Goal: Task Accomplishment & Management: Manage account settings

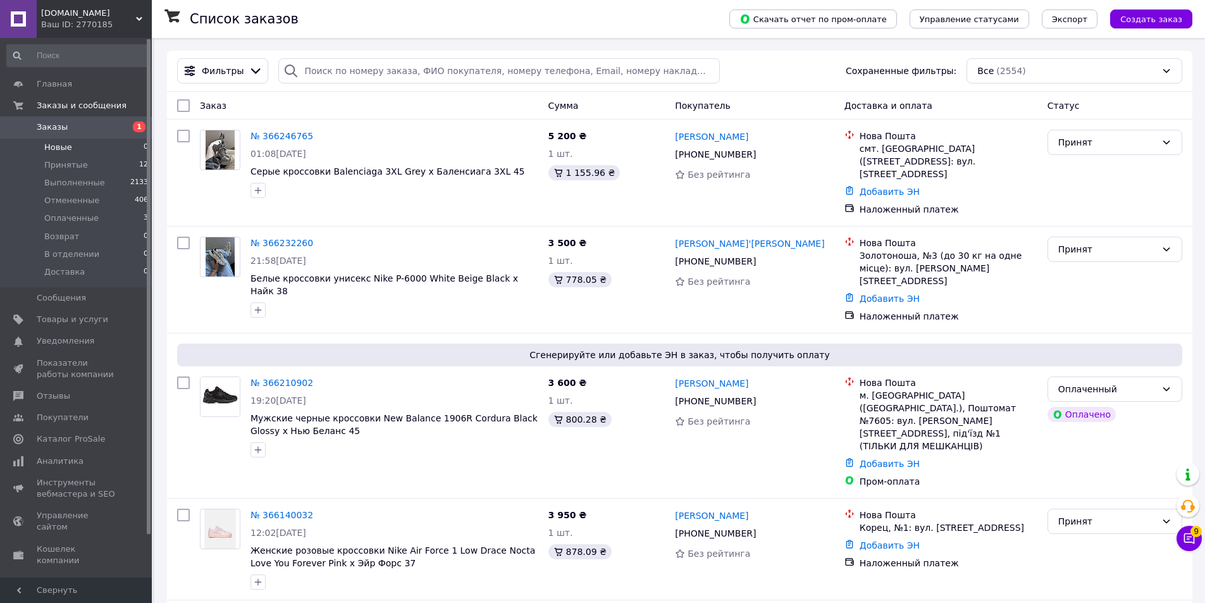
click at [50, 146] on span "Новые" at bounding box center [58, 147] width 28 height 11
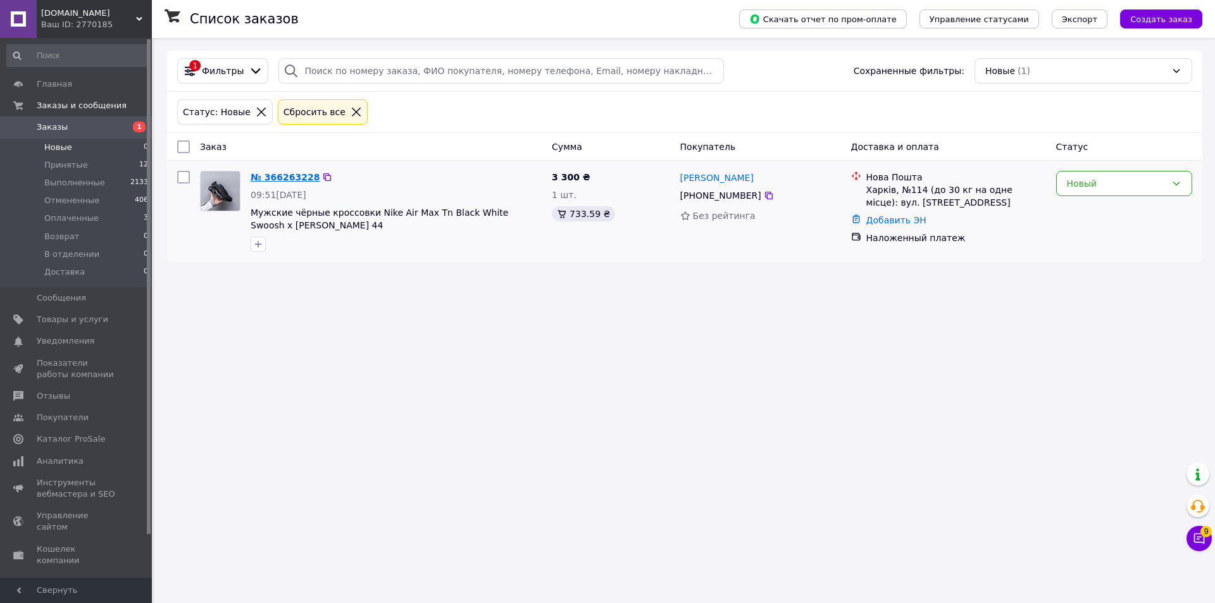
click at [275, 176] on link "№ 366263228" at bounding box center [285, 177] width 69 height 10
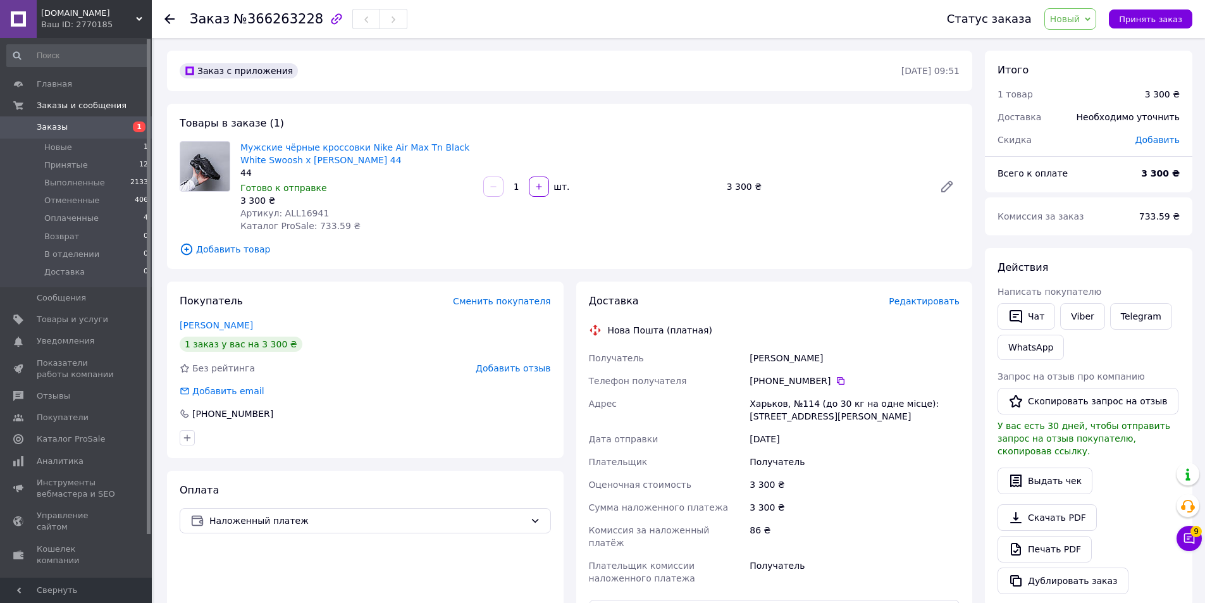
click at [294, 213] on span "Артикул: ALL16941" at bounding box center [284, 213] width 89 height 10
copy span "ALL16941"
click at [1092, 30] on div "Статус заказа Новый Принят Выполнен Отменен Оплаченный Возврат В отделении Дост…" at bounding box center [1057, 19] width 271 height 38
click at [1080, 21] on span "Новый" at bounding box center [1065, 19] width 30 height 10
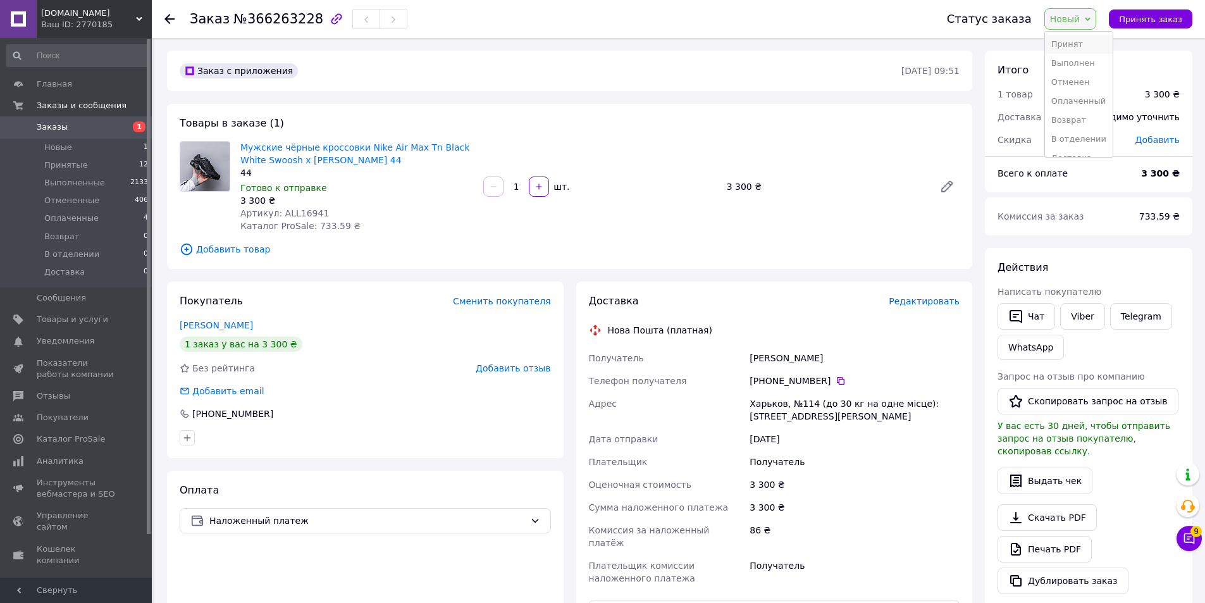
click at [1063, 42] on li "Принят" at bounding box center [1079, 44] width 68 height 19
click at [294, 149] on link "Мужские чёрные кроссовки Nike Air Max Tn Black White Swoosh х [PERSON_NAME] 44" at bounding box center [354, 153] width 229 height 23
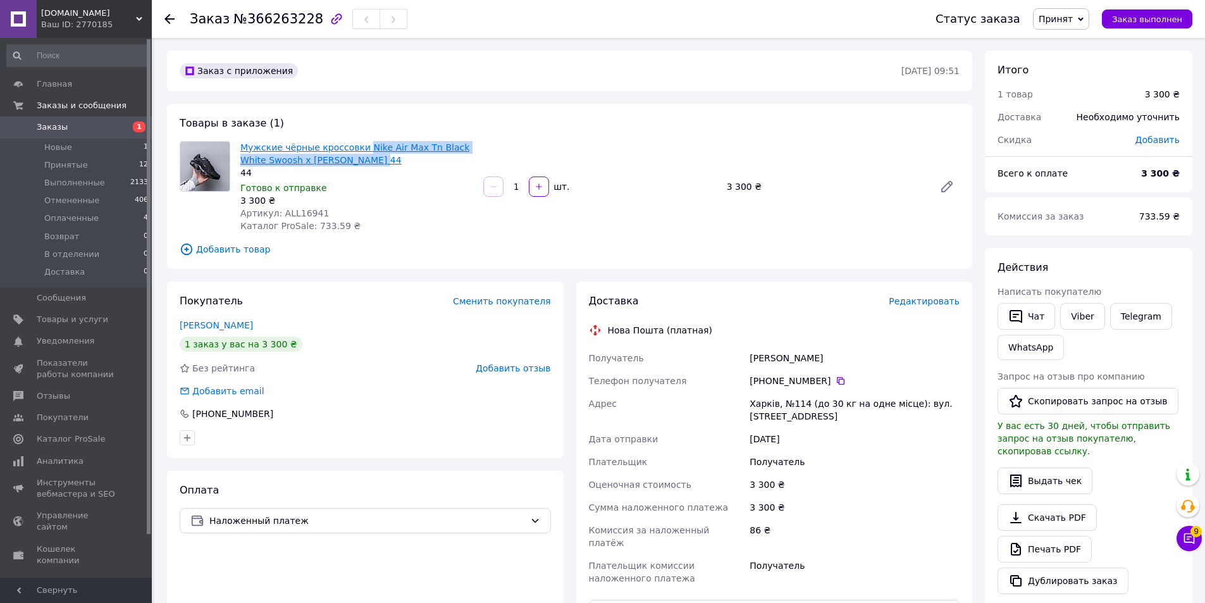
drag, startPoint x: 356, startPoint y: 158, endPoint x: 359, endPoint y: 149, distance: 9.4
click at [359, 149] on span "Мужские чёрные кроссовки Nike Air Max Tn Black White Swoosh х [PERSON_NAME] 44" at bounding box center [356, 153] width 233 height 25
copy link "Nike Air Max Tn Black White Swoosh х Эйр Макс ТН 44"
click at [1076, 322] on link "Viber" at bounding box center [1082, 316] width 44 height 27
click at [1145, 325] on link "Telegram" at bounding box center [1141, 316] width 62 height 27
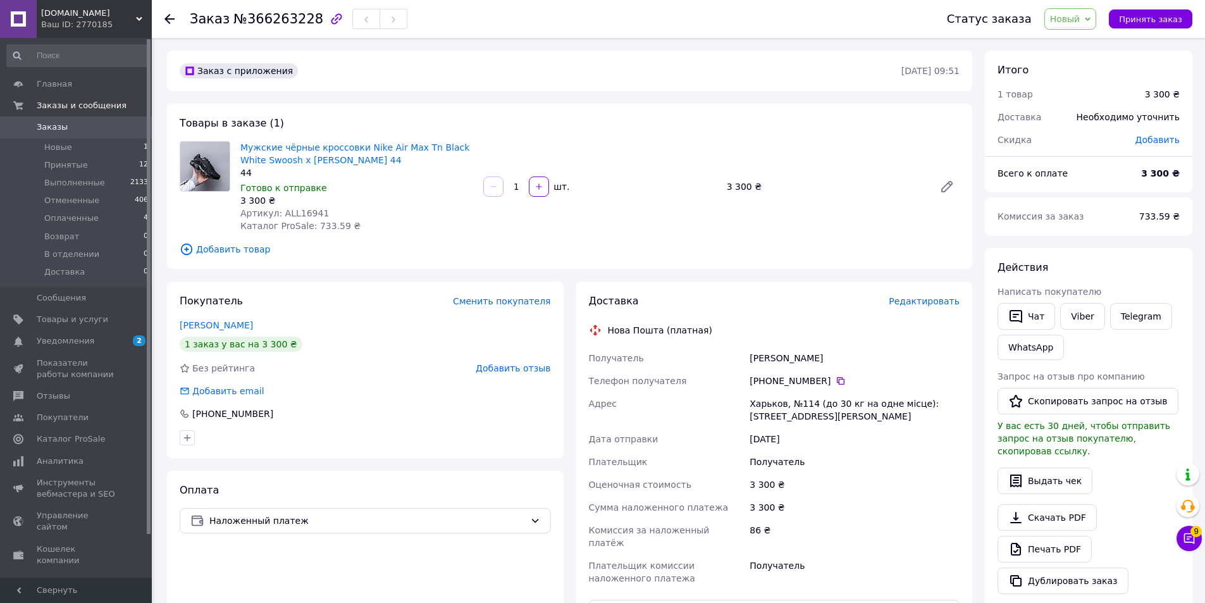
click at [1079, 14] on span "Новый" at bounding box center [1065, 19] width 30 height 10
click at [1072, 46] on li "Принят" at bounding box center [1079, 44] width 68 height 19
drag, startPoint x: 749, startPoint y: 357, endPoint x: 765, endPoint y: 356, distance: 16.6
click at [750, 357] on div "[PERSON_NAME]" at bounding box center [854, 358] width 215 height 23
click at [765, 356] on div "[PERSON_NAME]" at bounding box center [854, 358] width 215 height 23
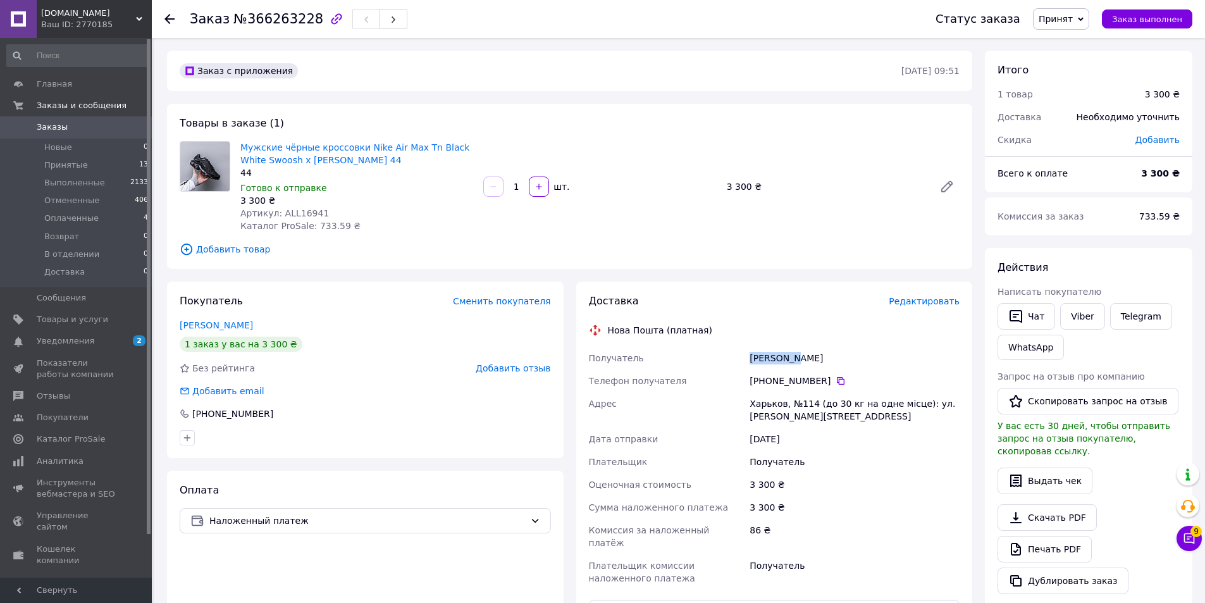
click at [765, 356] on div "[PERSON_NAME]" at bounding box center [854, 358] width 215 height 23
copy div "Марьенко"
click at [817, 361] on div "Марьенко Александр" at bounding box center [854, 358] width 215 height 23
copy div "Александр"
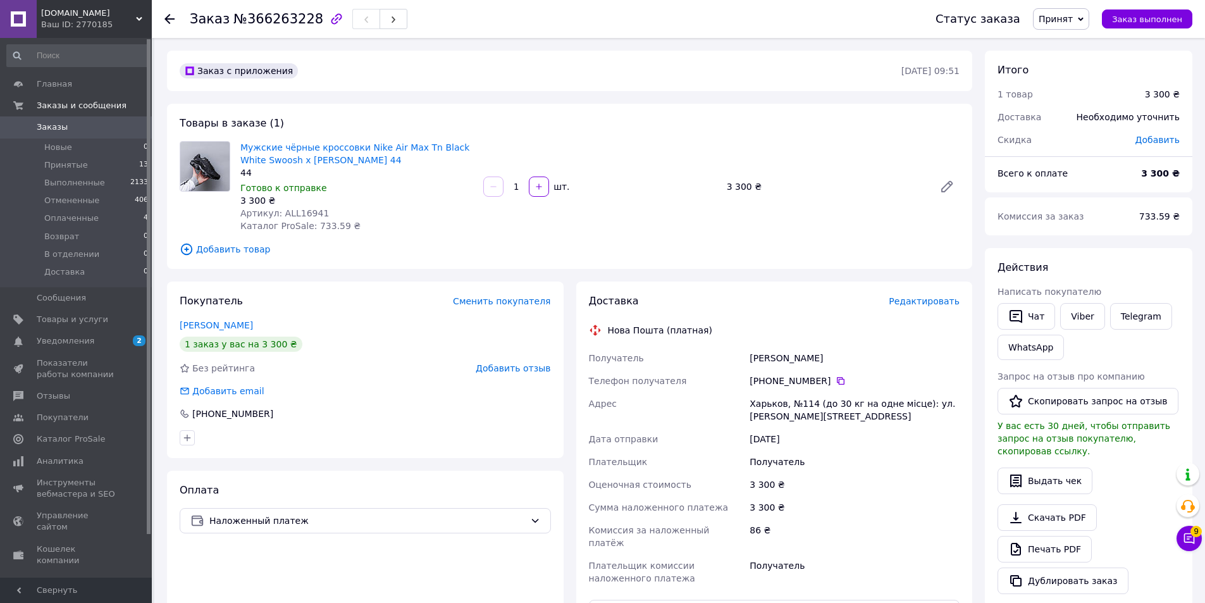
drag, startPoint x: 823, startPoint y: 390, endPoint x: 843, endPoint y: 385, distance: 21.0
click at [828, 389] on div "[PHONE_NUMBER]" at bounding box center [854, 380] width 215 height 23
click at [837, 379] on icon at bounding box center [841, 381] width 8 height 8
drag, startPoint x: 777, startPoint y: 357, endPoint x: 854, endPoint y: 366, distance: 77.8
click at [854, 366] on div "Получатель Марьенко Александр Телефон получателя +380 67 577 55 01   Адрес Харь…" at bounding box center [774, 468] width 376 height 243
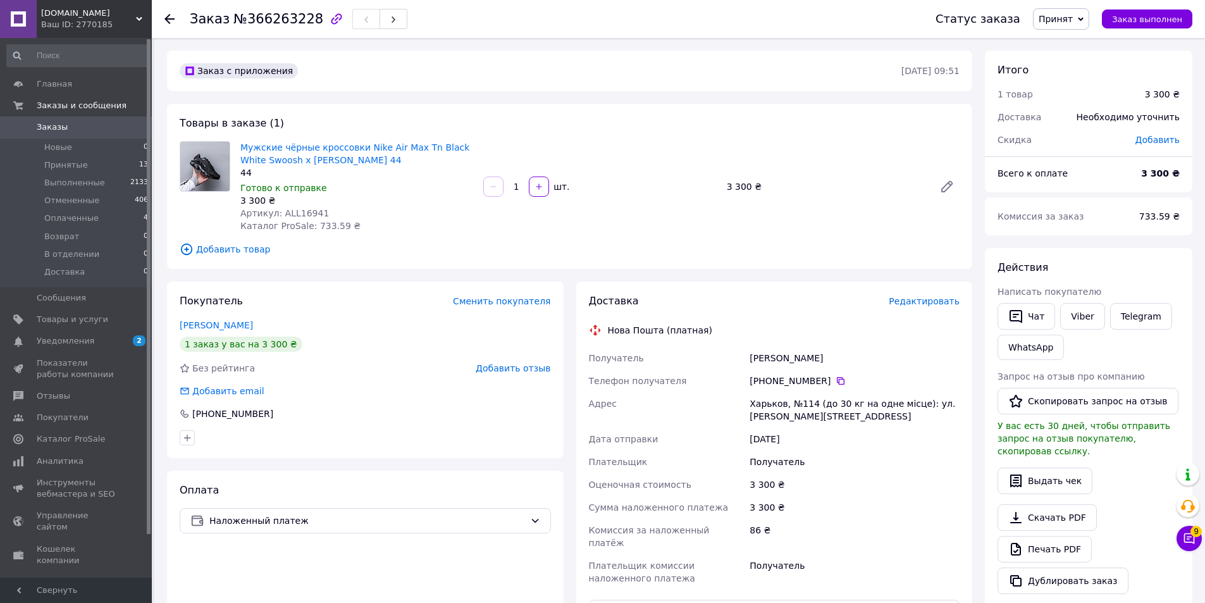
copy div "Получатель Марьенко Александр"
drag, startPoint x: 840, startPoint y: 407, endPoint x: 839, endPoint y: 392, distance: 15.2
click at [839, 404] on div "Харьков, №114 (до 30 кг на одне місце): ул. Гвардейцев-Широнинцев, 86" at bounding box center [854, 409] width 215 height 35
click at [836, 382] on icon at bounding box center [841, 381] width 10 height 10
drag, startPoint x: 789, startPoint y: 395, endPoint x: 775, endPoint y: 400, distance: 15.4
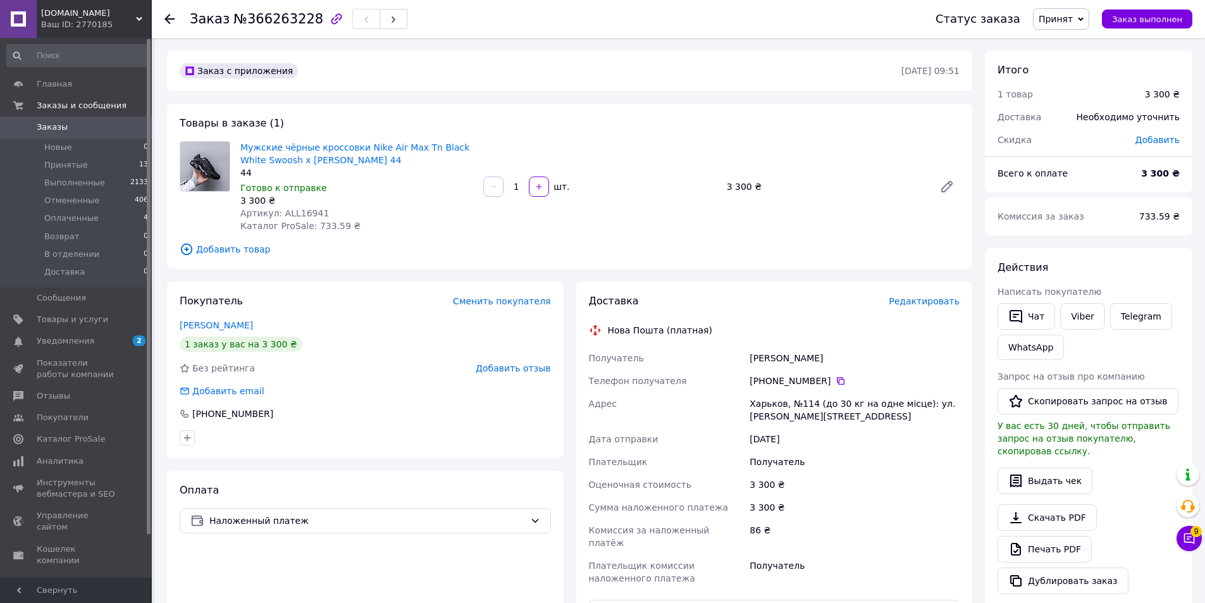
click at [789, 395] on div "Харьков, №114 (до 30 кг на одне місце): ул. Гвардейцев-Широнинцев, 86" at bounding box center [854, 409] width 215 height 35
click at [767, 401] on div "Харьков, №114 (до 30 кг на одне місце): ул. Гвардейцев-Широнинцев, 86" at bounding box center [854, 409] width 215 height 35
copy div "Харьков"
click at [767, 401] on div "Харьков, №114 (до 30 кг на одне місце): ул. Гвардейцев-Широнинцев, 86" at bounding box center [854, 409] width 215 height 35
drag, startPoint x: 360, startPoint y: 158, endPoint x: 361, endPoint y: 151, distance: 7.1
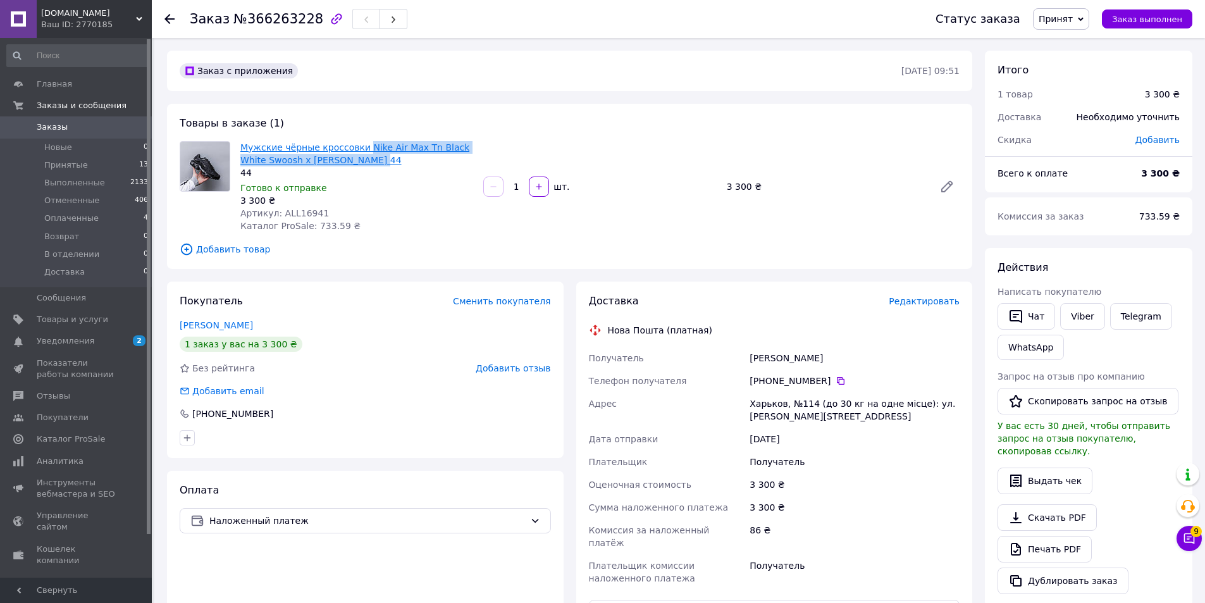
click at [361, 151] on span "Мужские чёрные кроссовки Nike Air Max Tn Black White Swoosh х [PERSON_NAME] 44" at bounding box center [356, 153] width 233 height 25
copy link "Nike Air Max Tn Black White Swoosh х Эйр Макс ТН 44"
click at [108, 331] on link "Уведомления 2 0" at bounding box center [78, 341] width 156 height 22
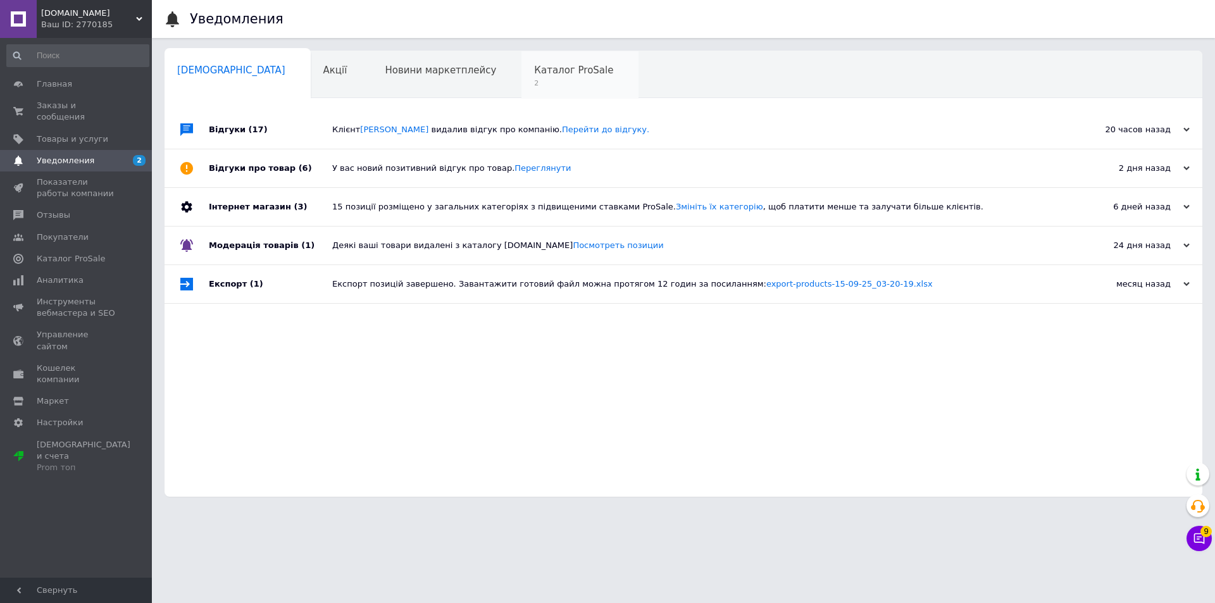
click at [534, 70] on span "Каталог ProSale" at bounding box center [573, 70] width 79 height 11
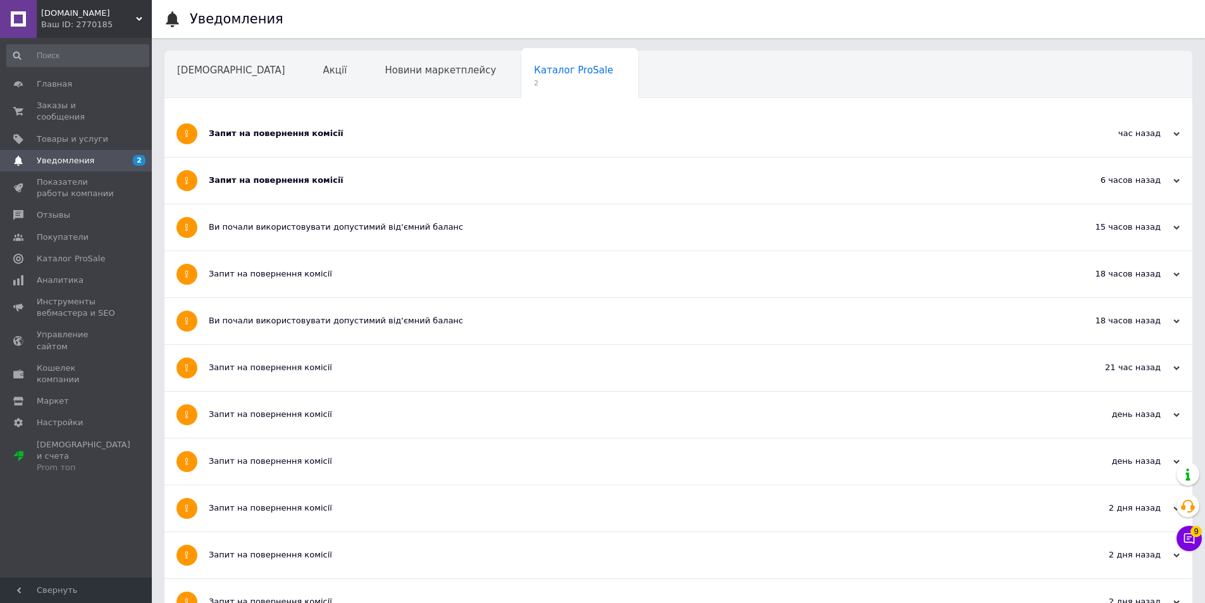
click at [387, 144] on div "Запит на повернення комісії" at bounding box center [631, 134] width 844 height 46
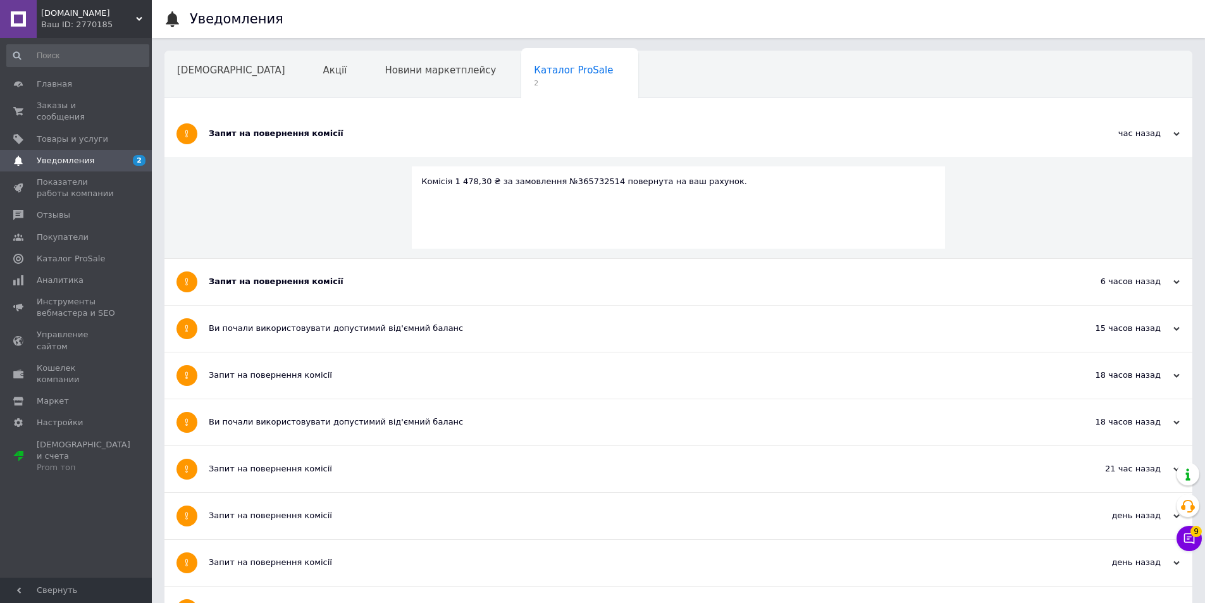
click at [378, 260] on div "Запит на повернення комісії" at bounding box center [631, 282] width 844 height 46
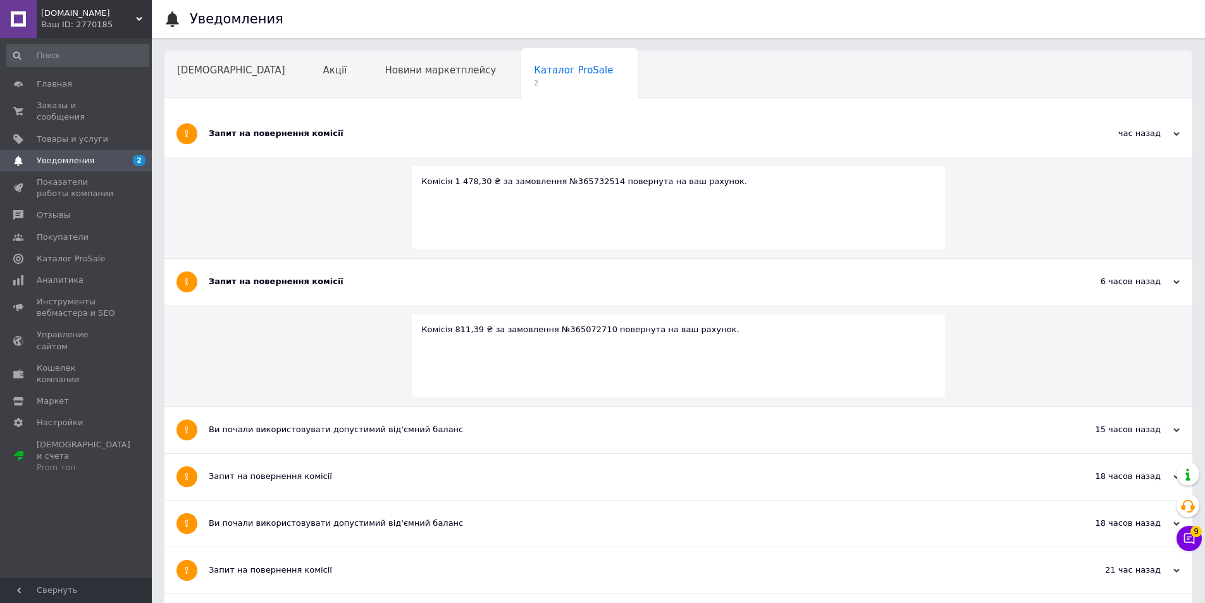
click at [397, 84] on div "Новини маркетплейсу" at bounding box center [446, 75] width 149 height 48
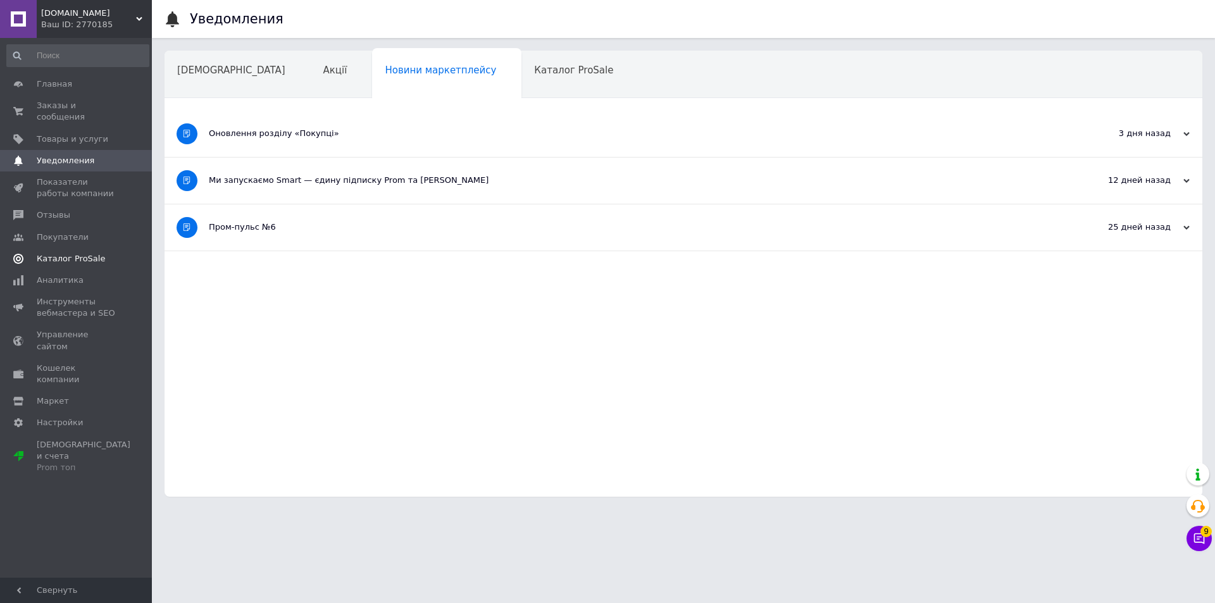
click at [108, 253] on link "Каталог ProSale" at bounding box center [78, 259] width 156 height 22
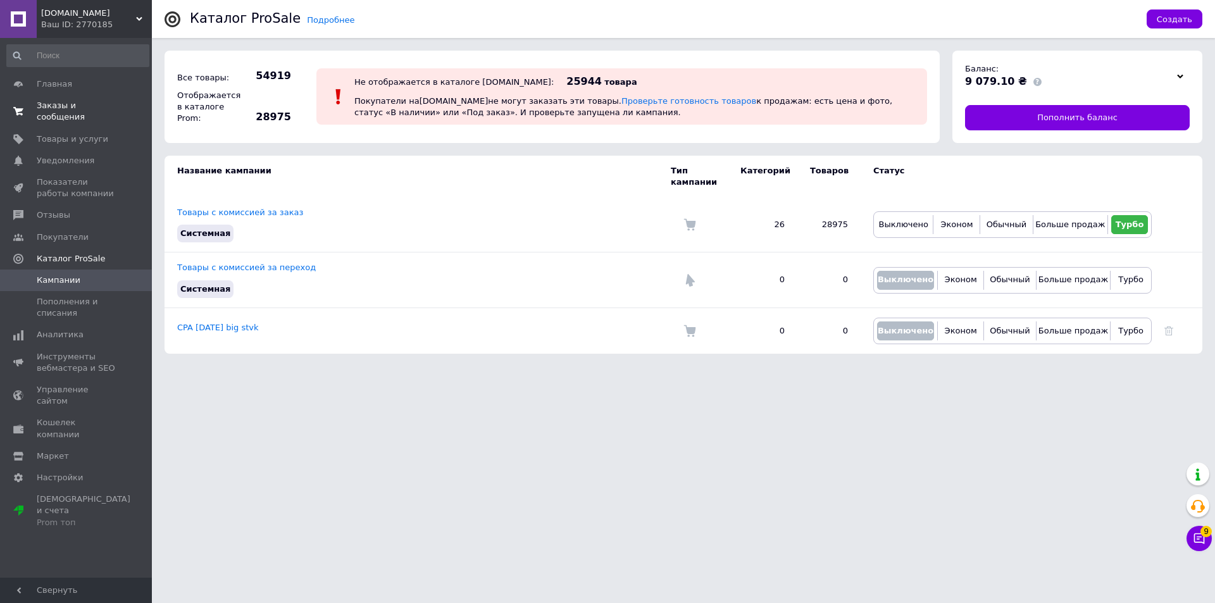
click at [70, 111] on span "Заказы и сообщения" at bounding box center [77, 111] width 80 height 23
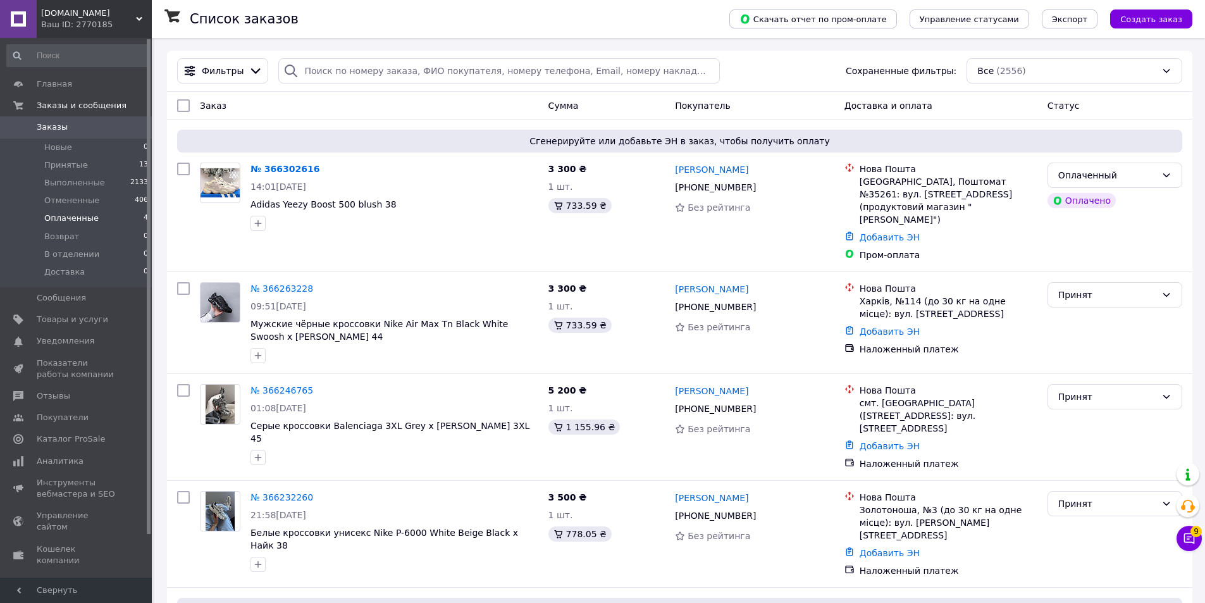
click at [81, 211] on li "Оплаченные 4" at bounding box center [78, 218] width 156 height 18
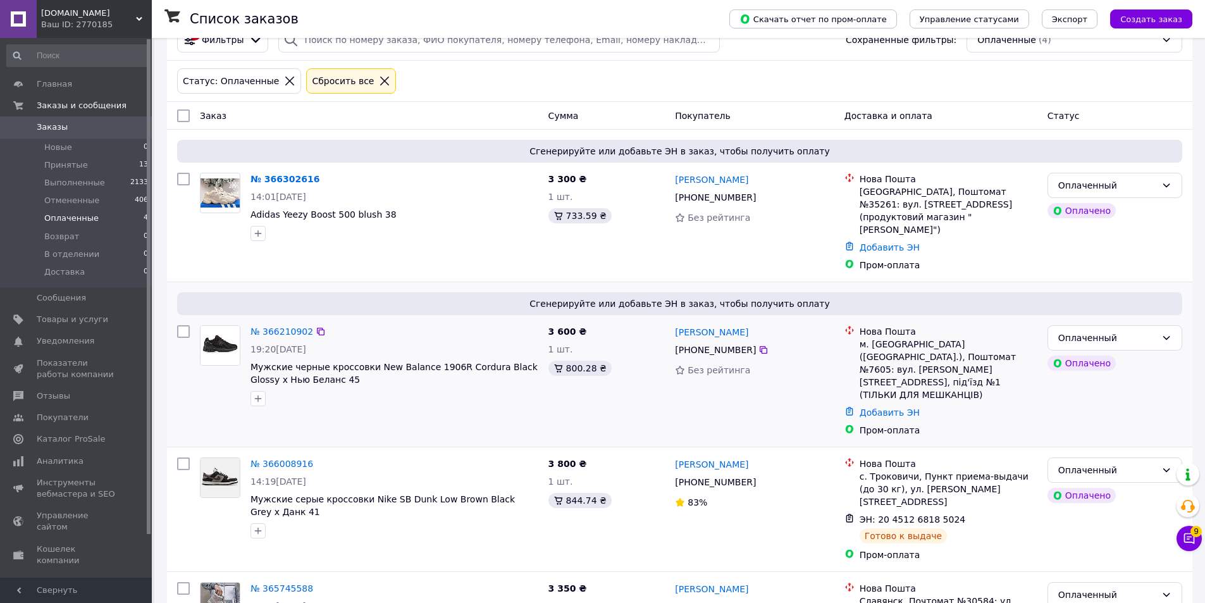
scroll to position [74, 0]
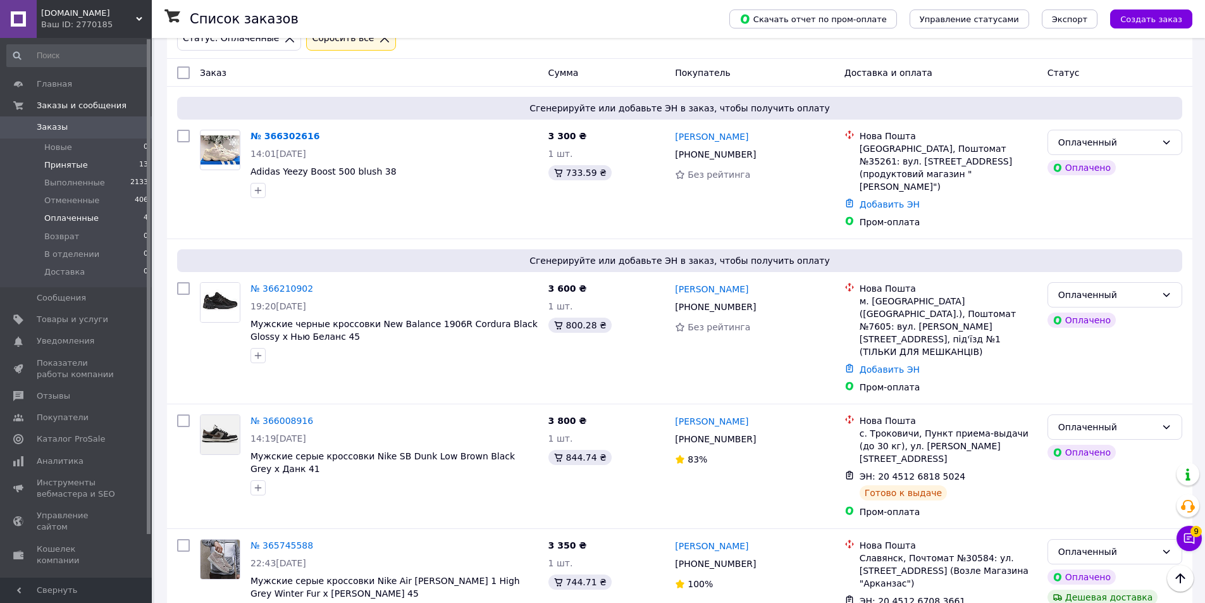
click at [80, 166] on span "Принятые" at bounding box center [66, 164] width 44 height 11
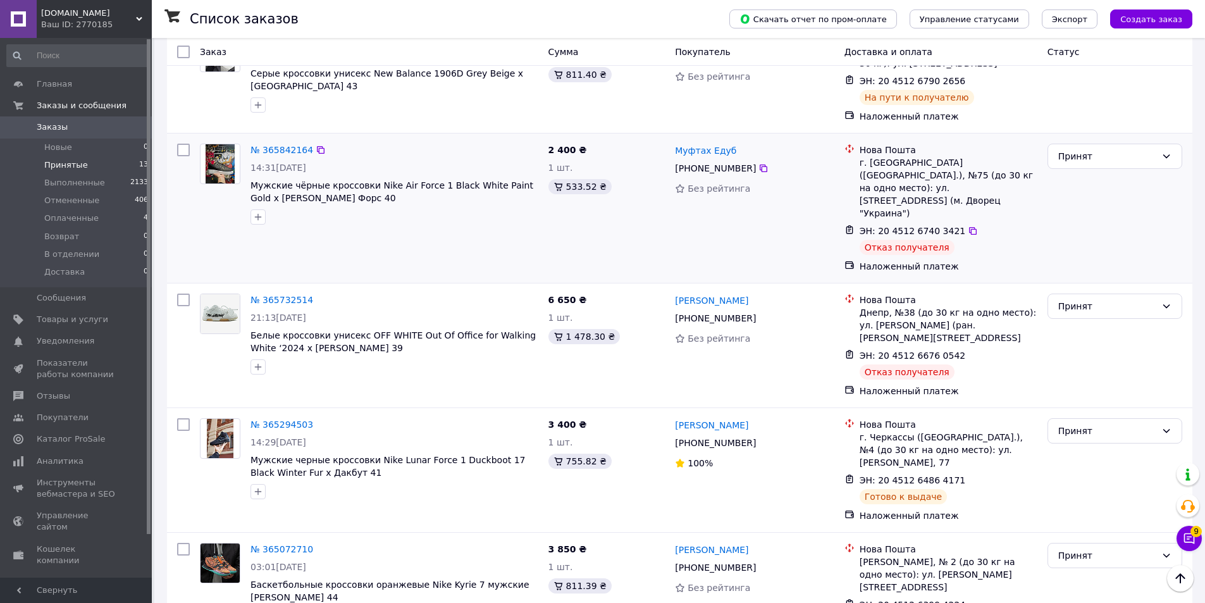
scroll to position [1008, 0]
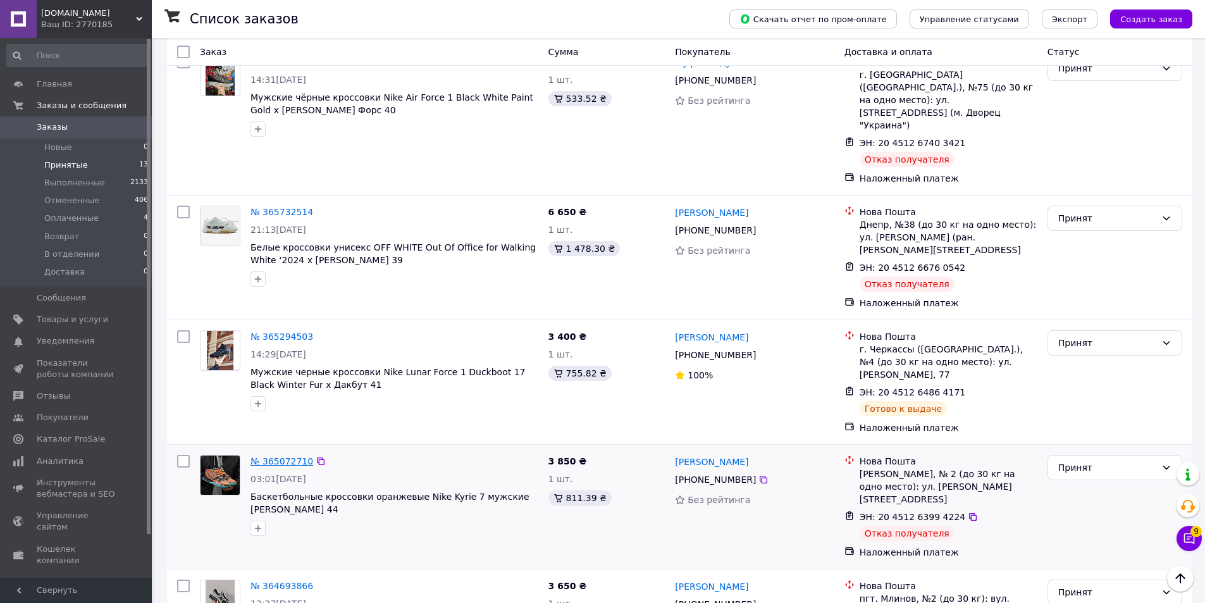
click at [279, 456] on link "№ 365072710" at bounding box center [282, 461] width 63 height 10
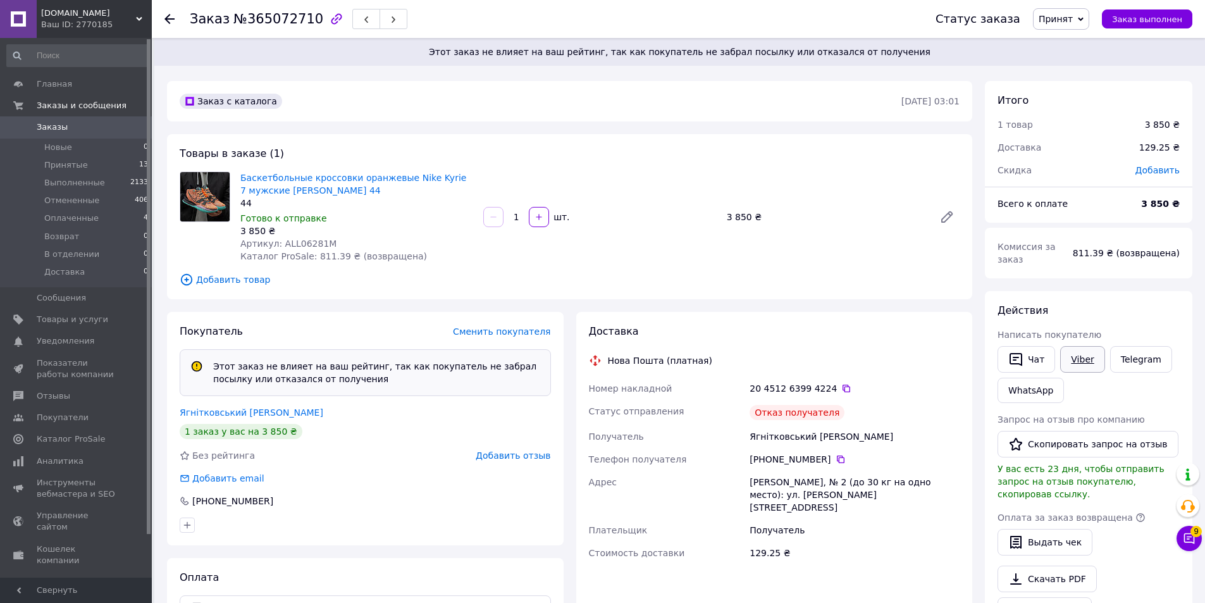
click at [1079, 350] on link "Viber" at bounding box center [1082, 359] width 44 height 27
click at [1125, 351] on link "Telegram" at bounding box center [1141, 359] width 62 height 27
click at [171, 20] on use at bounding box center [169, 19] width 10 height 10
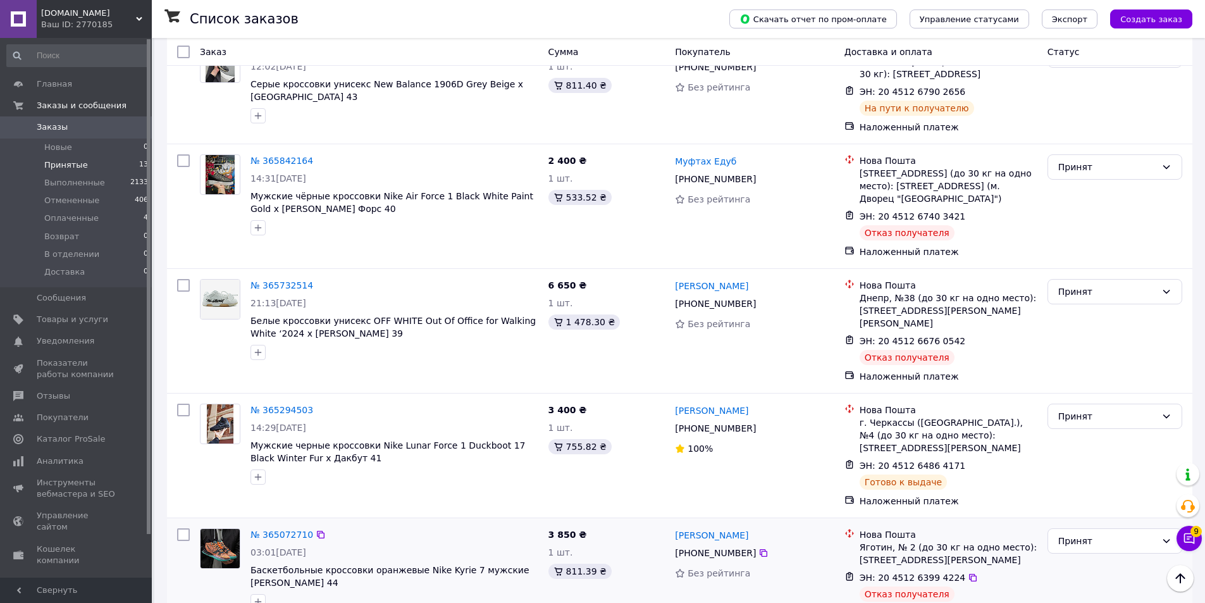
scroll to position [882, 0]
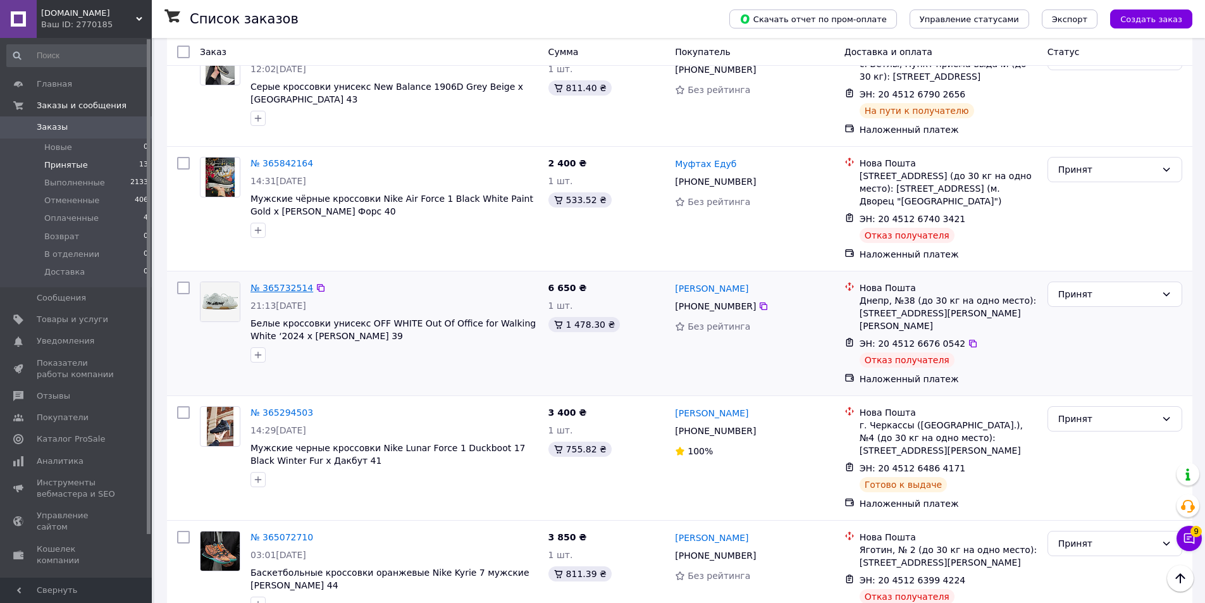
click at [261, 283] on link "№ 365732514" at bounding box center [282, 288] width 63 height 10
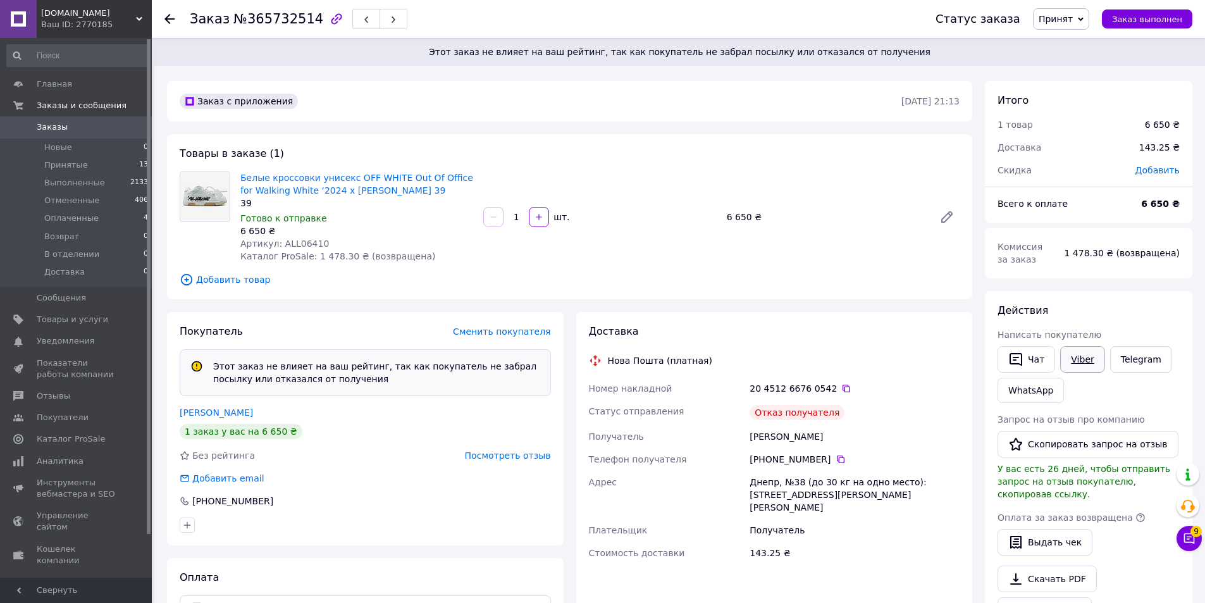
click at [1079, 359] on link "Viber" at bounding box center [1082, 359] width 44 height 27
click at [1146, 355] on link "Telegram" at bounding box center [1141, 359] width 62 height 27
click at [165, 24] on div at bounding box center [169, 19] width 10 height 13
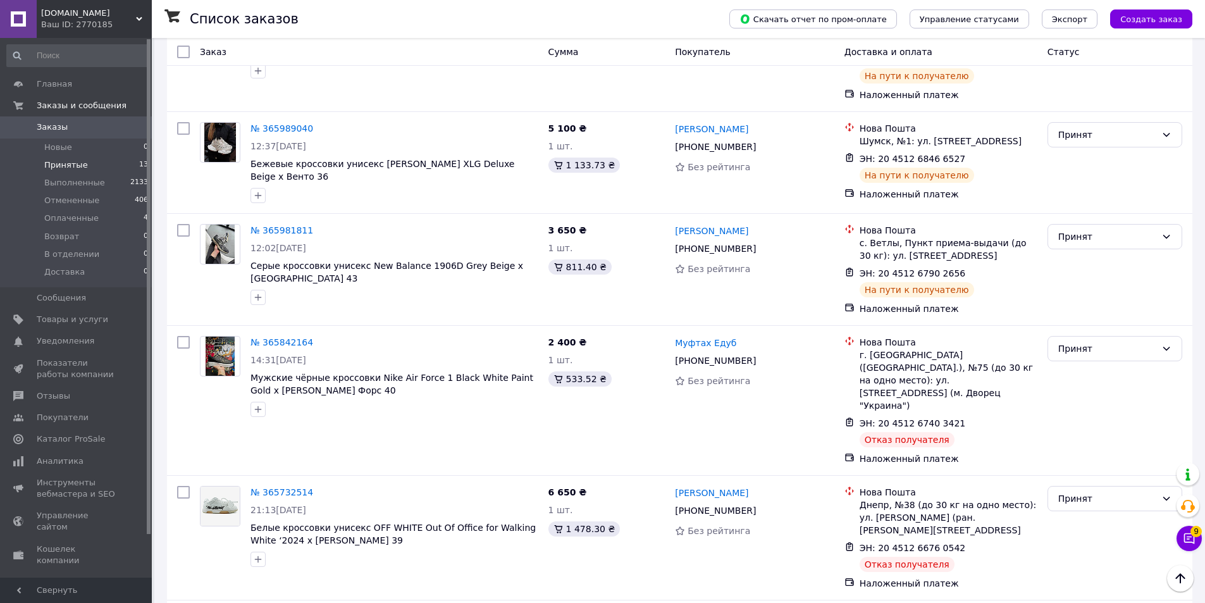
scroll to position [759, 0]
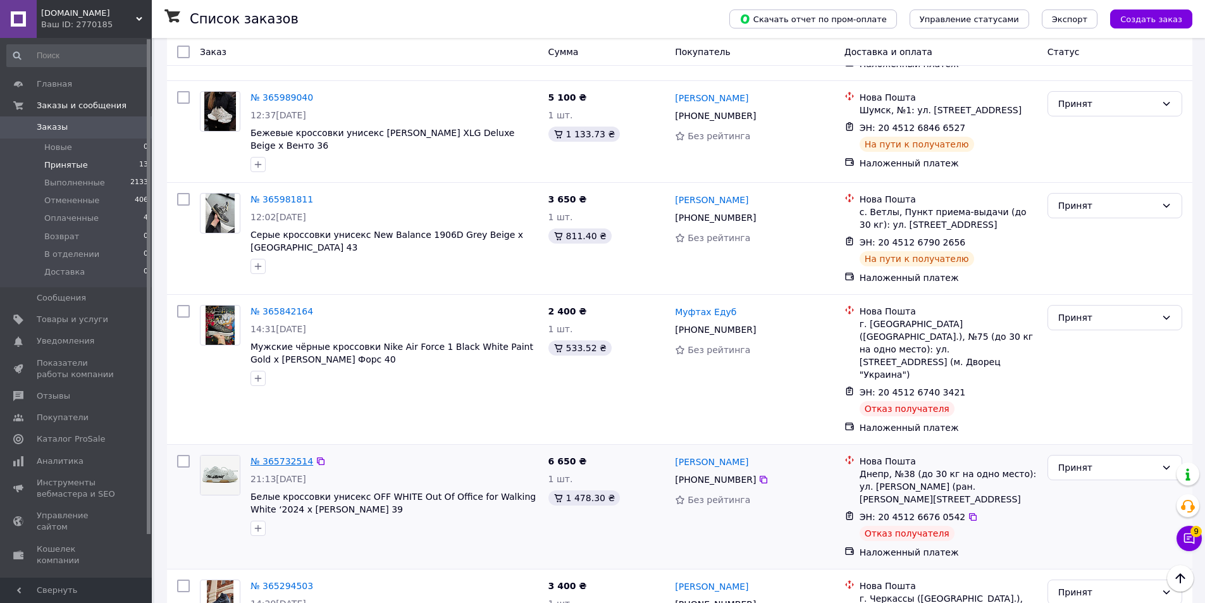
click at [288, 456] on link "№ 365732514" at bounding box center [282, 461] width 63 height 10
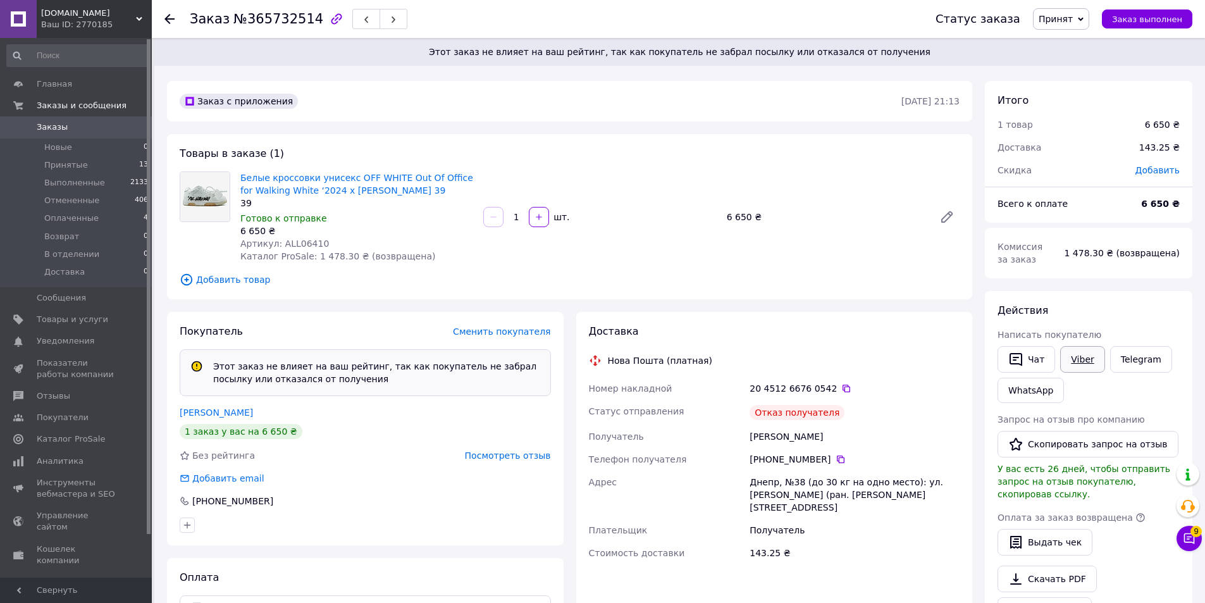
click at [1082, 366] on link "Viber" at bounding box center [1082, 359] width 44 height 27
click at [161, 18] on div "Заказ №365732514 Статус заказа Принят Выполнен Отменен Оплаченный Возврат В отд…" at bounding box center [678, 19] width 1053 height 38
click at [167, 17] on use at bounding box center [169, 19] width 10 height 10
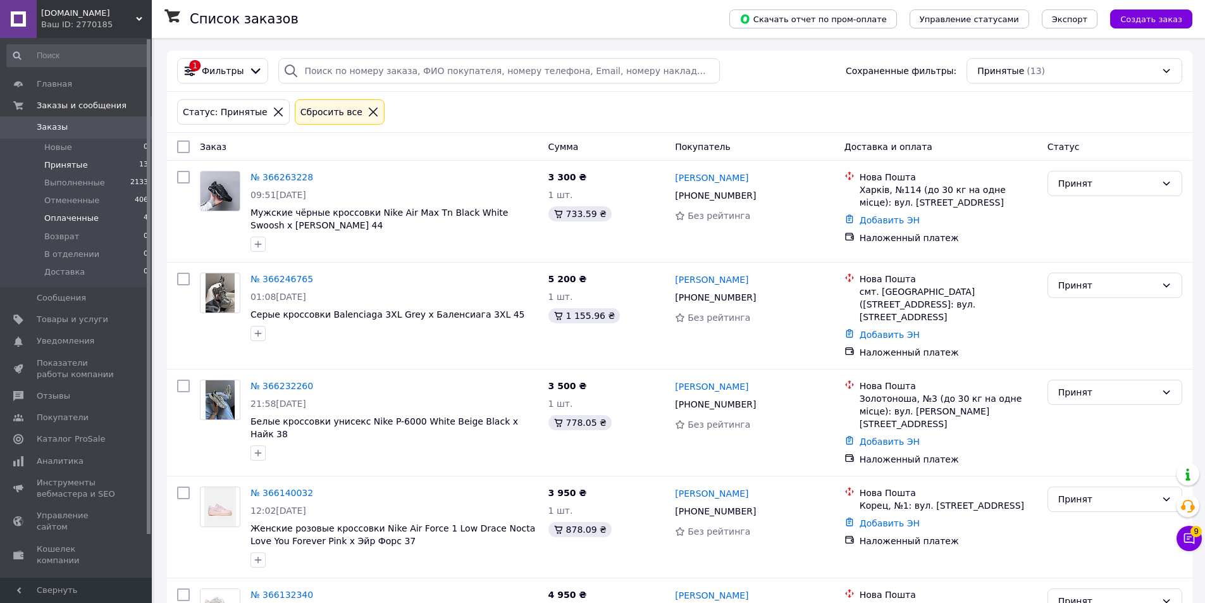
click at [106, 216] on li "Оплаченные 4" at bounding box center [78, 218] width 156 height 18
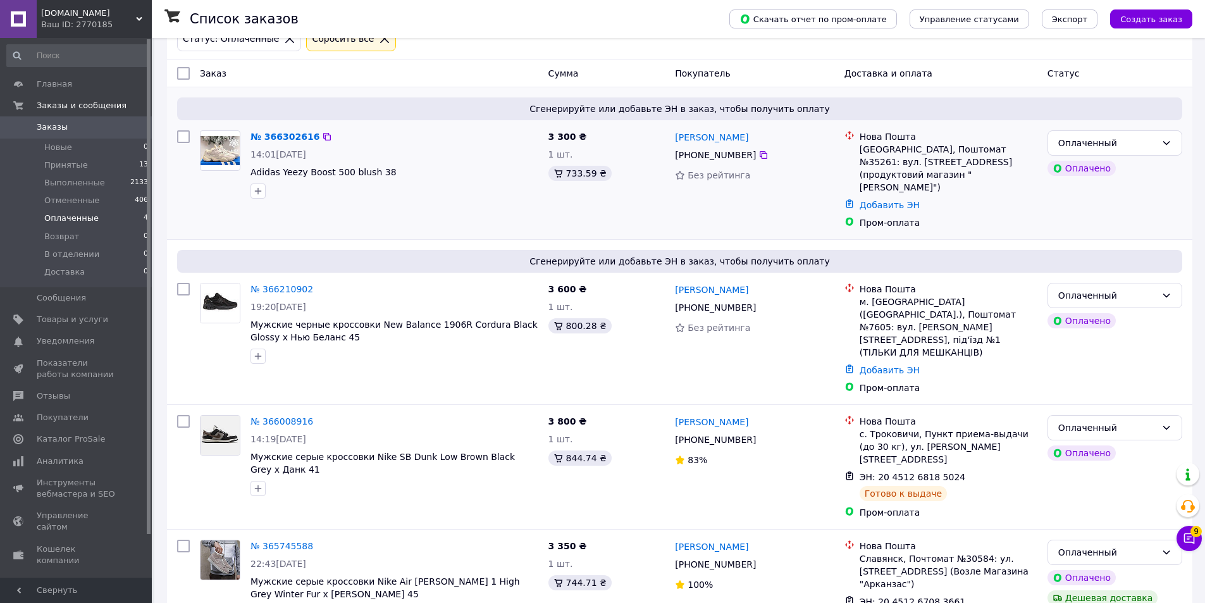
scroll to position [74, 0]
click at [97, 158] on li "Принятые 13" at bounding box center [78, 165] width 156 height 18
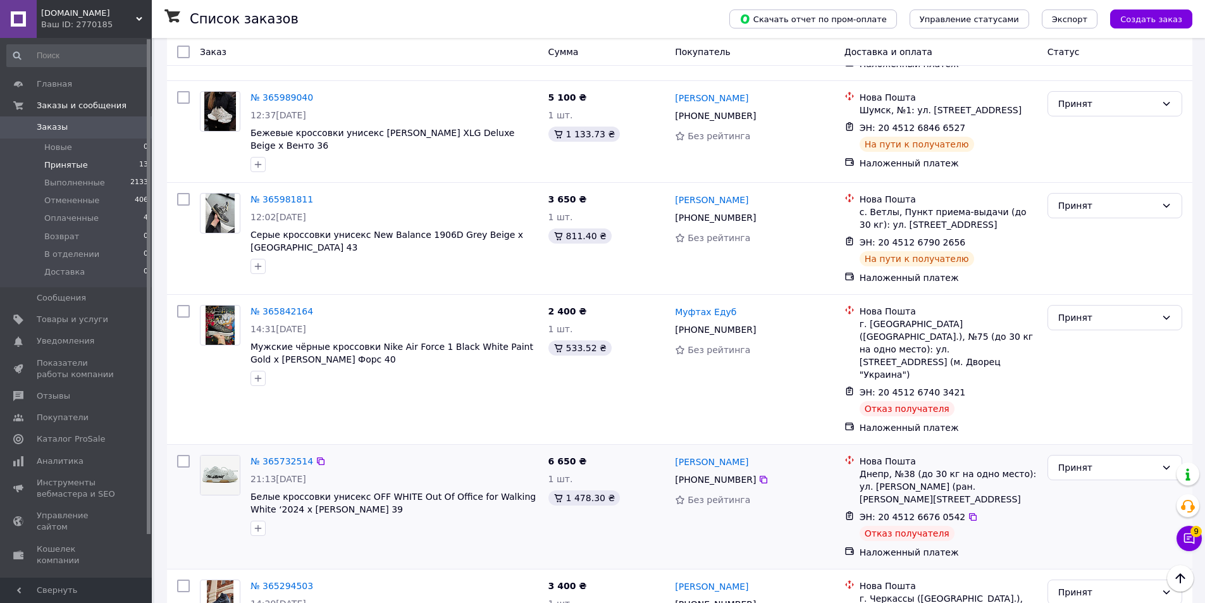
scroll to position [1008, 0]
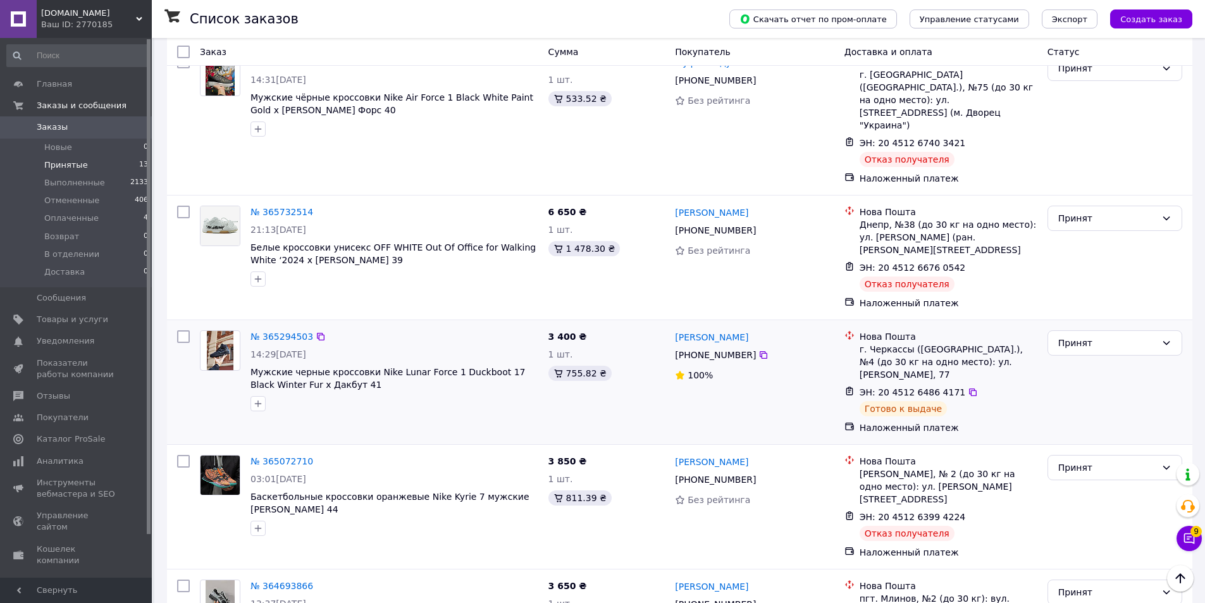
click at [648, 325] on div "3 400 ₴ 1 шт. 755.82 ₴" at bounding box center [606, 382] width 127 height 114
click at [295, 456] on link "№ 365072710" at bounding box center [282, 461] width 63 height 10
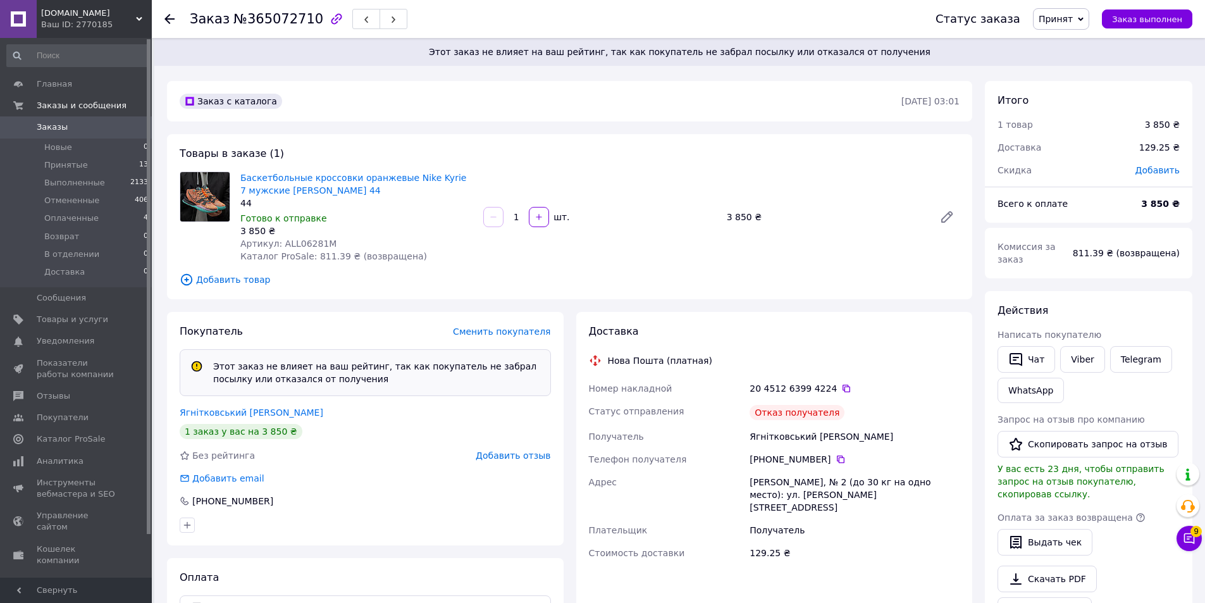
click at [1073, 22] on span "Принят" at bounding box center [1056, 19] width 34 height 10
click at [1076, 42] on li "Выполнен" at bounding box center [1068, 44] width 68 height 19
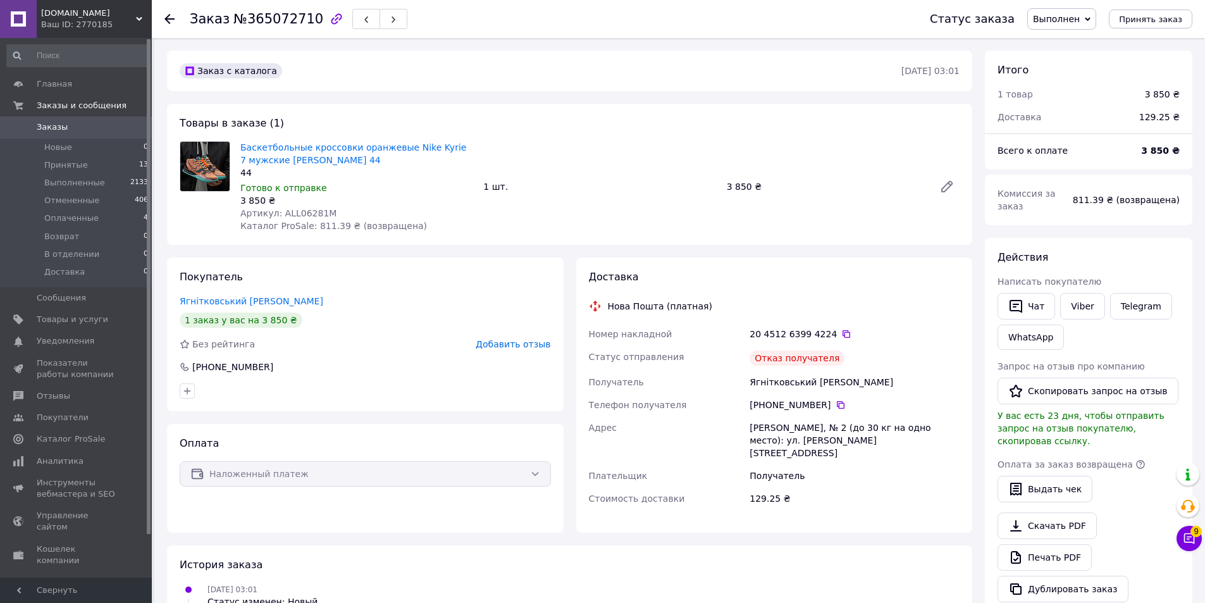
click at [176, 20] on div at bounding box center [176, 19] width 25 height 38
click at [162, 22] on div "Заказ №365072710 Статус заказа Выполнен Принят Отменен Оплаченный Возврат В отд…" at bounding box center [678, 19] width 1053 height 38
click at [168, 23] on use at bounding box center [169, 19] width 10 height 10
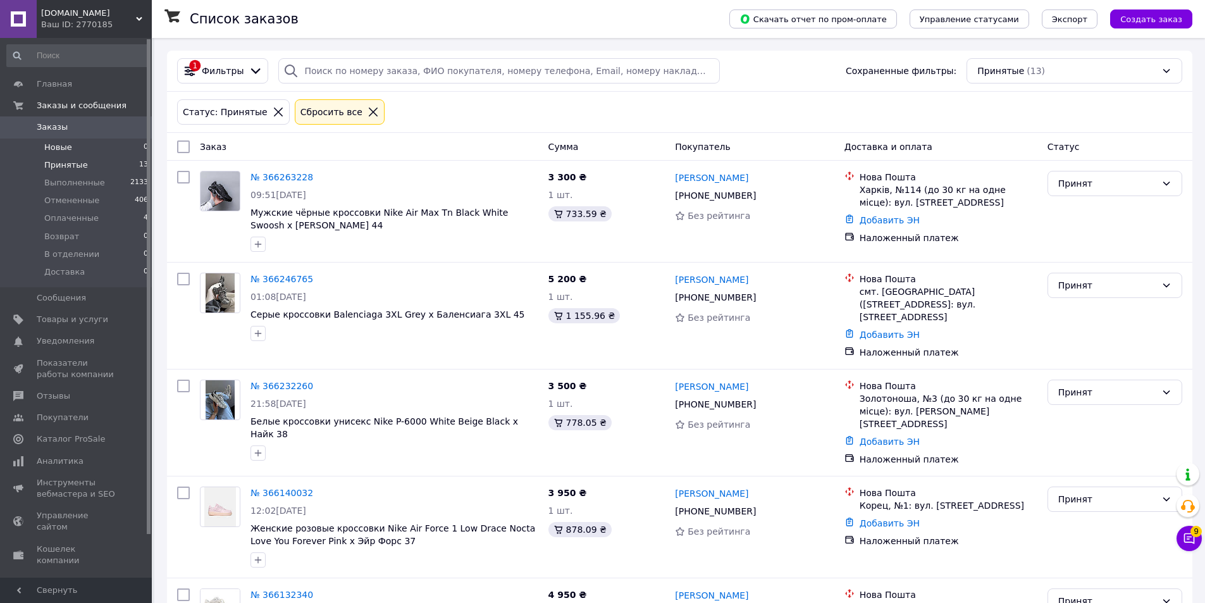
click at [75, 155] on li "Новые 0" at bounding box center [78, 148] width 156 height 18
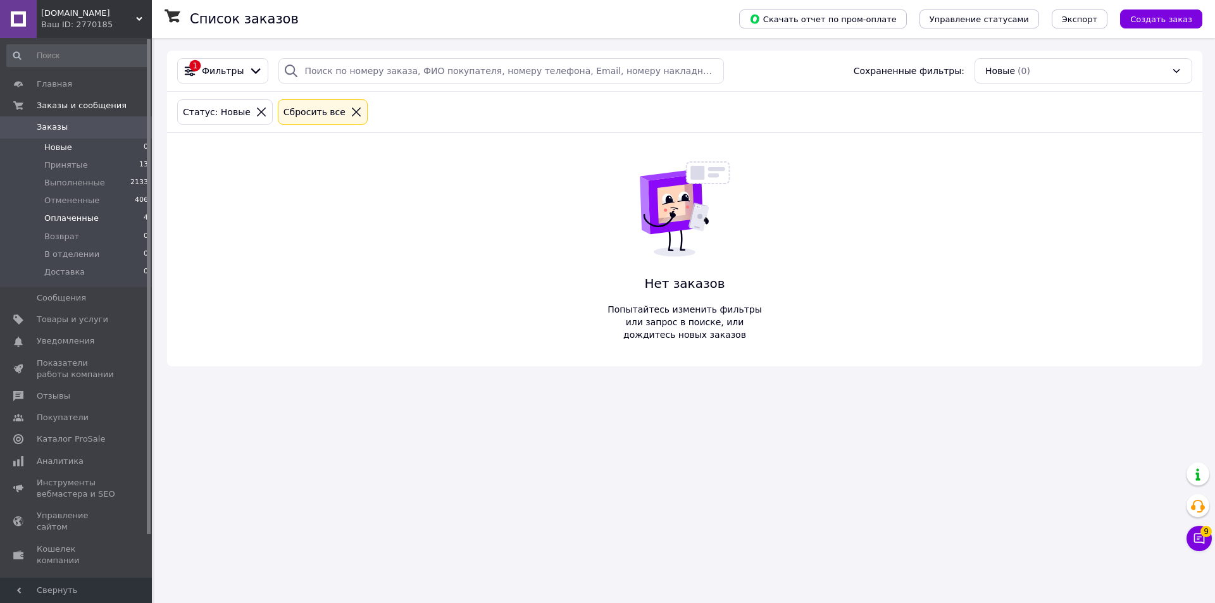
click at [81, 221] on span "Оплаченные" at bounding box center [71, 218] width 54 height 11
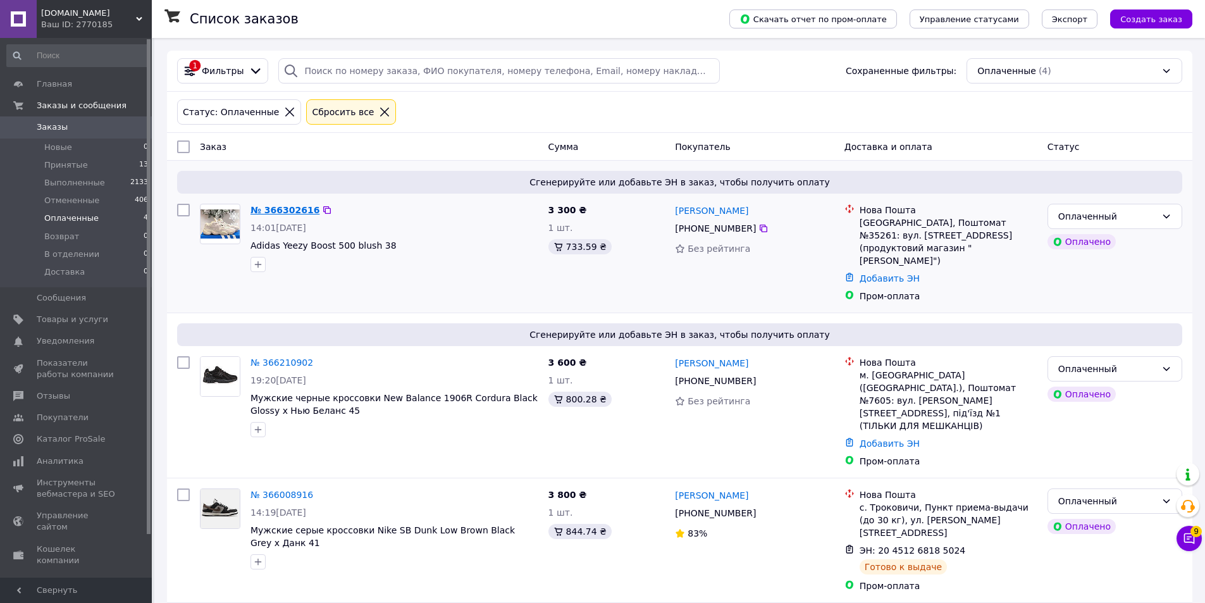
click at [283, 211] on link "№ 366302616" at bounding box center [285, 210] width 69 height 10
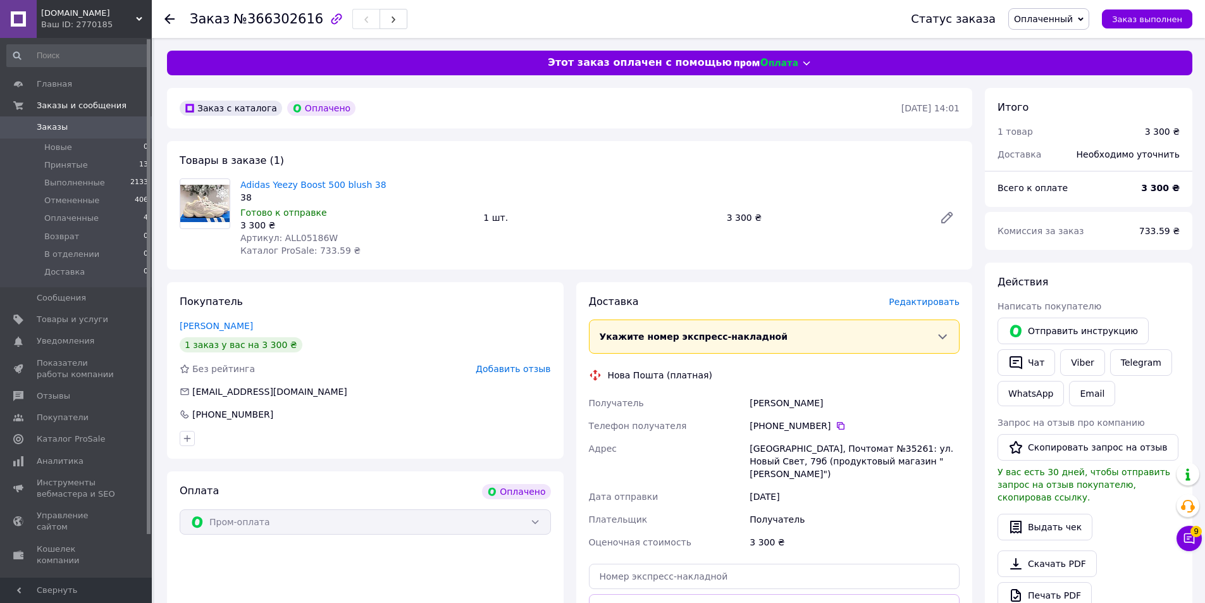
click at [300, 239] on span "Артикул: ALL05186W" at bounding box center [288, 238] width 97 height 10
copy span "ALL05186W"
click at [308, 180] on link "Adidas Yeezy Boost 500 blush 38" at bounding box center [313, 185] width 146 height 10
drag, startPoint x: 392, startPoint y: 185, endPoint x: 242, endPoint y: 188, distance: 149.9
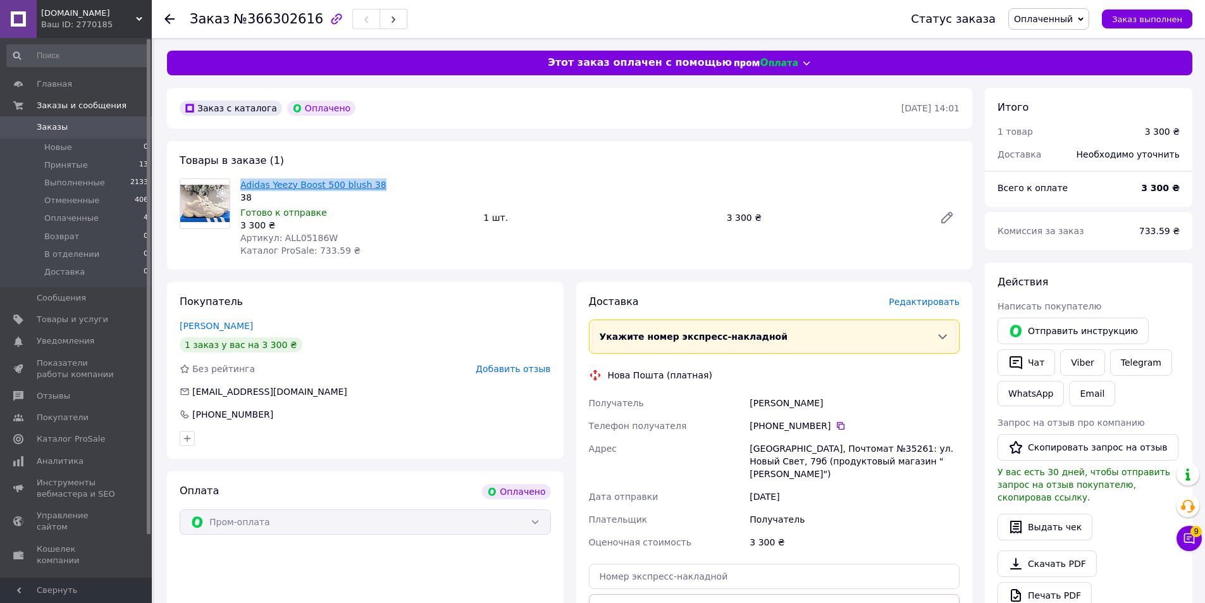
click at [242, 188] on span "Adidas Yeezy Boost 500 blush 38" at bounding box center [356, 184] width 233 height 13
copy link "Adidas Yeezy Boost 500 blush 38"
click at [1066, 363] on link "Viber" at bounding box center [1082, 362] width 44 height 27
click at [1143, 361] on link "Telegram" at bounding box center [1141, 362] width 62 height 27
click at [761, 400] on div "Барна Сергей" at bounding box center [854, 403] width 215 height 23
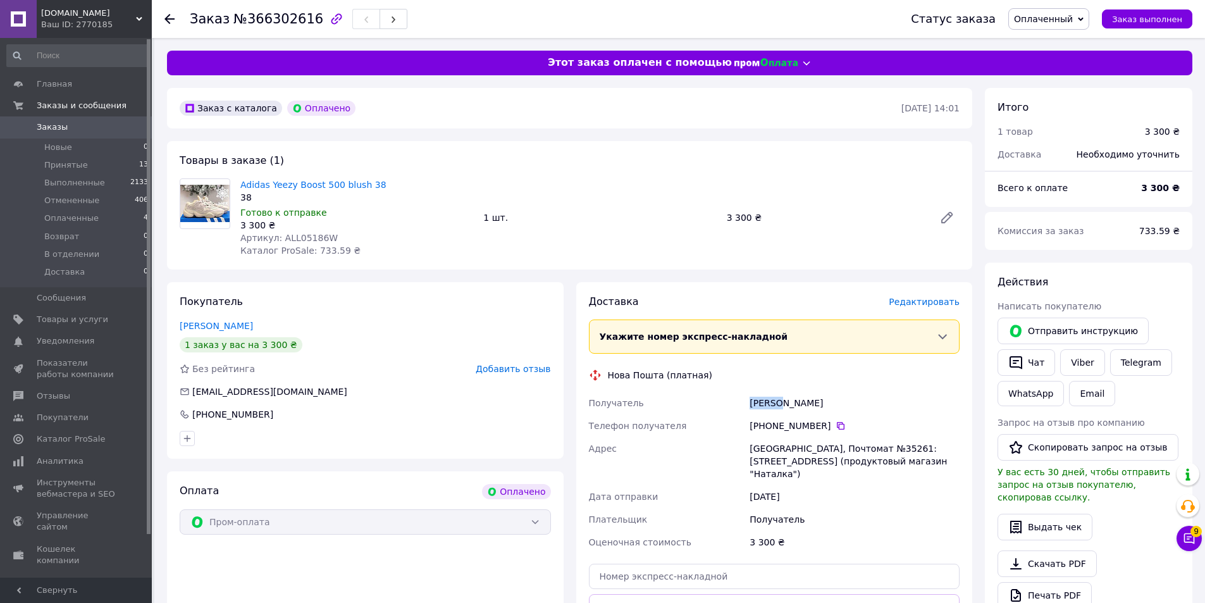
copy div "Барна"
click at [761, 400] on div "Барна Сергей" at bounding box center [854, 403] width 215 height 23
click at [788, 401] on div "Барна Сергей" at bounding box center [854, 403] width 215 height 23
copy div "Сергей"
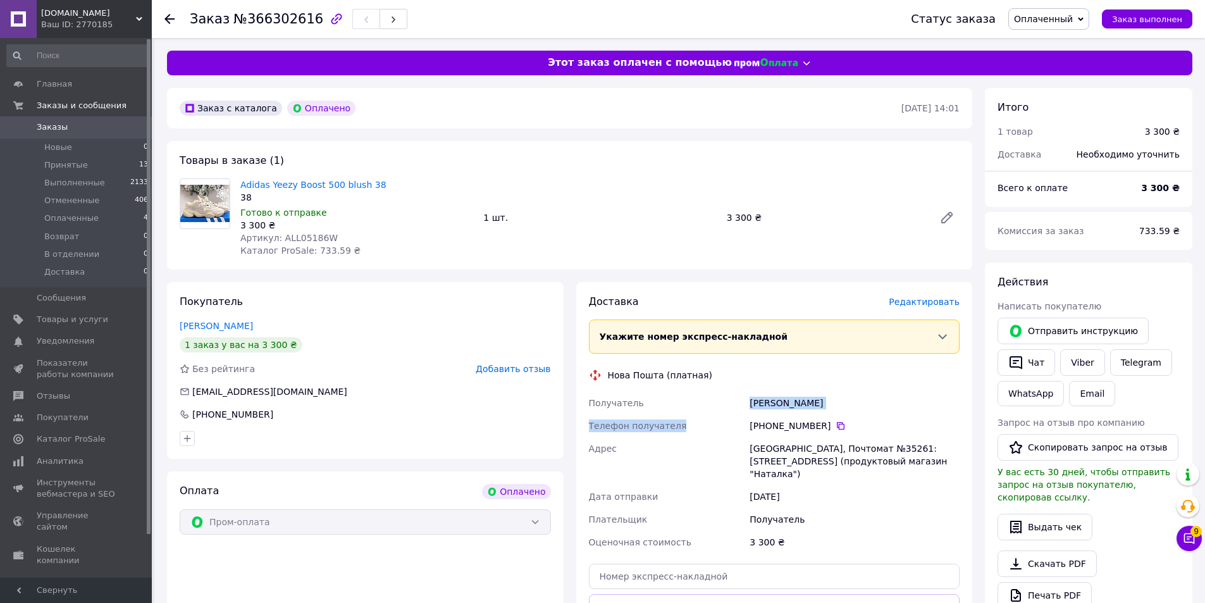
drag, startPoint x: 741, startPoint y: 415, endPoint x: 741, endPoint y: 409, distance: 6.4
click at [741, 409] on div "Получатель Барна Сергей Телефон получателя +380 67 350 44 25   Адрес Тернополь,…" at bounding box center [774, 473] width 376 height 162
click at [755, 401] on div "Барна Сергей" at bounding box center [854, 403] width 215 height 23
drag, startPoint x: 792, startPoint y: 452, endPoint x: 816, endPoint y: 437, distance: 28.1
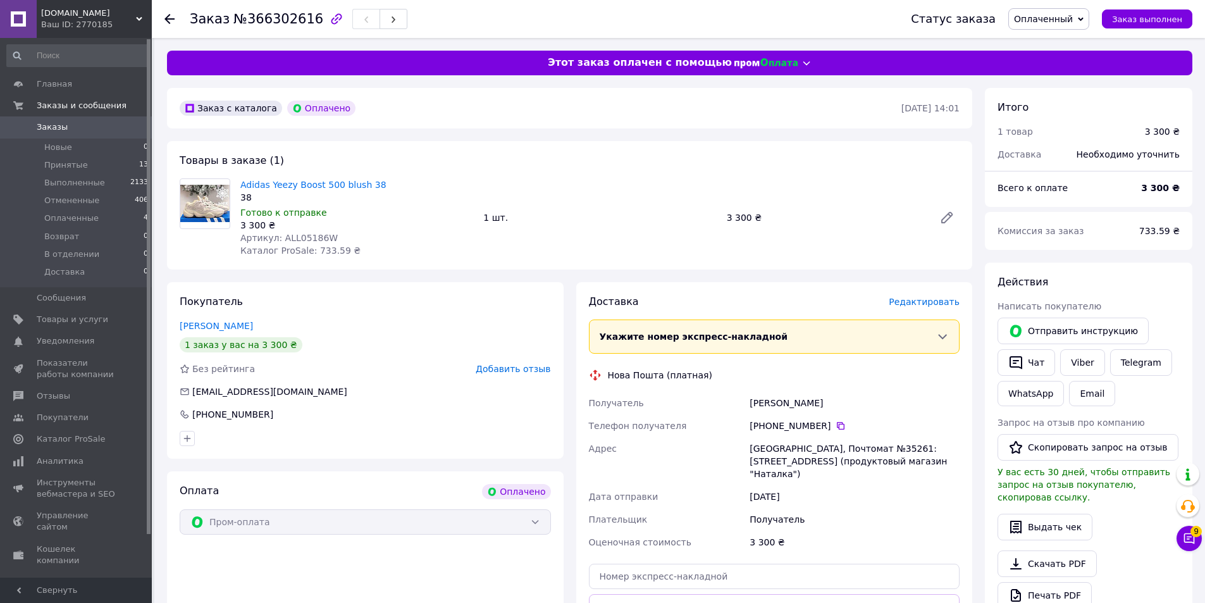
click at [798, 449] on div "Тернополь, Почтомат №35261: ул. Новый Свет, 79б (продуктовый магазин "Наталка")" at bounding box center [854, 461] width 215 height 48
click at [836, 430] on icon at bounding box center [841, 426] width 10 height 10
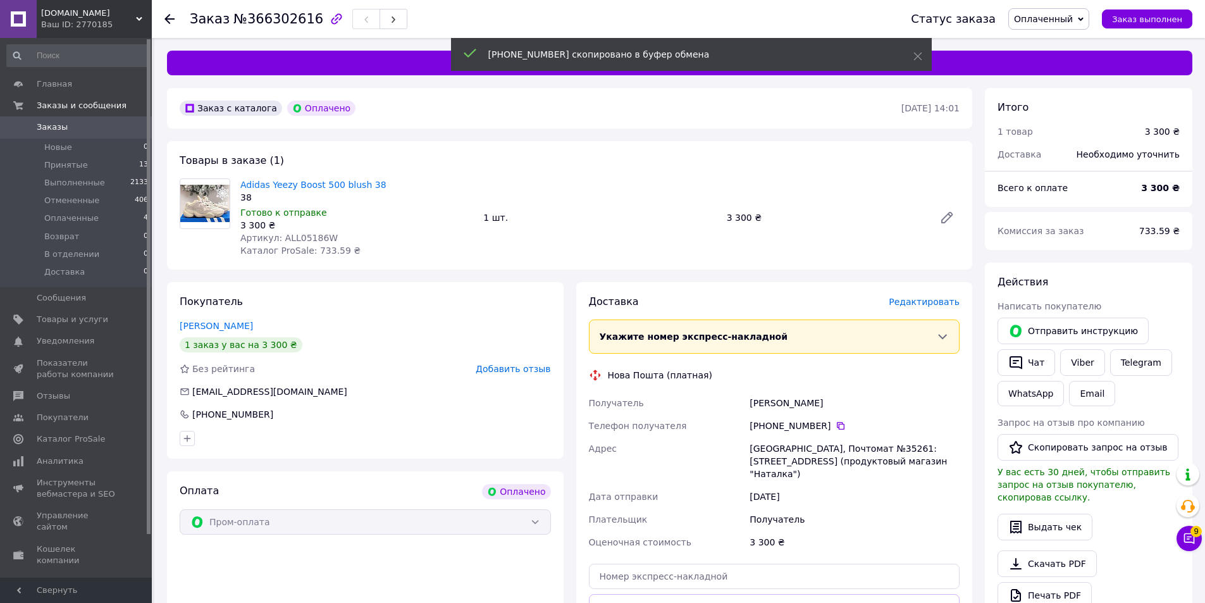
click at [863, 448] on div "Тернополь, Почтомат №35261: ул. Новый Свет, 79б (продуктовый магазин "Наталка")" at bounding box center [854, 461] width 215 height 48
copy div "35261"
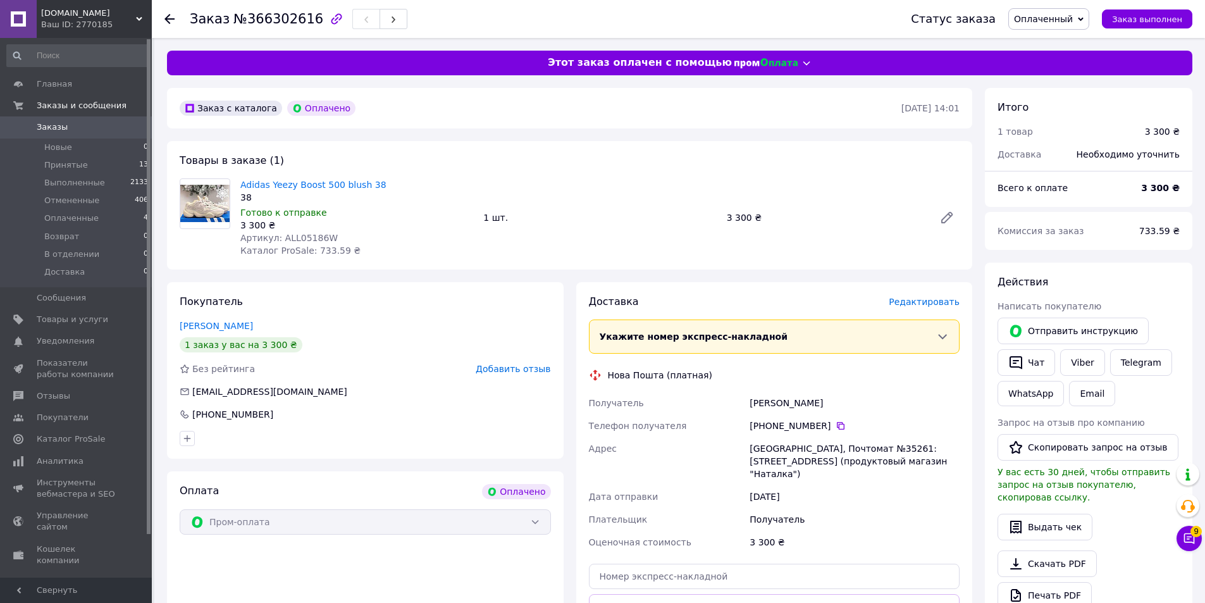
click at [763, 447] on div "Тернополь, Почтомат №35261: ул. Новый Свет, 79б (продуктовый магазин "Наталка")" at bounding box center [854, 461] width 215 height 48
copy div "Тернополь"
click at [763, 447] on div "Тернополь, Почтомат №35261: ул. Новый Свет, 79б (продуктовый магазин "Наталка")" at bounding box center [854, 461] width 215 height 48
click at [855, 450] on div "Тернополь, Почтомат №35261: ул. Новый Свет, 79б (продуктовый магазин "Наталка")" at bounding box center [854, 461] width 215 height 48
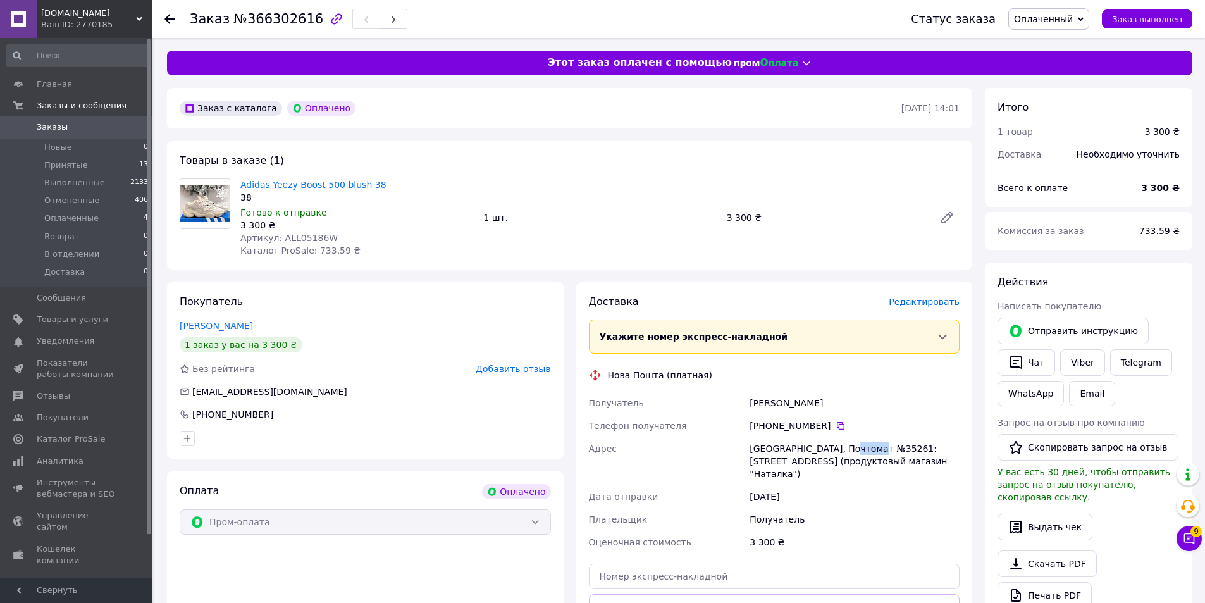
copy div "35261"
click at [939, 508] on div "Получатель" at bounding box center [854, 519] width 215 height 23
click at [93, 160] on li "Принятые 13" at bounding box center [78, 165] width 156 height 18
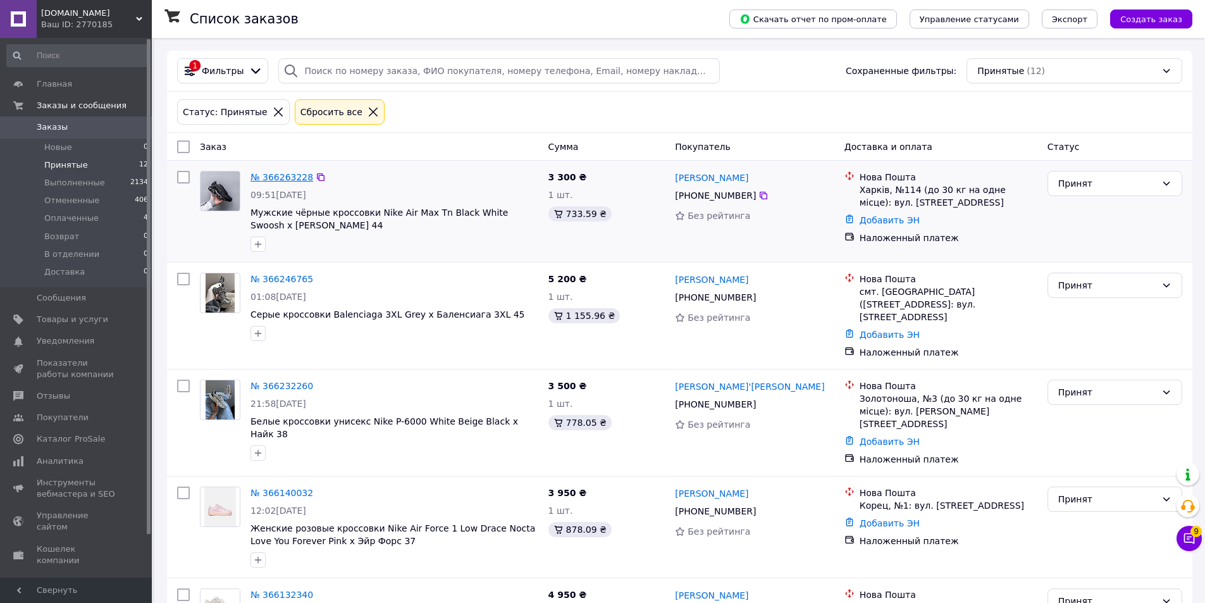
click at [263, 173] on link "№ 366263228" at bounding box center [282, 177] width 63 height 10
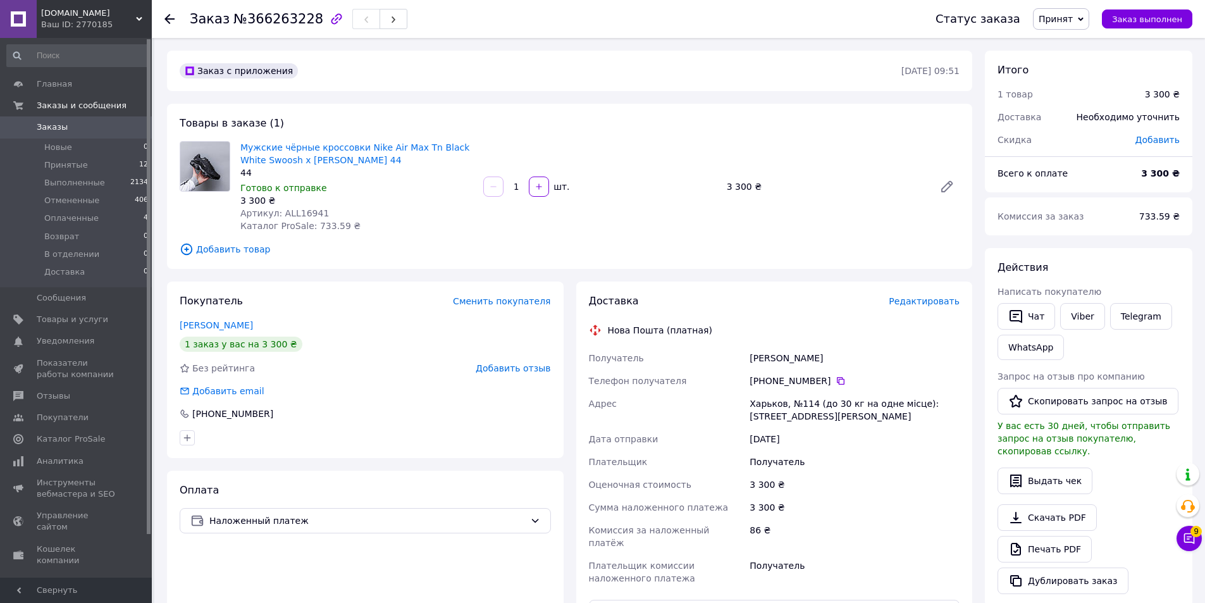
click at [286, 213] on span "Артикул: ALL16941" at bounding box center [284, 213] width 89 height 10
copy span "ALL16941"
click at [305, 145] on link "Мужские чёрные кроссовки Nike Air Max Tn Black White Swoosh х [PERSON_NAME] 44" at bounding box center [354, 153] width 229 height 23
drag, startPoint x: 747, startPoint y: 360, endPoint x: 888, endPoint y: 359, distance: 140.4
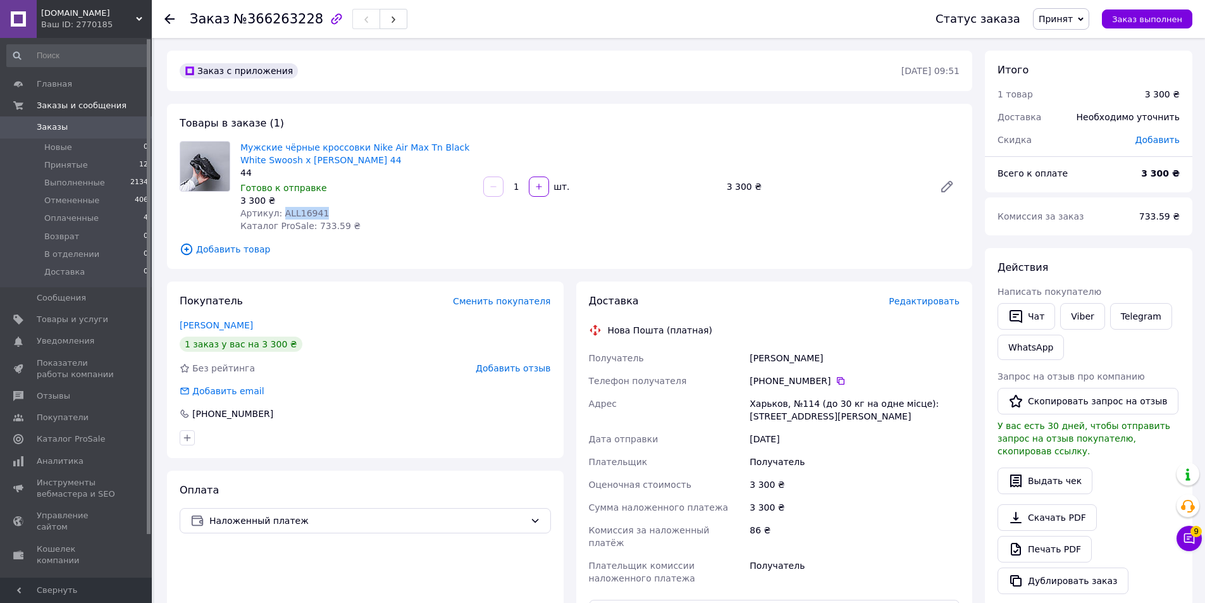
click at [888, 359] on div "Марьенко Александр" at bounding box center [854, 358] width 215 height 23
copy div "Марьенко Александр"
click at [164, 18] on div "Заказ №366263228 Статус заказа Принят Выполнен Отменен Оплаченный Возврат В отд…" at bounding box center [678, 19] width 1053 height 38
click at [163, 16] on div "Заказ №366263228 Статус заказа Принят Выполнен Отменен Оплаченный Возврат В отд…" at bounding box center [678, 19] width 1053 height 38
click at [170, 20] on icon at bounding box center [169, 19] width 10 height 10
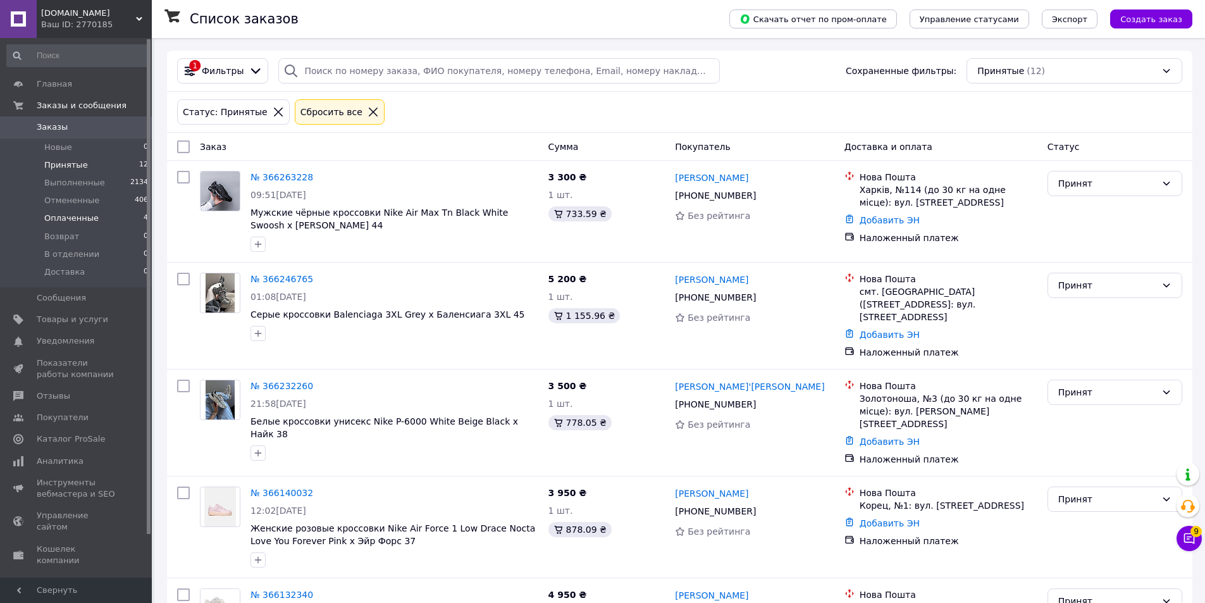
click at [96, 222] on li "Оплаченные 4" at bounding box center [78, 218] width 156 height 18
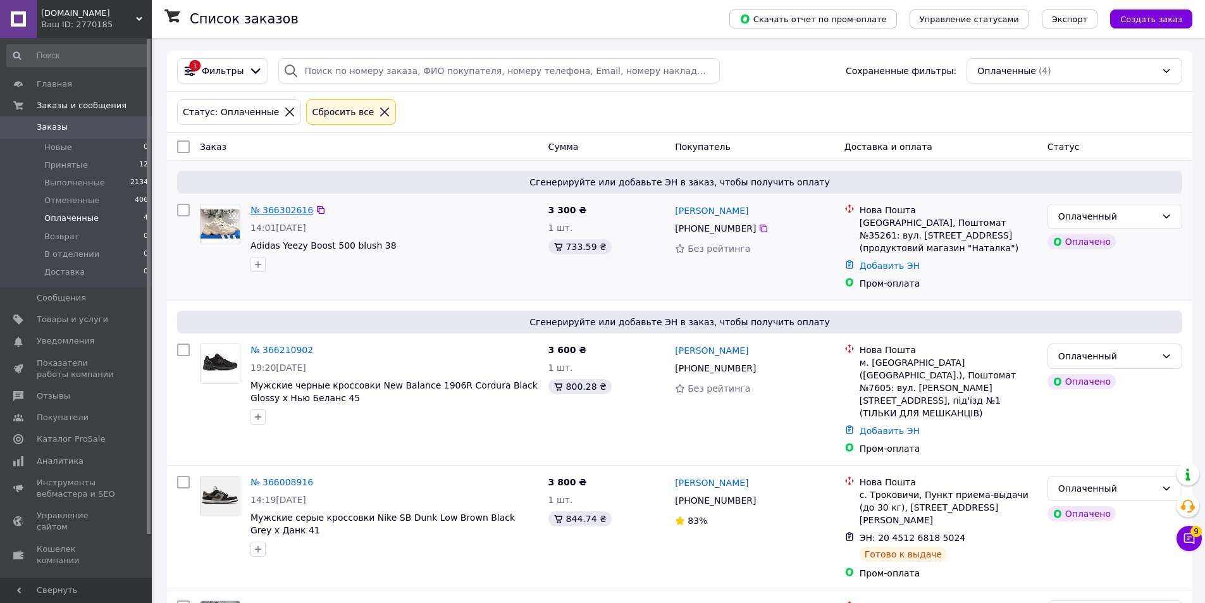
click at [287, 212] on link "№ 366302616" at bounding box center [282, 210] width 63 height 10
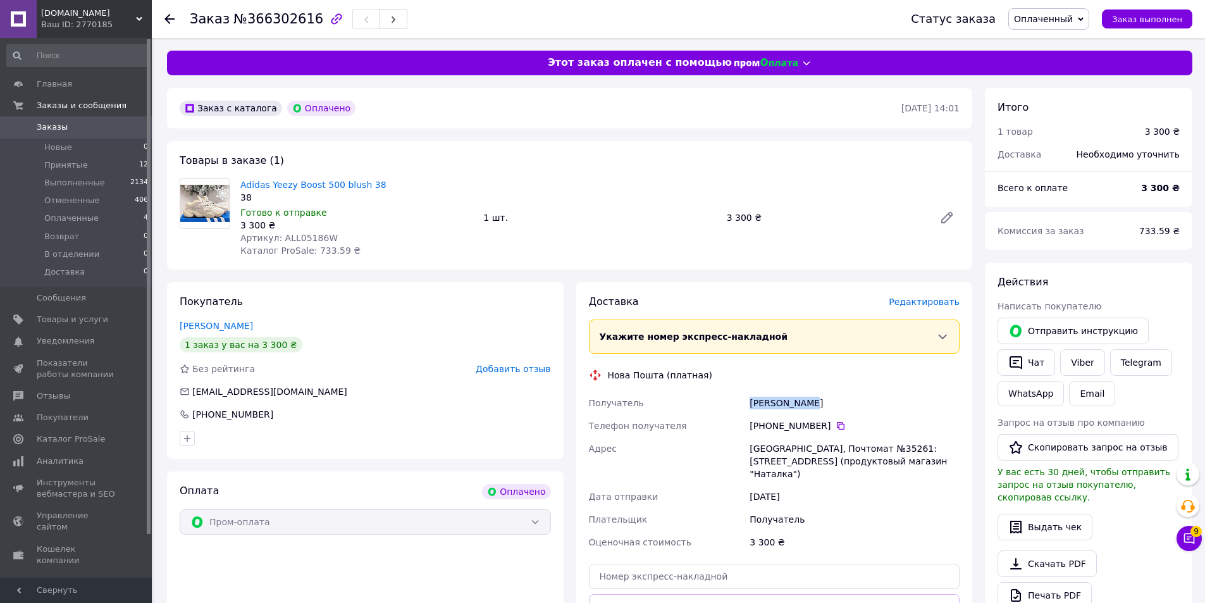
drag, startPoint x: 750, startPoint y: 399, endPoint x: 832, endPoint y: 404, distance: 82.4
click at [832, 404] on div "Барна Сергей" at bounding box center [854, 403] width 215 height 23
copy div "Барна Сергей"
drag, startPoint x: 793, startPoint y: 444, endPoint x: 802, endPoint y: 440, distance: 10.2
click at [796, 444] on div "Тернополь, Почтомат №35261: ул. Новый Свет, 79б (продуктовый магазин "Наталка")" at bounding box center [854, 461] width 215 height 48
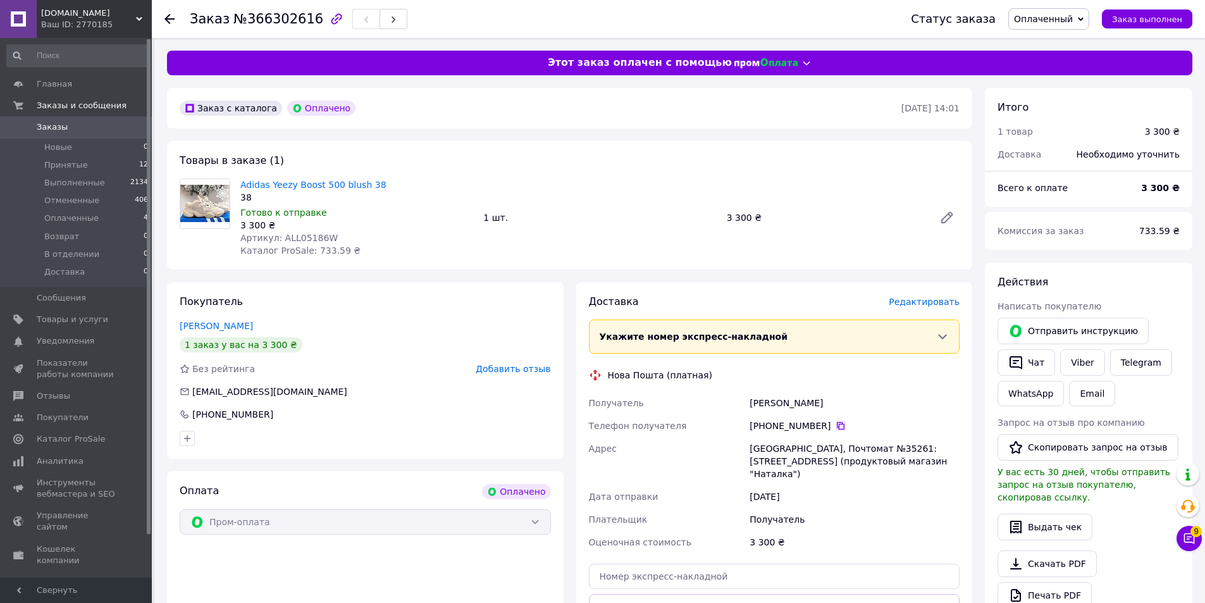
click at [836, 424] on icon at bounding box center [841, 426] width 10 height 10
click at [768, 445] on div "Тернополь, Почтомат №35261: ул. Новый Свет, 79б (продуктовый магазин "Наталка")" at bounding box center [854, 461] width 215 height 48
copy div "Тернополь"
click at [858, 452] on div "Тернополь, Почтомат №35261: ул. Новый Свет, 79б (продуктовый магазин "Наталка")" at bounding box center [854, 461] width 215 height 48
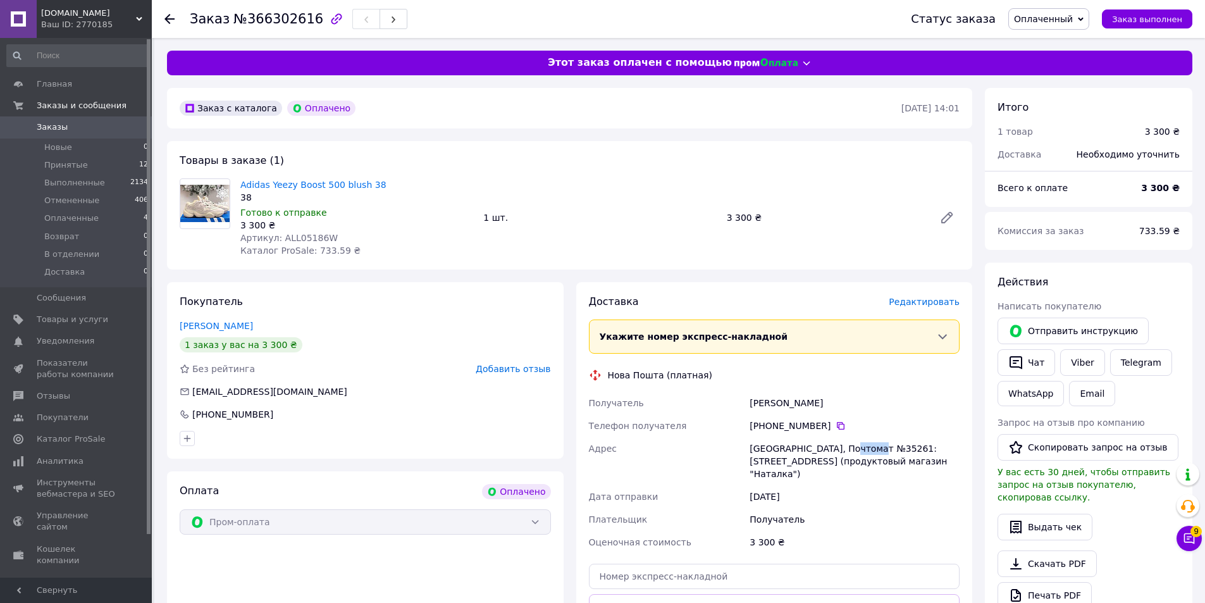
click at [858, 452] on div "Тернополь, Почтомат №35261: ул. Новый Свет, 79б (продуктовый магазин "Наталка")" at bounding box center [854, 461] width 215 height 48
copy div "35261"
drag, startPoint x: 370, startPoint y: 188, endPoint x: 225, endPoint y: 191, distance: 145.5
click at [225, 191] on div "Adidas Yeezy Boost 500 blush 38 38 Готово к отправке 3 300 ₴ Артикул: ALL05186W…" at bounding box center [570, 217] width 790 height 78
click at [688, 417] on div "Телефон получателя" at bounding box center [666, 425] width 161 height 23
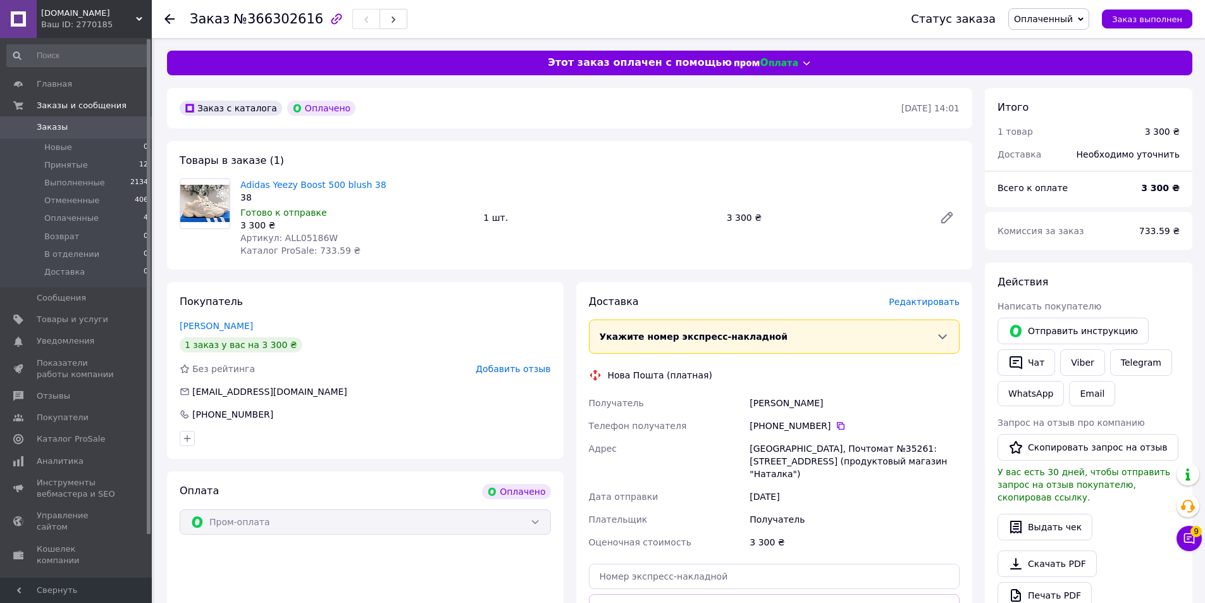
click at [161, 17] on div "Заказ №366302616 Статус заказа Оплаченный Принят Выполнен Отменен Возврат В отд…" at bounding box center [678, 19] width 1053 height 38
click at [163, 18] on div "Заказ №366302616 Статус заказа Оплаченный Принят Выполнен Отменен Возврат В отд…" at bounding box center [678, 19] width 1053 height 38
drag, startPoint x: 178, startPoint y: 24, endPoint x: 170, endPoint y: 22, distance: 8.0
click at [176, 24] on div at bounding box center [176, 19] width 25 height 38
click at [166, 20] on use at bounding box center [169, 19] width 10 height 10
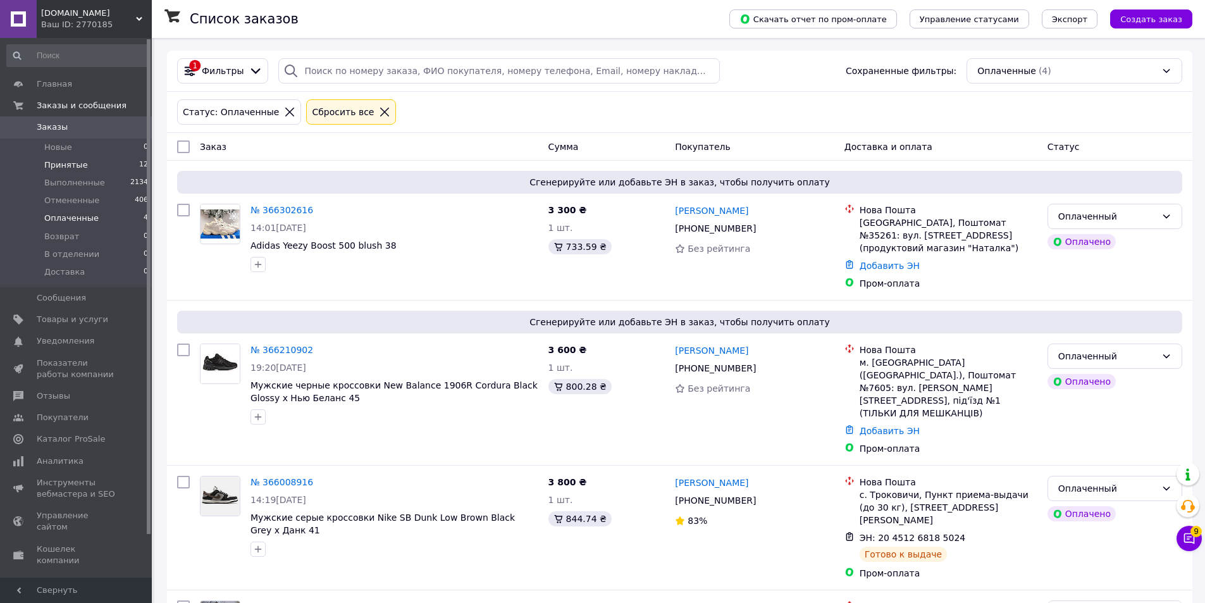
click at [80, 166] on span "Принятые" at bounding box center [66, 164] width 44 height 11
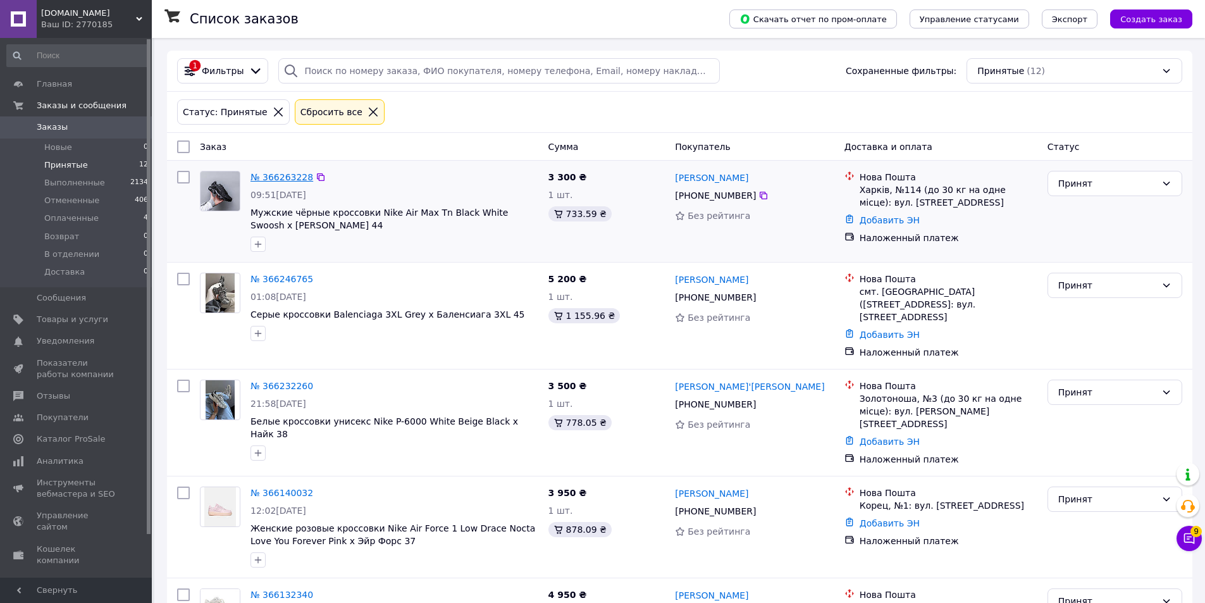
click at [284, 176] on link "№ 366263228" at bounding box center [282, 177] width 63 height 10
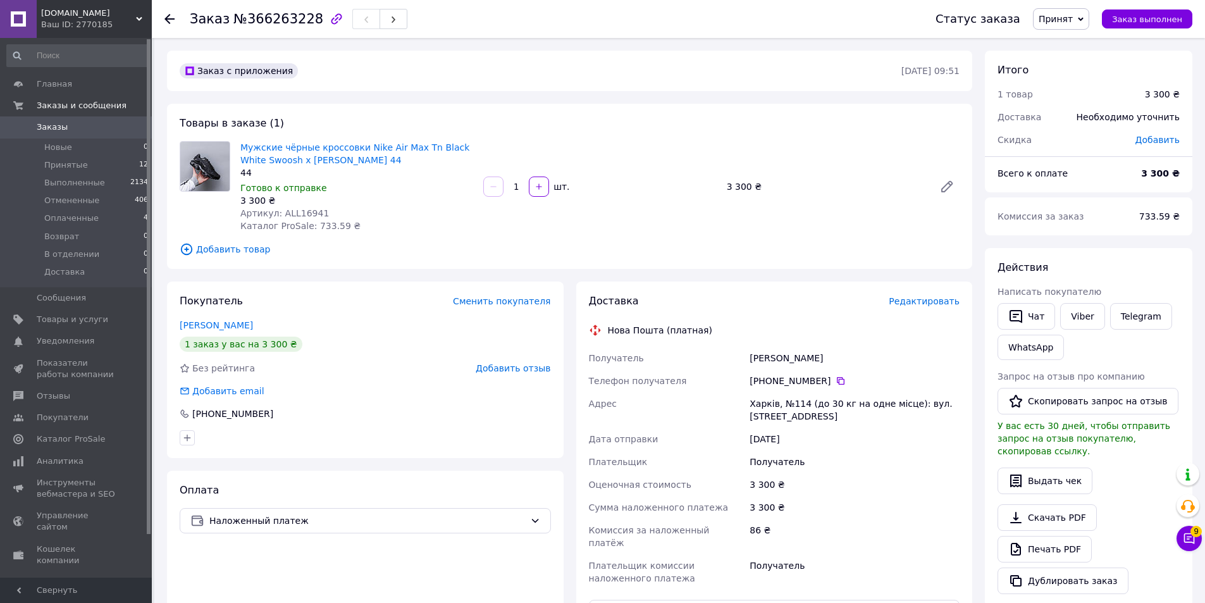
click at [292, 213] on span "Артикул: ALL16941" at bounding box center [284, 213] width 89 height 10
click at [767, 363] on div "Марьенко Александр" at bounding box center [854, 358] width 215 height 23
click at [827, 356] on div "Марьенко Александр" at bounding box center [854, 358] width 215 height 23
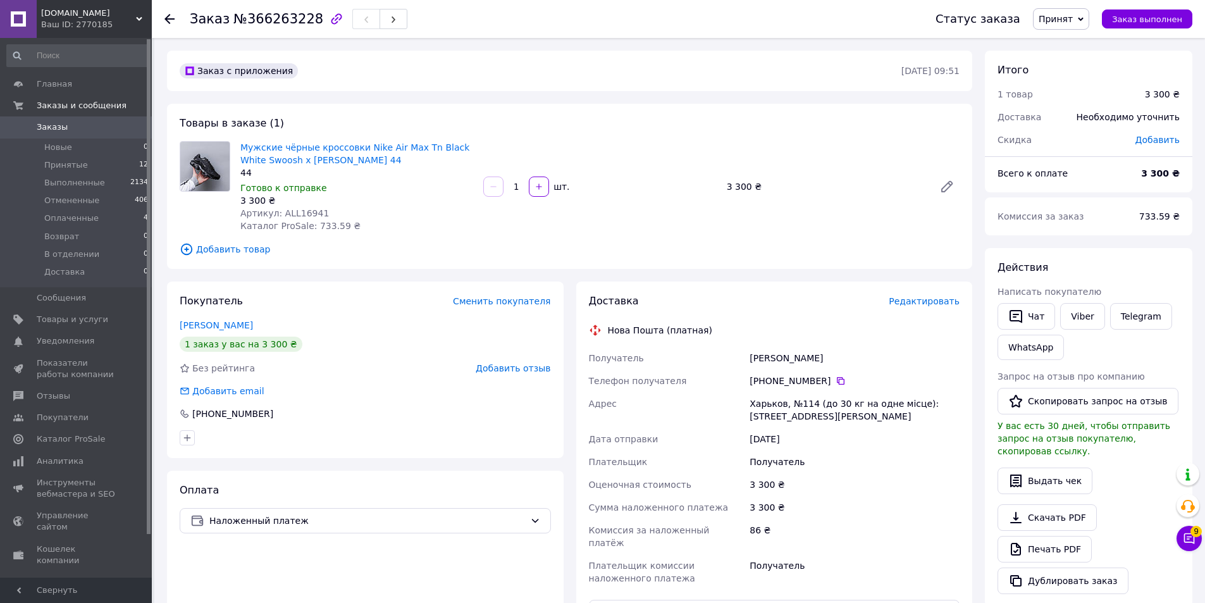
click at [827, 356] on div "Марьенко Александр" at bounding box center [854, 358] width 215 height 23
drag, startPoint x: 799, startPoint y: 389, endPoint x: 820, endPoint y: 383, distance: 22.2
click at [800, 389] on div "[PHONE_NUMBER]" at bounding box center [854, 380] width 215 height 23
click at [836, 383] on icon at bounding box center [841, 381] width 10 height 10
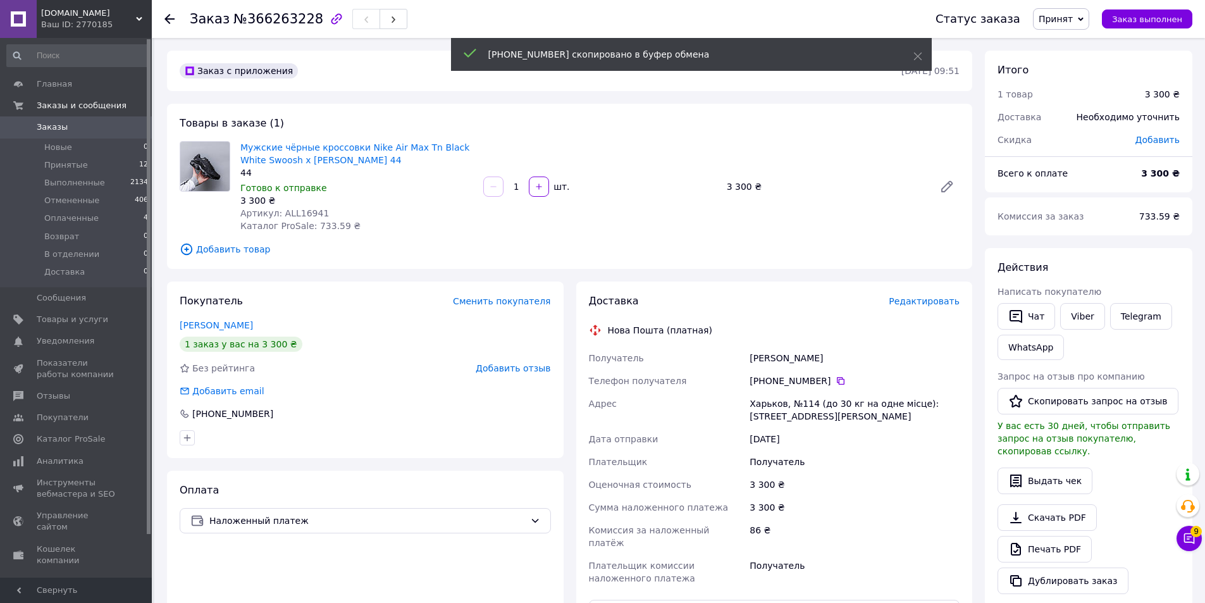
click at [766, 403] on div "Харьков, №114 (до 30 кг на одне місце): ул. Гвардейцев-Широнинцев, 86" at bounding box center [854, 409] width 215 height 35
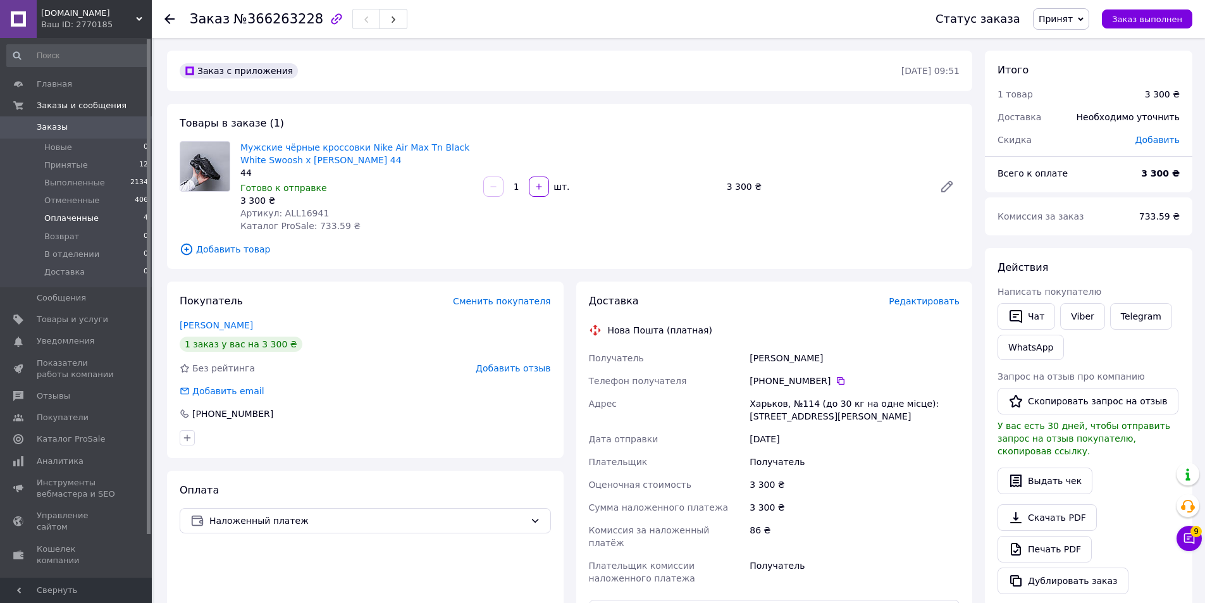
click at [96, 216] on li "Оплаченные 4" at bounding box center [78, 218] width 156 height 18
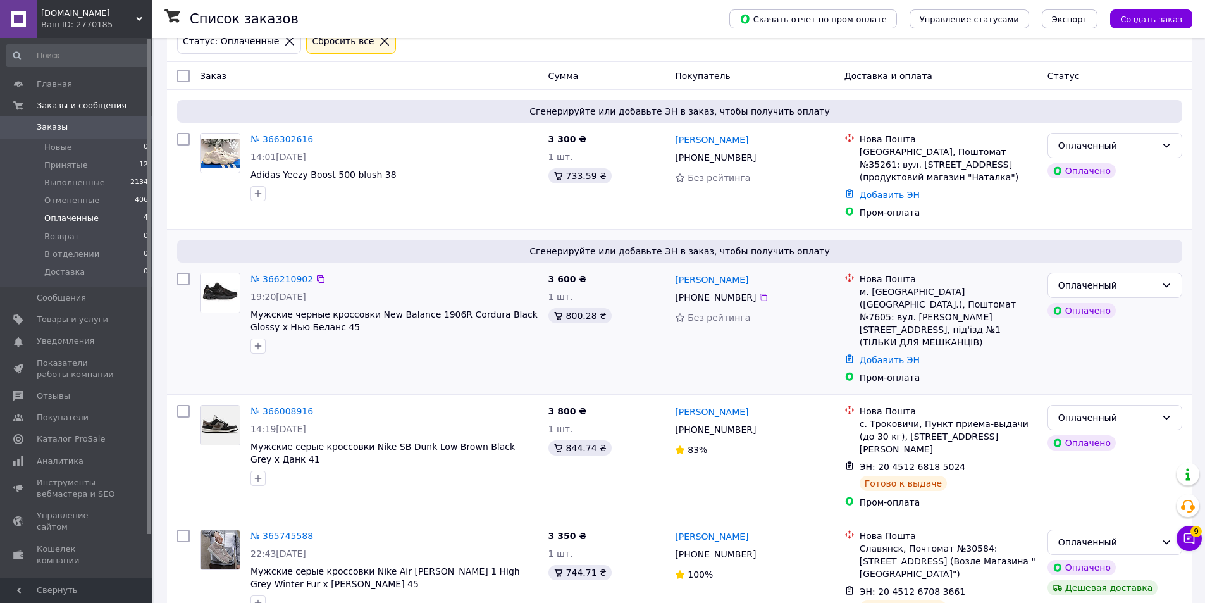
scroll to position [74, 0]
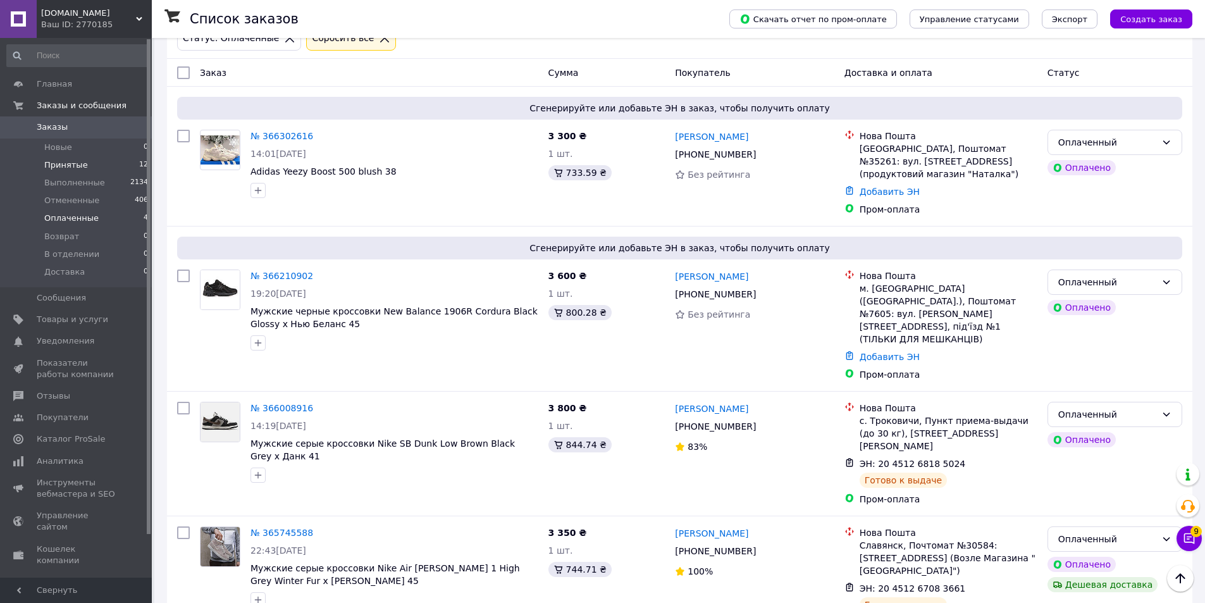
click at [70, 156] on li "Принятые 12" at bounding box center [78, 165] width 156 height 18
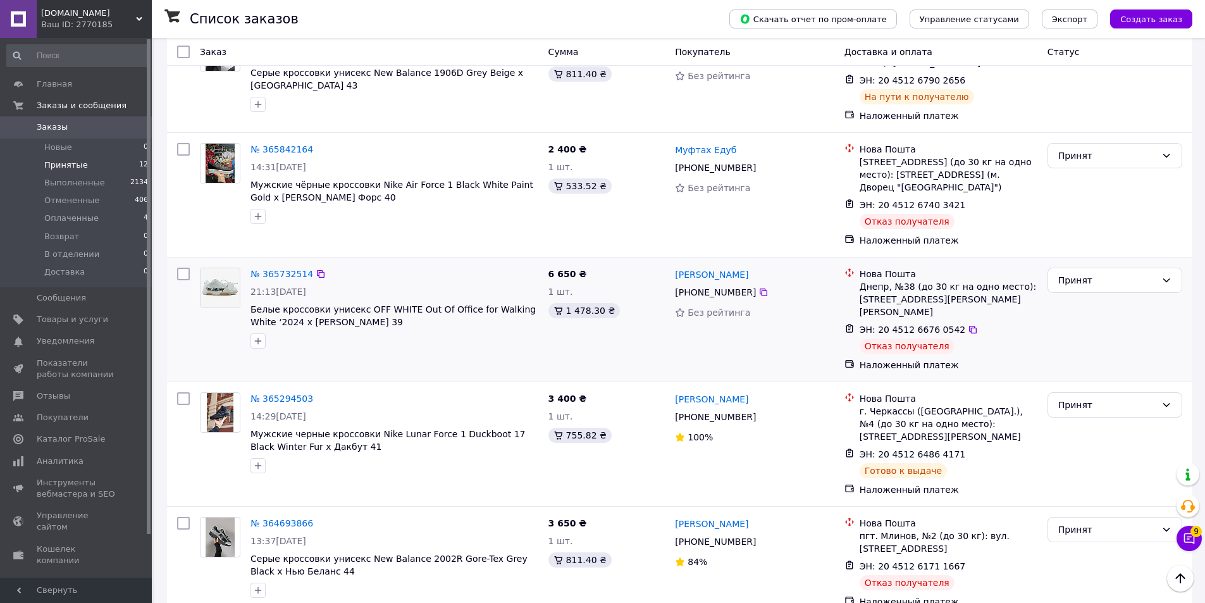
scroll to position [896, 0]
click at [78, 165] on span "Принятые" at bounding box center [66, 164] width 44 height 11
click at [81, 213] on span "Оплаченные" at bounding box center [71, 218] width 54 height 11
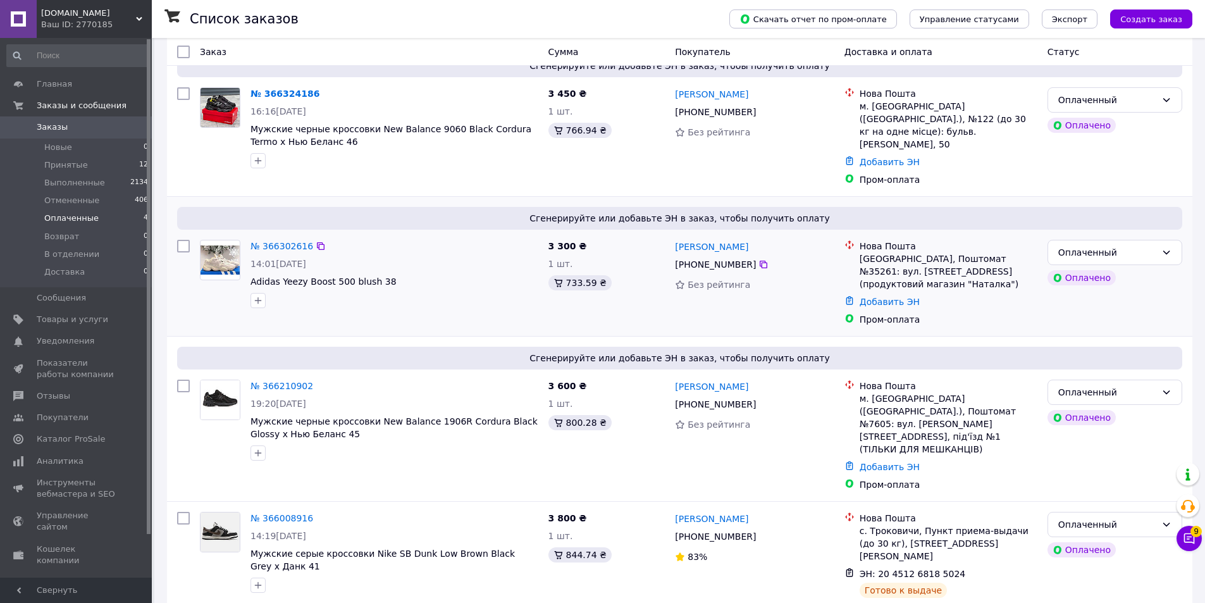
scroll to position [209, 0]
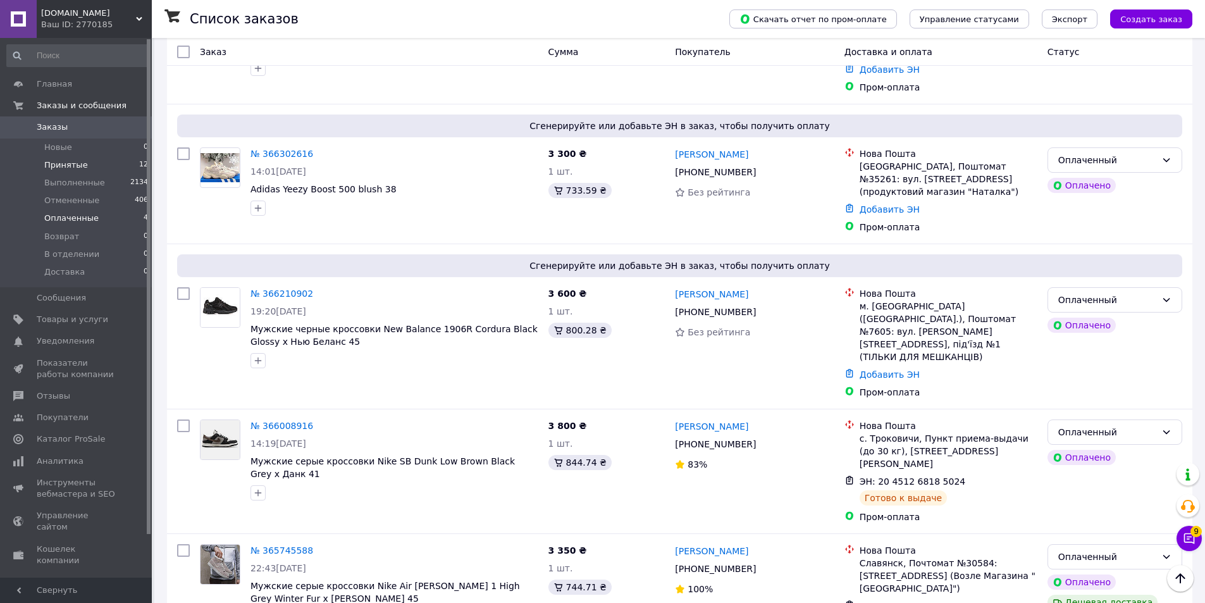
click at [54, 167] on span "Принятые" at bounding box center [66, 164] width 44 height 11
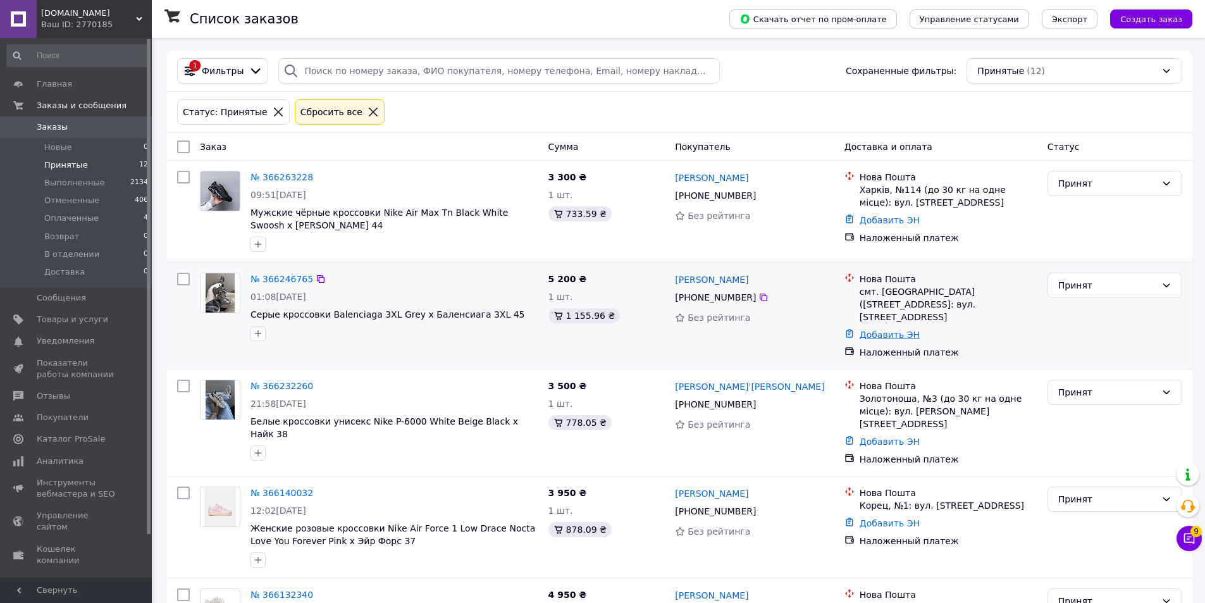
click at [880, 330] on link "Добавить ЭН" at bounding box center [890, 335] width 60 height 10
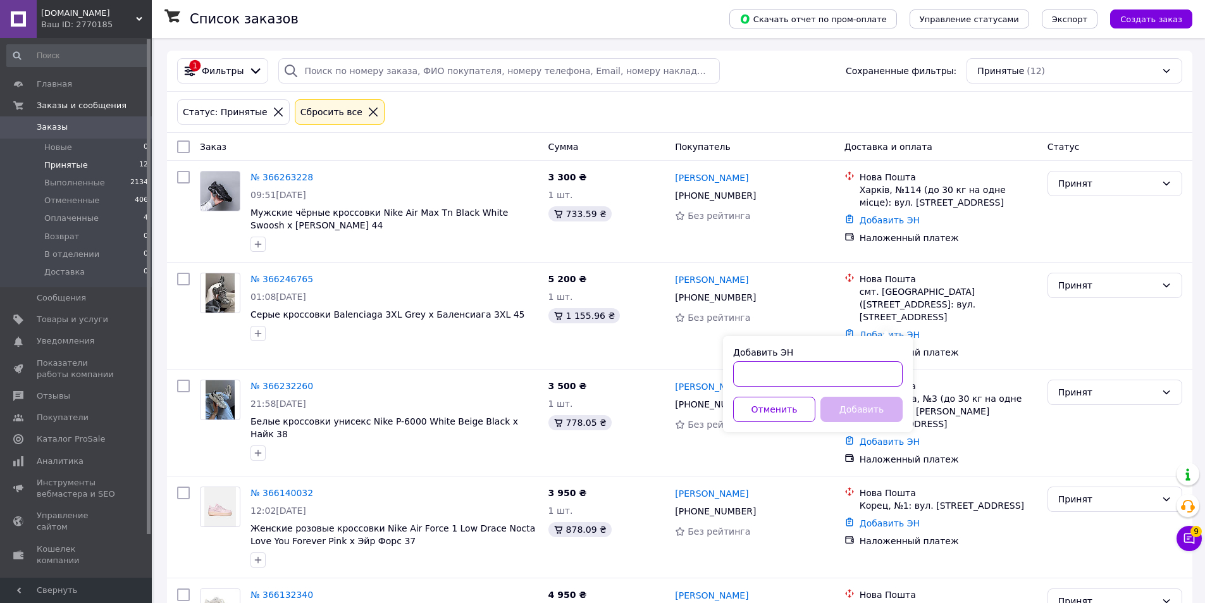
click at [832, 371] on input "Добавить ЭН" at bounding box center [818, 373] width 170 height 25
paste input "20451268989761"
type input "20451268989761"
click at [841, 408] on button "Добавить" at bounding box center [861, 409] width 82 height 25
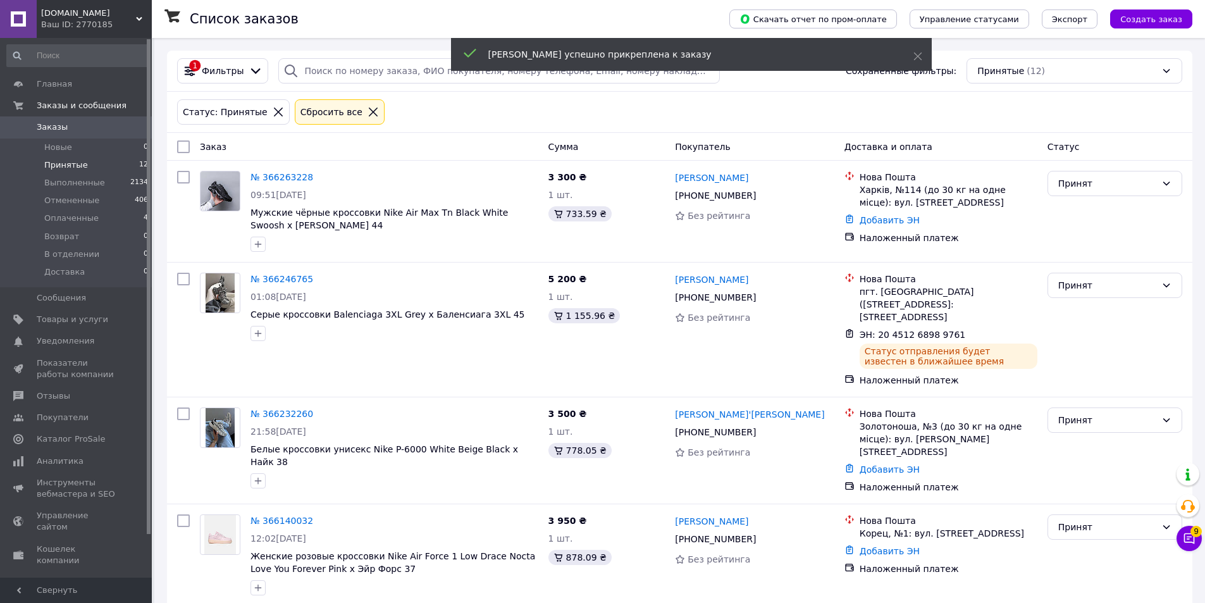
click at [283, 278] on link "№ 366246765" at bounding box center [282, 279] width 63 height 10
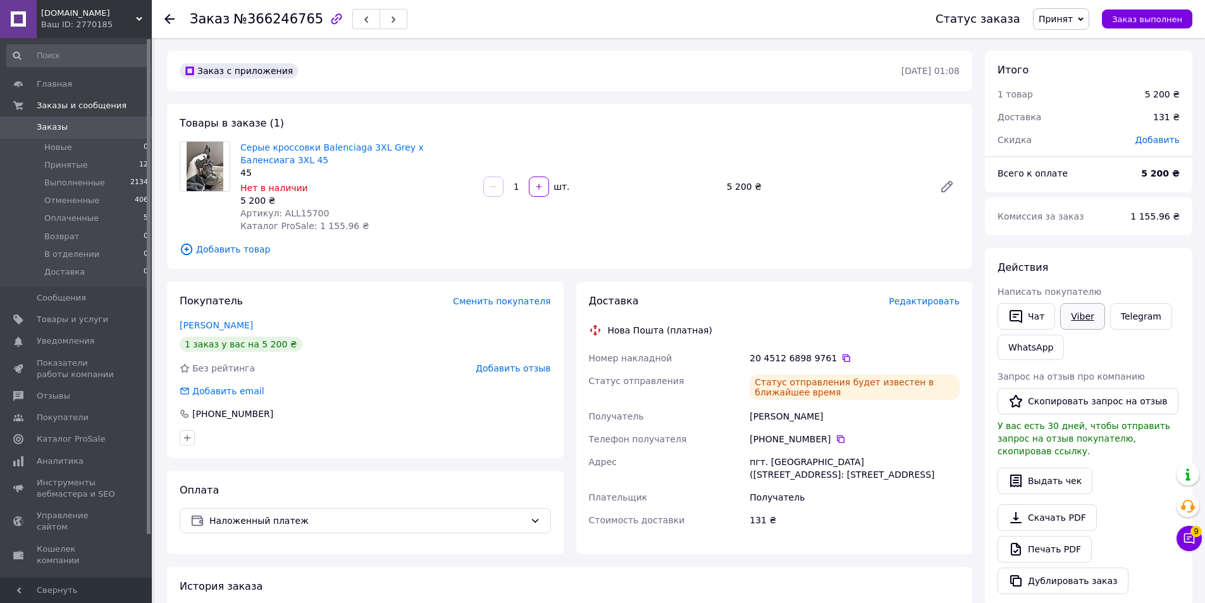
click at [1082, 321] on link "Viber" at bounding box center [1082, 316] width 44 height 27
click at [171, 18] on use at bounding box center [169, 19] width 10 height 10
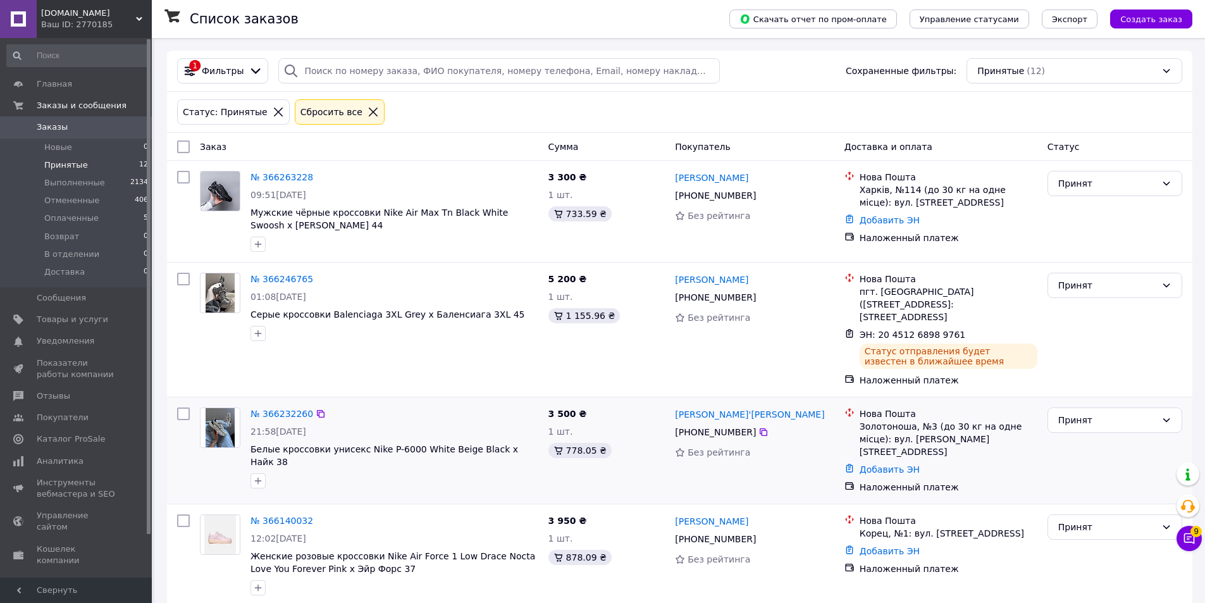
scroll to position [127, 0]
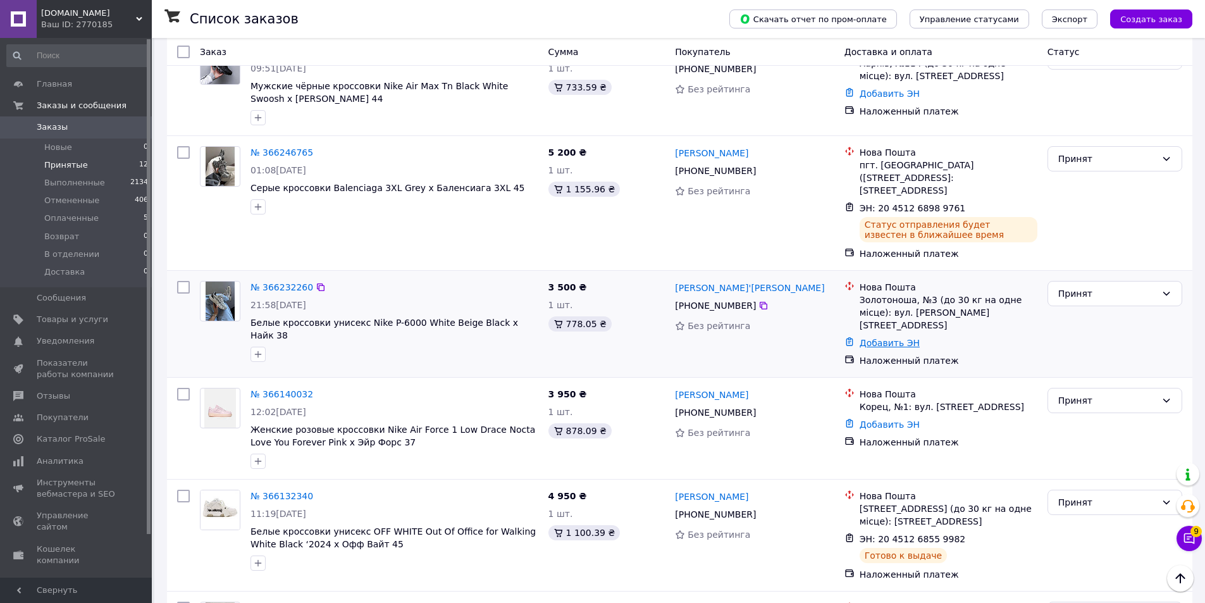
click at [875, 338] on link "Добавить ЭН" at bounding box center [890, 343] width 60 height 10
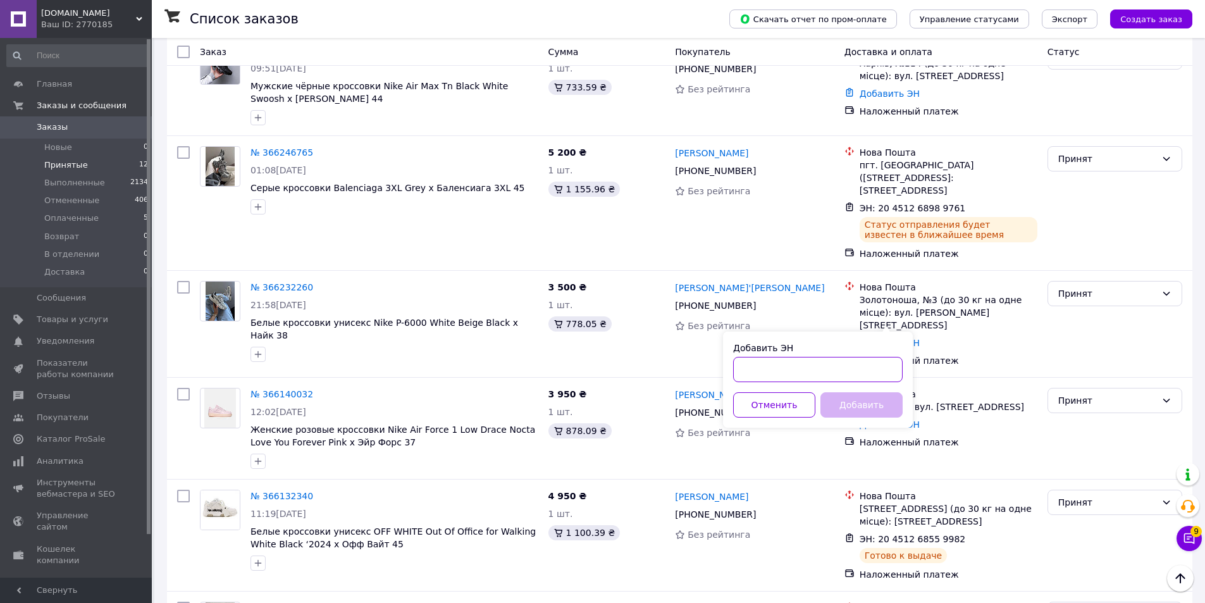
click at [848, 374] on input "Добавить ЭН" at bounding box center [818, 369] width 170 height 25
paste input "20451268917633"
type input "20451268917633"
click at [857, 397] on button "Добавить" at bounding box center [861, 404] width 82 height 25
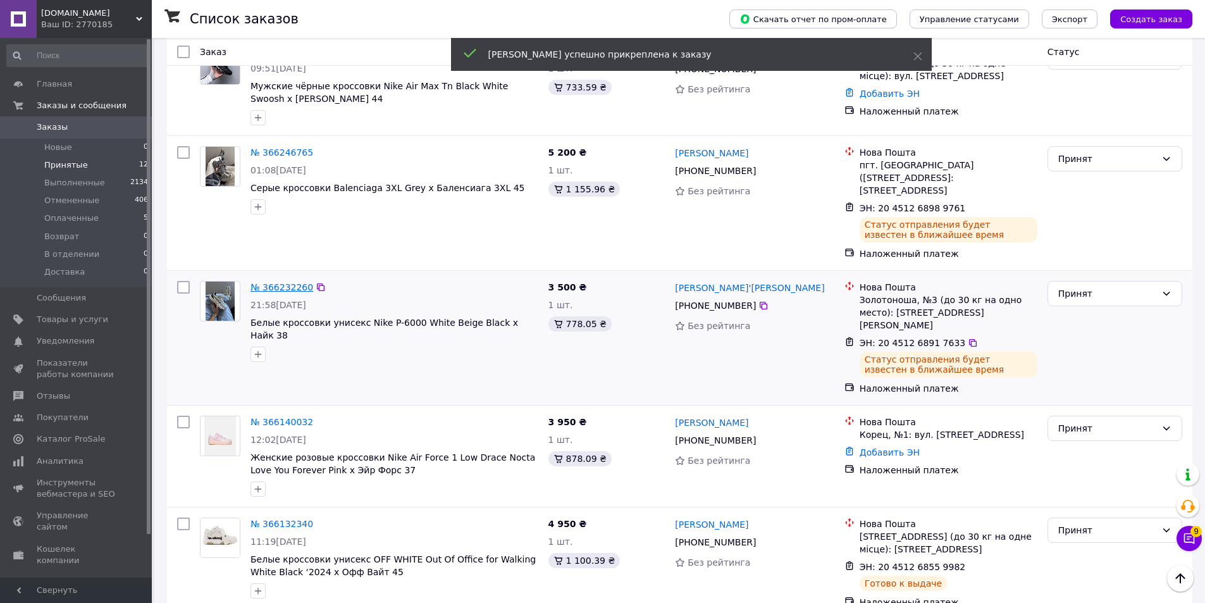
click at [287, 282] on link "№ 366232260" at bounding box center [282, 287] width 63 height 10
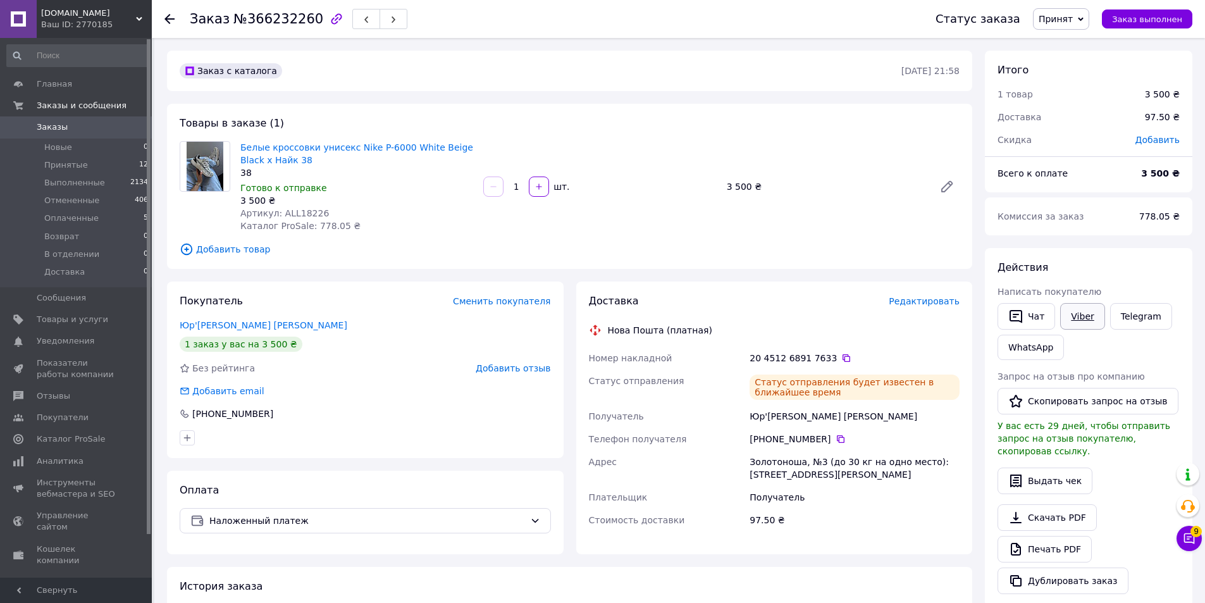
click at [1075, 314] on link "Viber" at bounding box center [1082, 316] width 44 height 27
click at [1133, 319] on link "Telegram" at bounding box center [1141, 316] width 62 height 27
click at [173, 23] on icon at bounding box center [169, 19] width 10 height 10
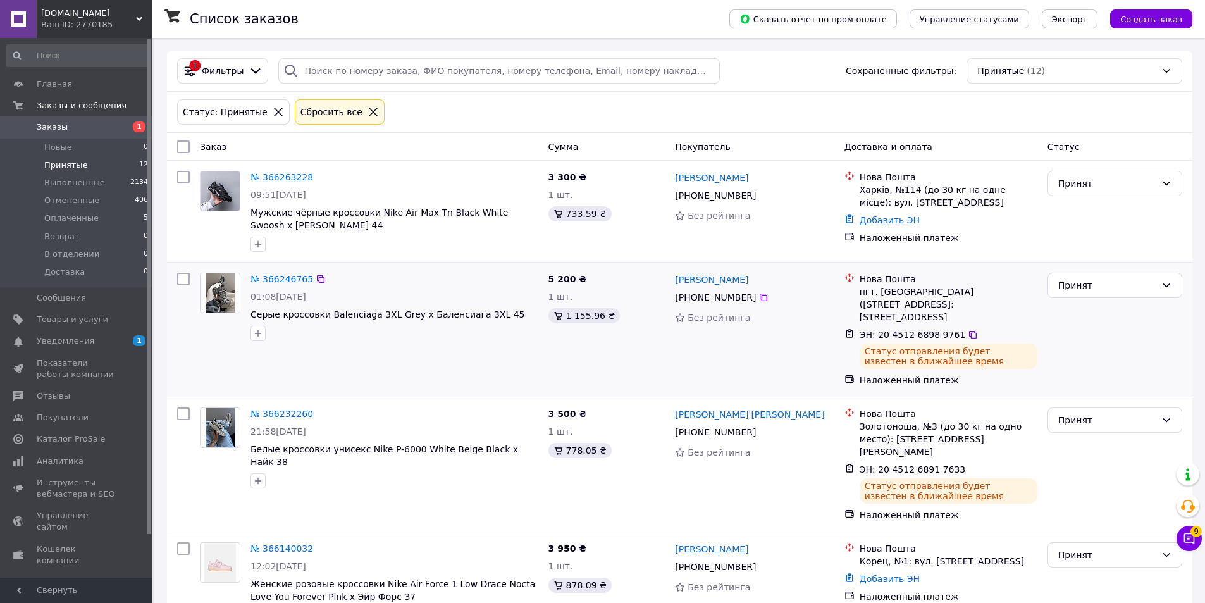
scroll to position [253, 0]
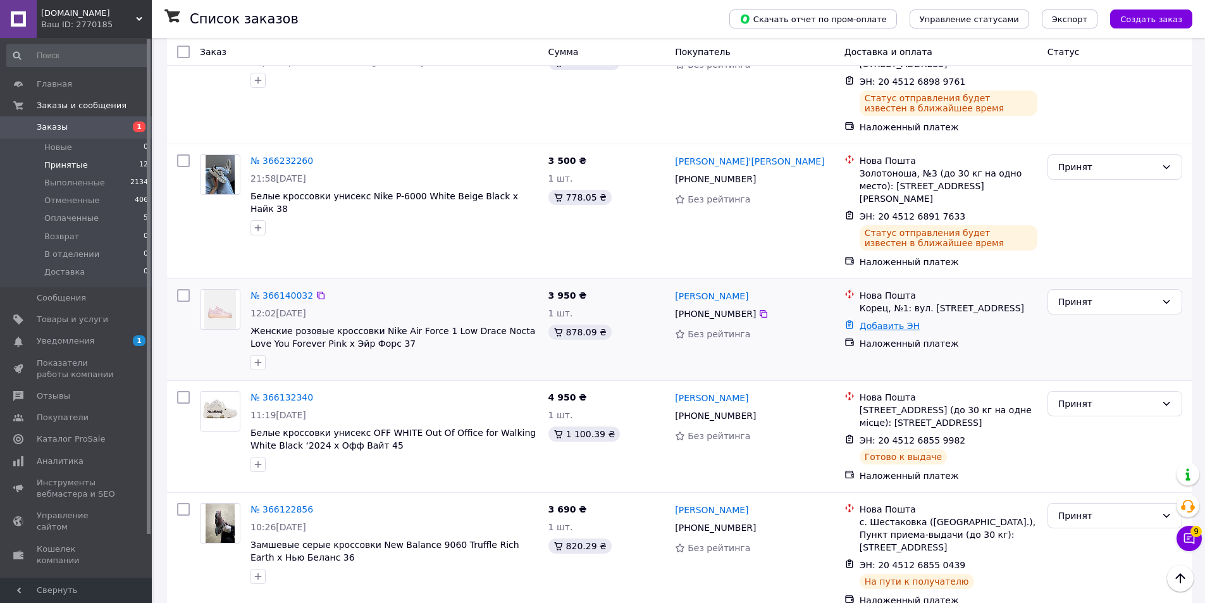
click at [880, 321] on link "Добавить ЭН" at bounding box center [890, 326] width 60 height 10
click at [857, 366] on div "Добавить ЭН Отменить Добавить" at bounding box center [818, 362] width 190 height 96
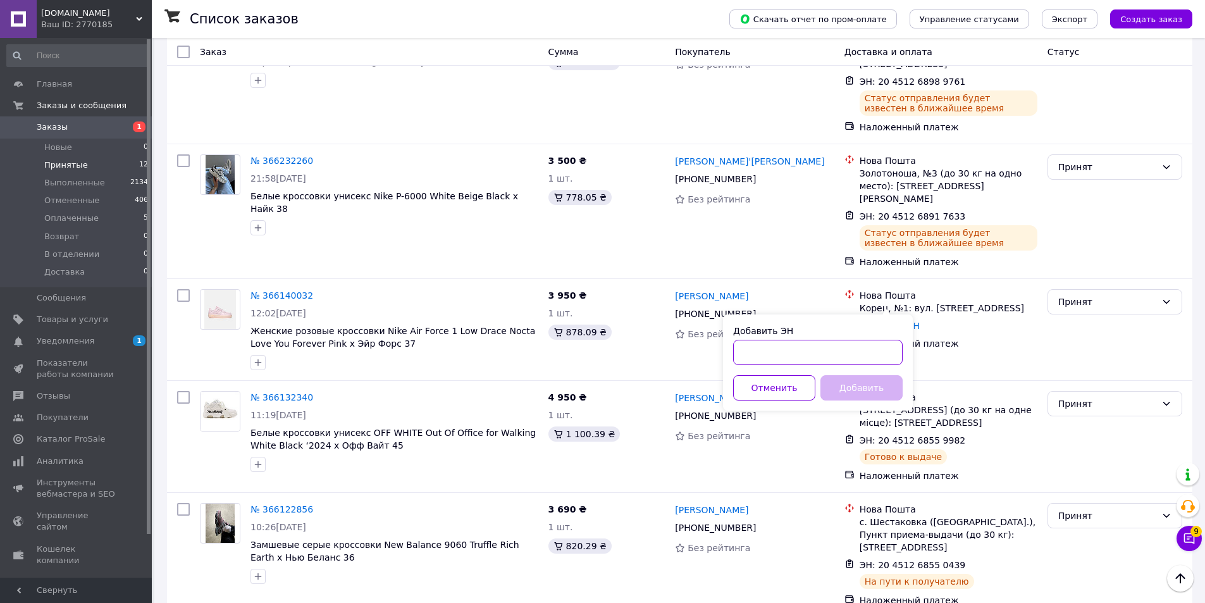
drag, startPoint x: 862, startPoint y: 353, endPoint x: 863, endPoint y: 379, distance: 26.0
click at [862, 354] on input "Добавить ЭН" at bounding box center [818, 352] width 170 height 25
paste input "20451268919073"
type input "20451268919073"
click at [865, 381] on button "Добавить" at bounding box center [861, 387] width 82 height 25
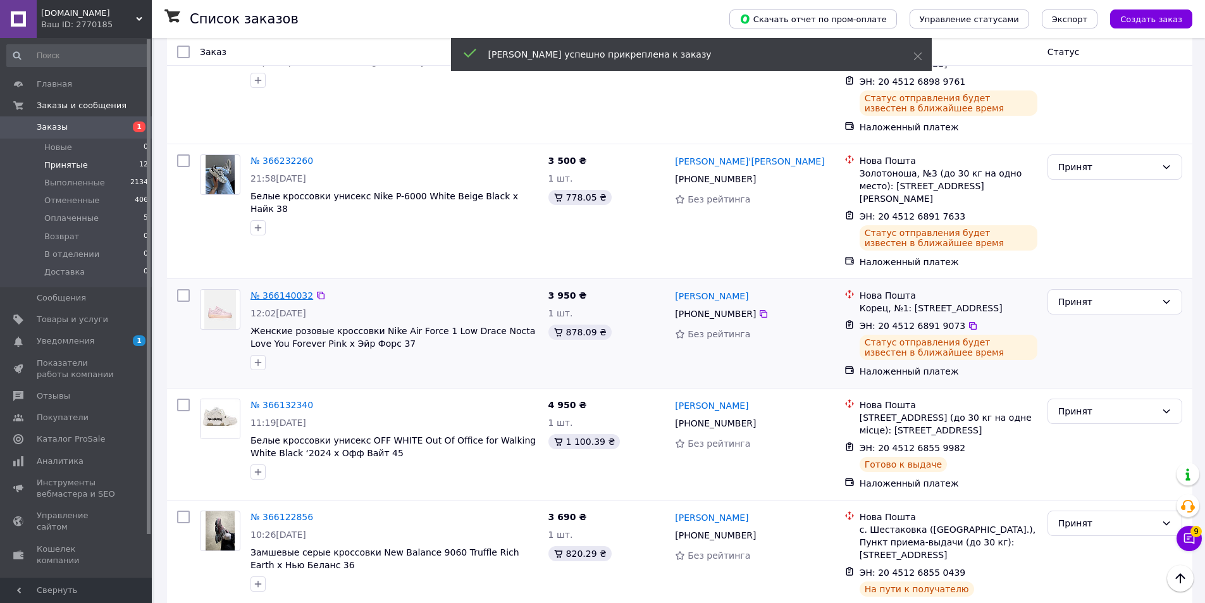
click at [285, 290] on link "№ 366140032" at bounding box center [282, 295] width 63 height 10
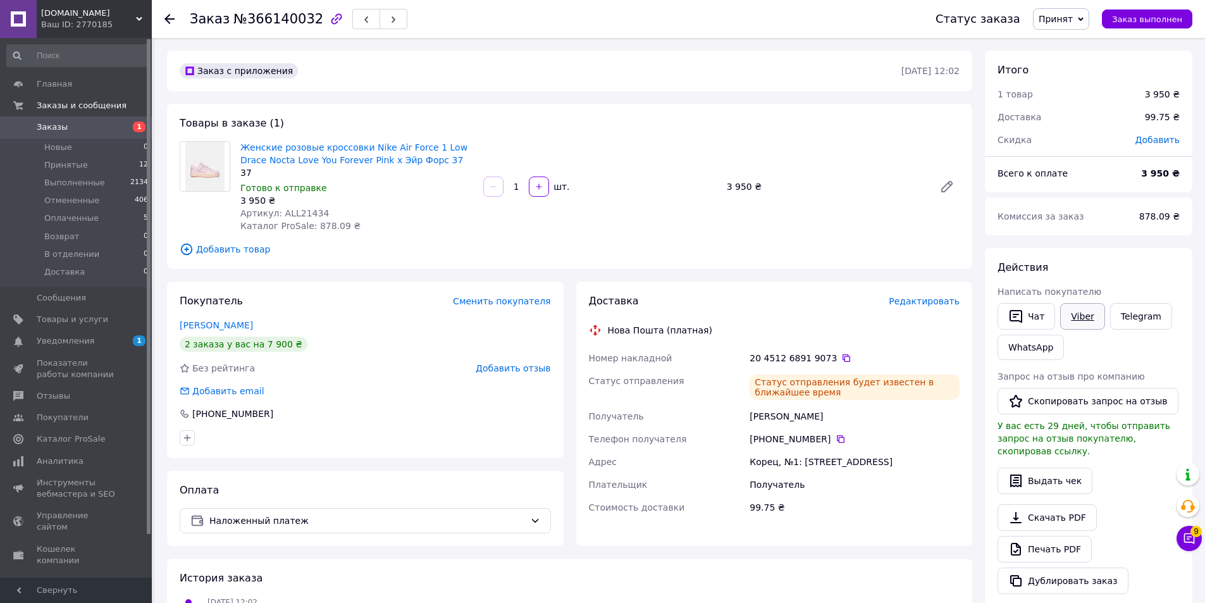
click at [1083, 321] on link "Viber" at bounding box center [1082, 316] width 44 height 27
click at [1135, 319] on link "Telegram" at bounding box center [1141, 316] width 62 height 27
click at [171, 19] on use at bounding box center [169, 19] width 10 height 10
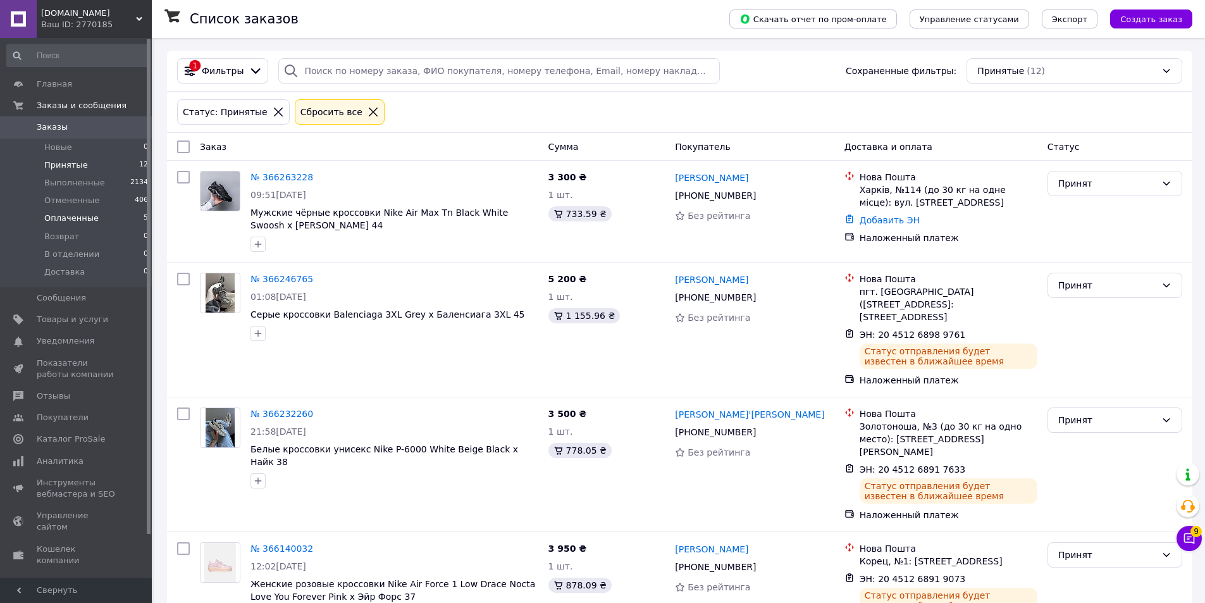
click at [96, 216] on li "Оплаченные 5" at bounding box center [78, 218] width 156 height 18
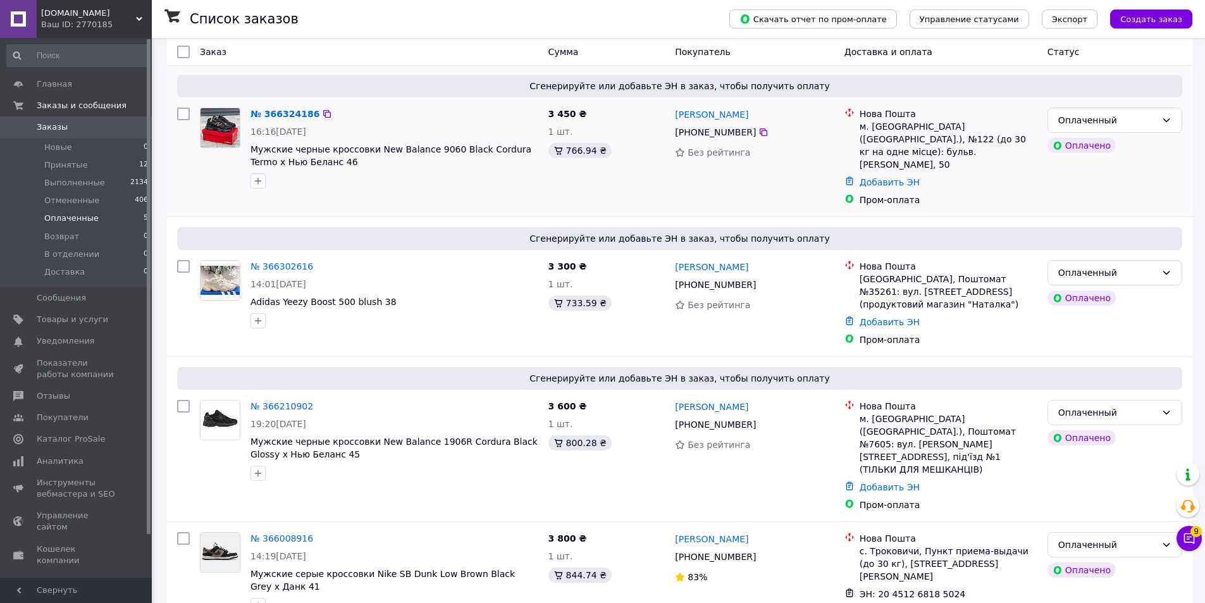
scroll to position [209, 0]
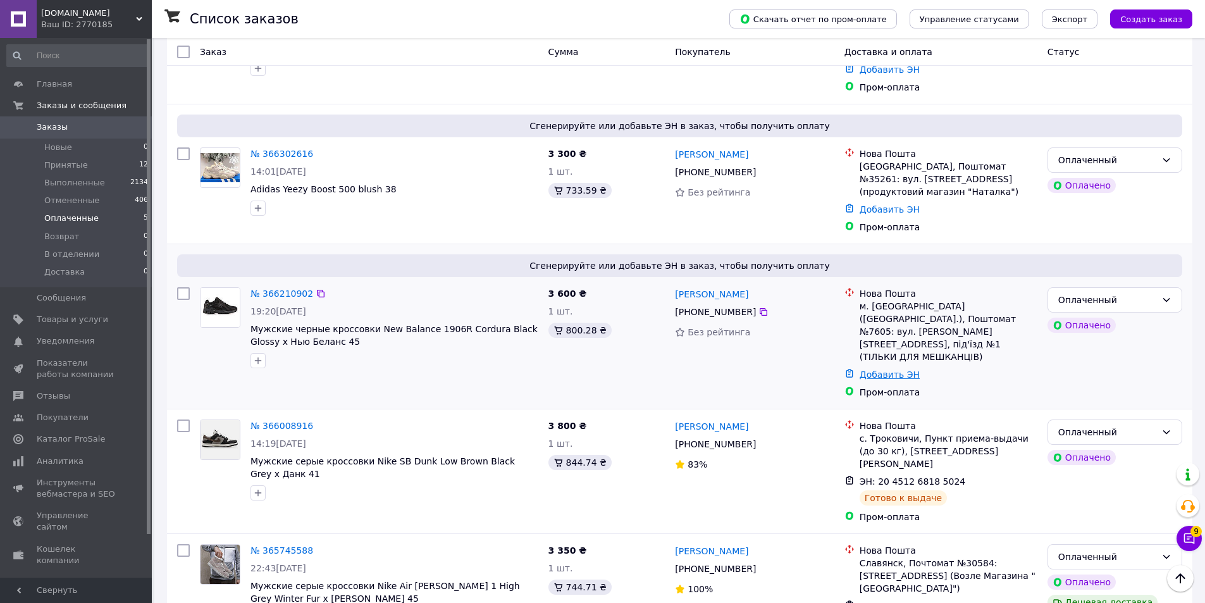
click at [890, 369] on link "Добавить ЭН" at bounding box center [890, 374] width 60 height 10
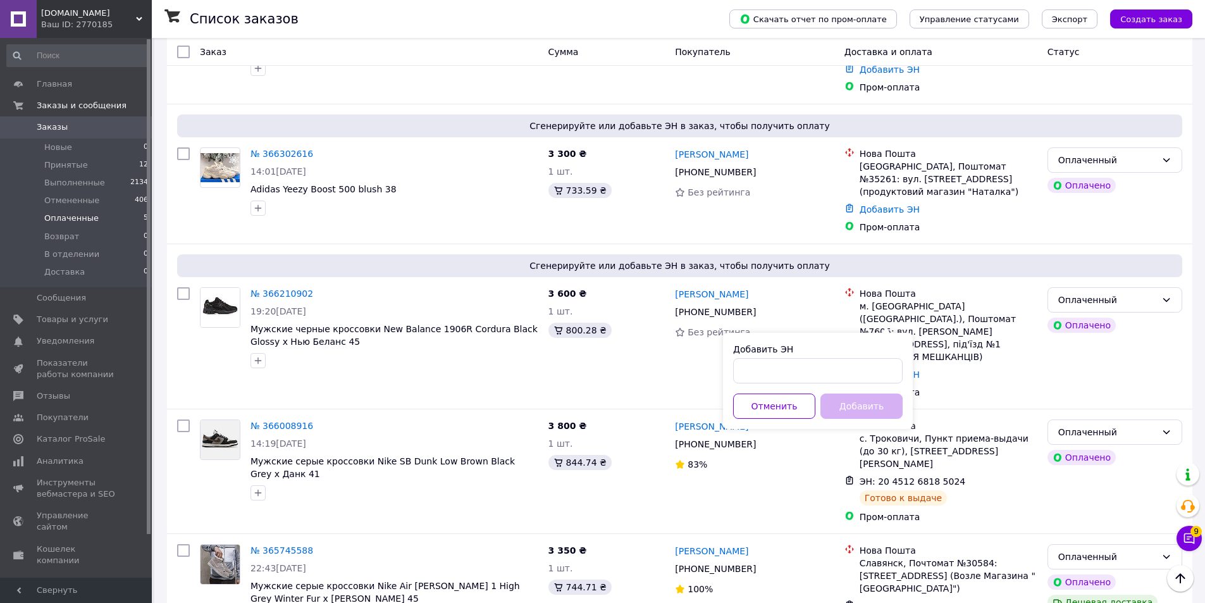
drag, startPoint x: 815, startPoint y: 352, endPoint x: 815, endPoint y: 364, distance: 12.0
click at [815, 359] on div "Добавить ЭН" at bounding box center [818, 363] width 170 height 40
click at [815, 364] on input "Добавить ЭН" at bounding box center [818, 370] width 170 height 25
paste input "20451269131769"
type input "20451269131769"
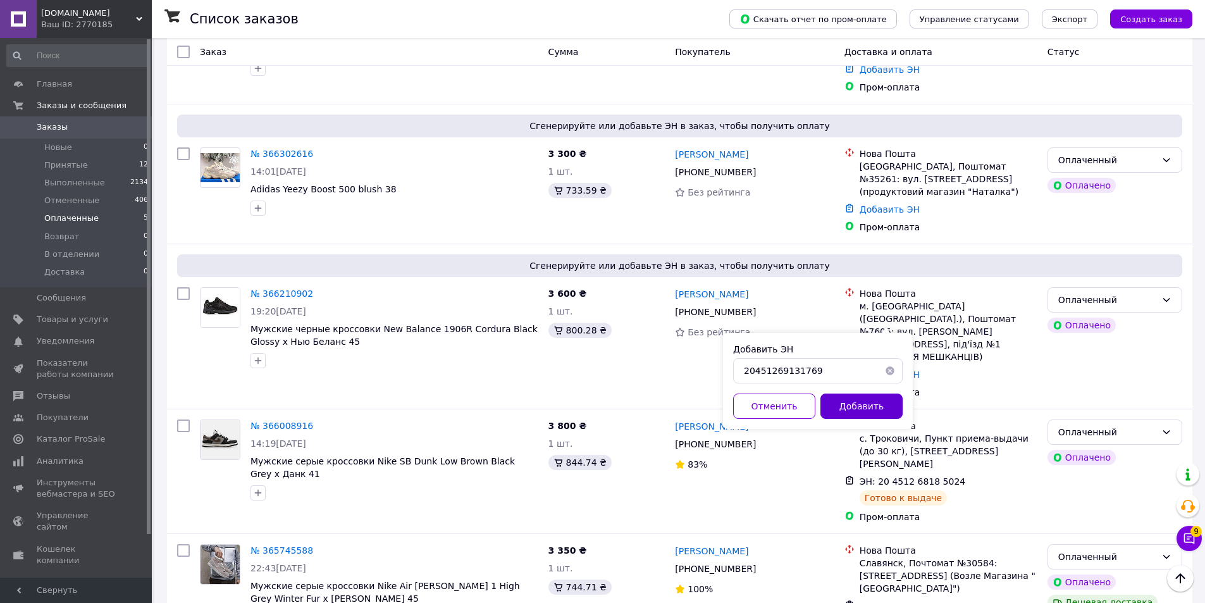
click at [858, 397] on button "Добавить" at bounding box center [861, 405] width 82 height 25
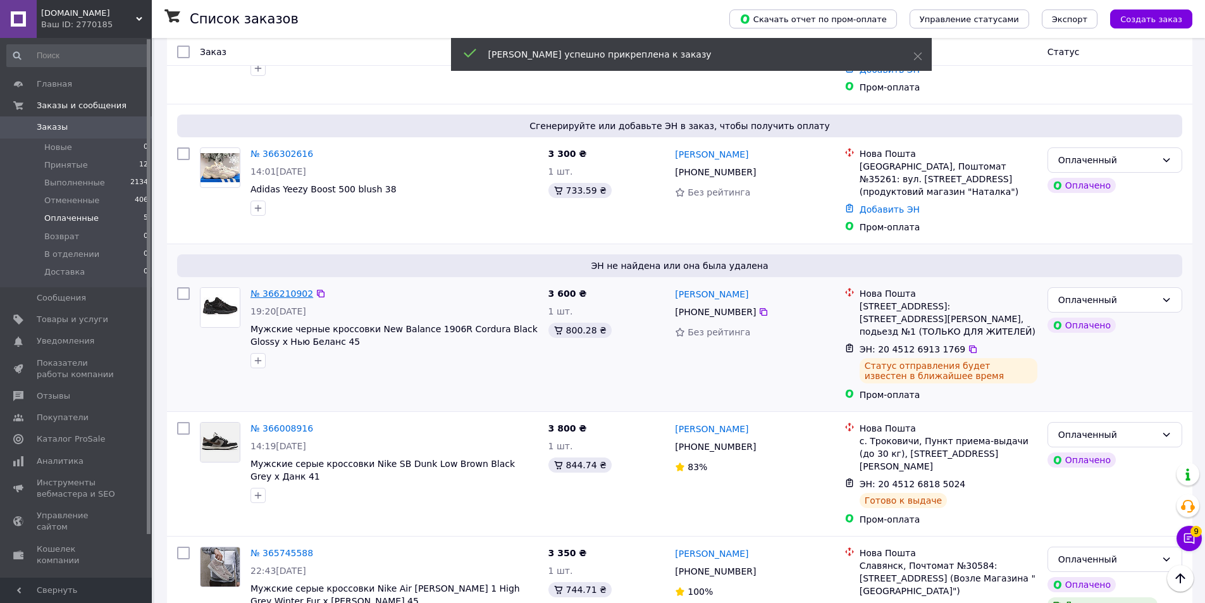
click at [265, 288] on link "№ 366210902" at bounding box center [282, 293] width 63 height 10
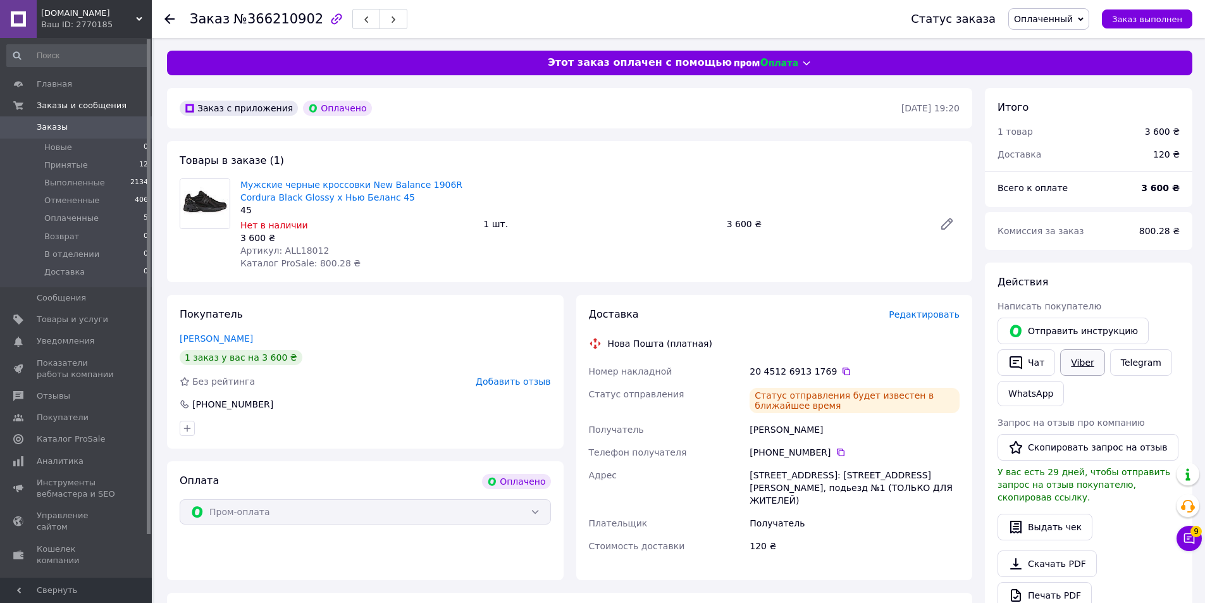
click at [1071, 359] on link "Viber" at bounding box center [1082, 362] width 44 height 27
click at [1120, 366] on link "Telegram" at bounding box center [1141, 362] width 62 height 27
click at [170, 20] on icon at bounding box center [169, 19] width 10 height 10
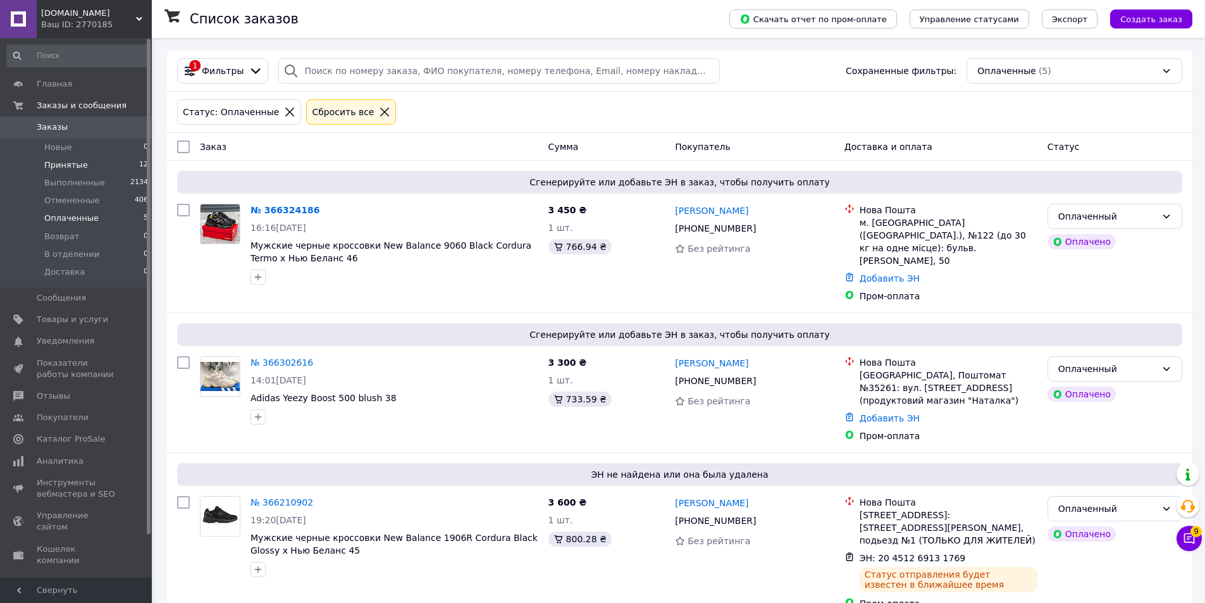
click at [95, 158] on li "Принятые 12" at bounding box center [78, 165] width 156 height 18
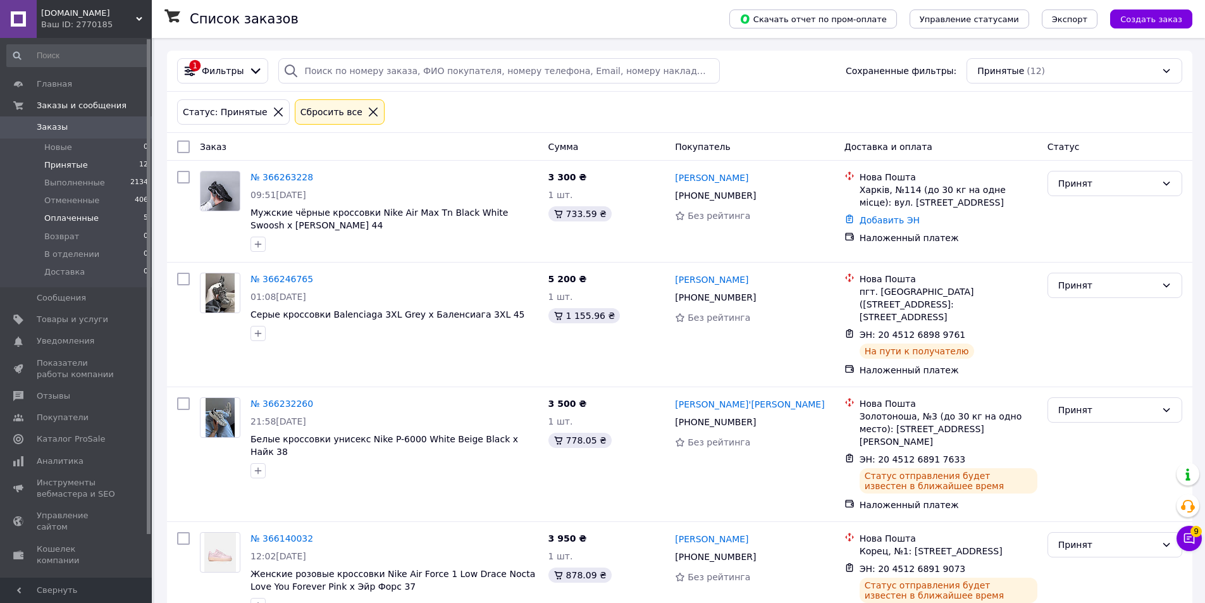
click at [97, 214] on li "Оплаченные 5" at bounding box center [78, 218] width 156 height 18
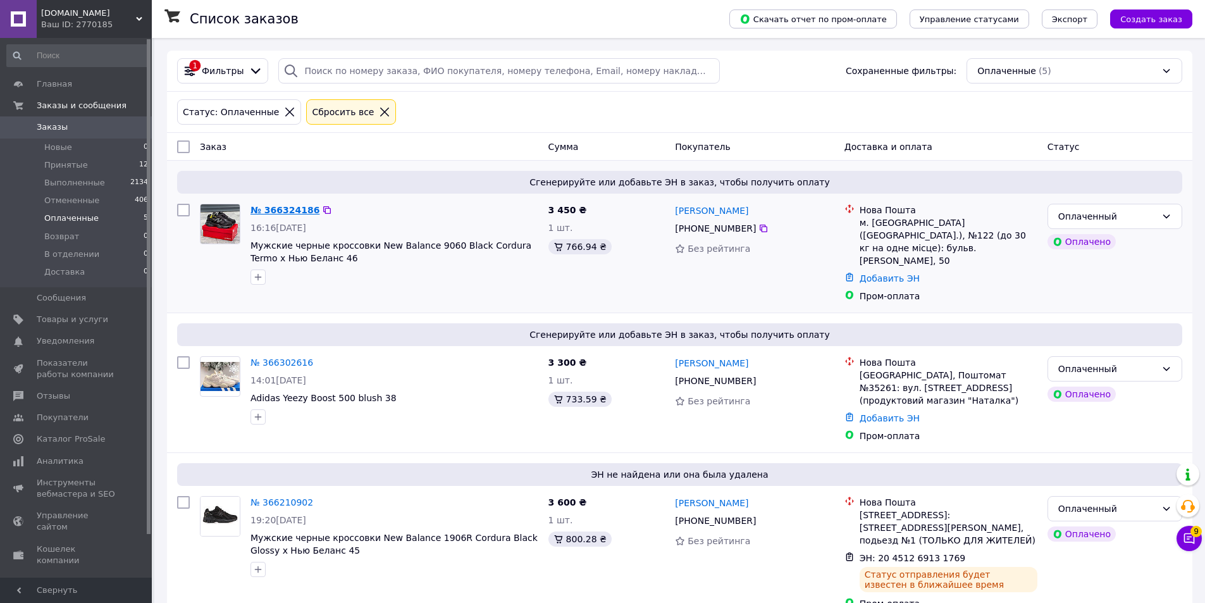
click at [290, 213] on link "№ 366324186" at bounding box center [285, 210] width 69 height 10
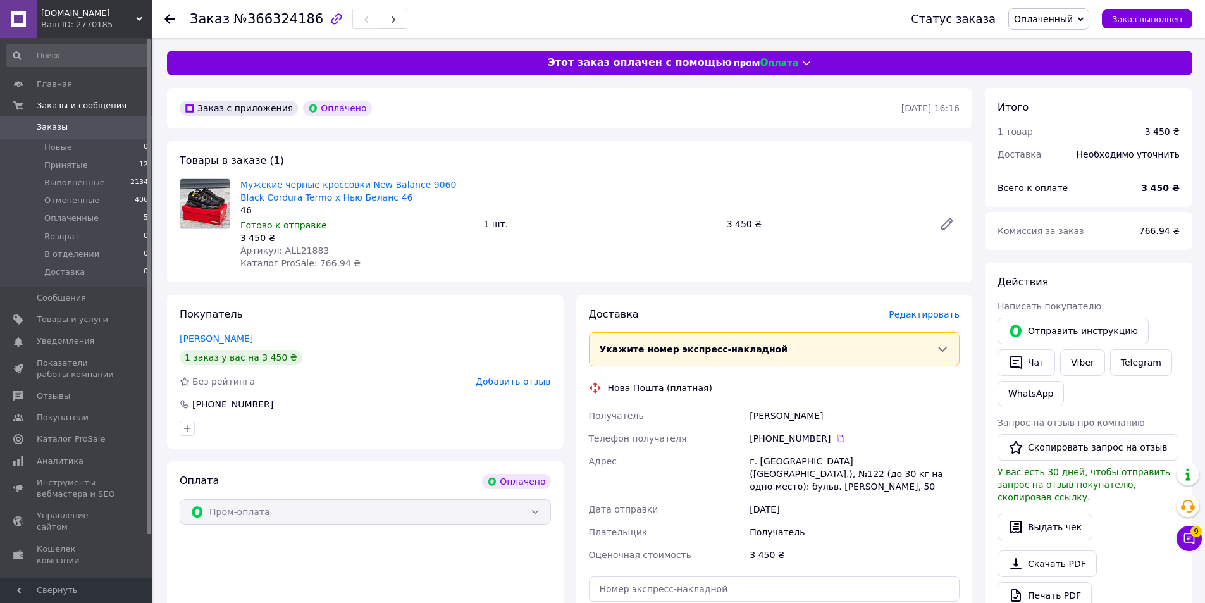
click at [295, 249] on span "Артикул: ALL21883" at bounding box center [284, 250] width 89 height 10
copy span "ALL21883"
click at [290, 200] on link "Мужские черные кроссовки New Balance 9060 Black Cordura Termo х Нью Беланс 46" at bounding box center [348, 191] width 216 height 23
drag, startPoint x: 383, startPoint y: 193, endPoint x: 358, endPoint y: 183, distance: 27.3
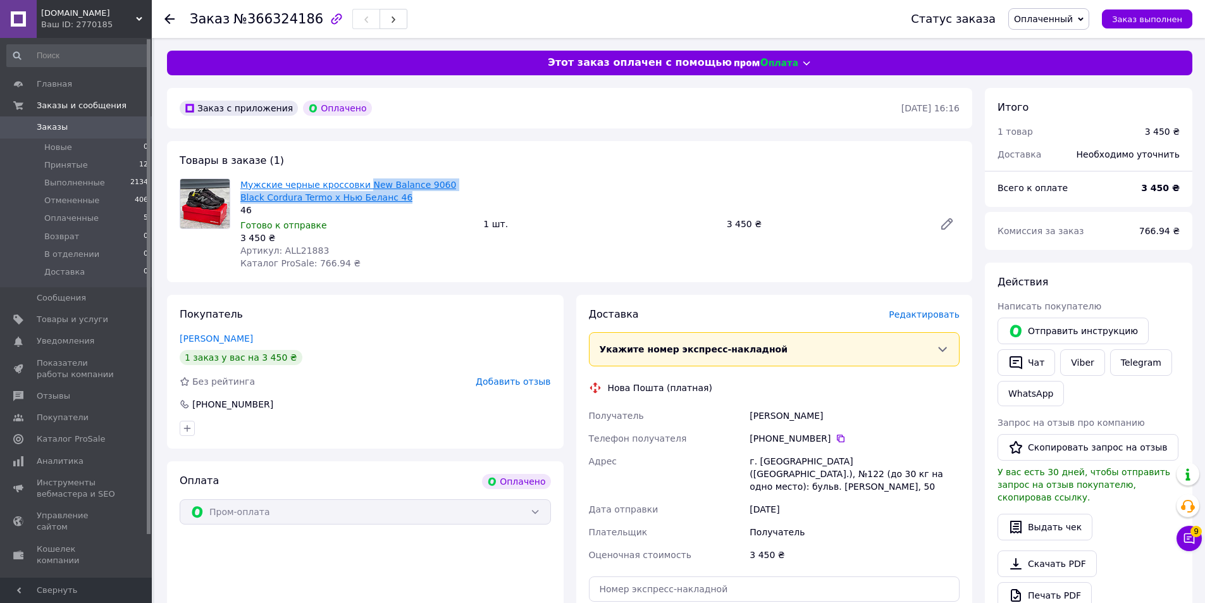
click at [358, 183] on span "Мужские черные кроссовки New Balance 9060 Black Cordura Termo х Нью Беланс 46" at bounding box center [356, 190] width 233 height 25
copy link "New Balance 9060 Black Cordura Termo х [GEOGRAPHIC_DATA] 46"
click at [1068, 354] on link "Viber" at bounding box center [1082, 362] width 44 height 27
click at [1079, 359] on link "Viber" at bounding box center [1082, 362] width 44 height 27
click at [1139, 364] on link "Telegram" at bounding box center [1141, 362] width 62 height 27
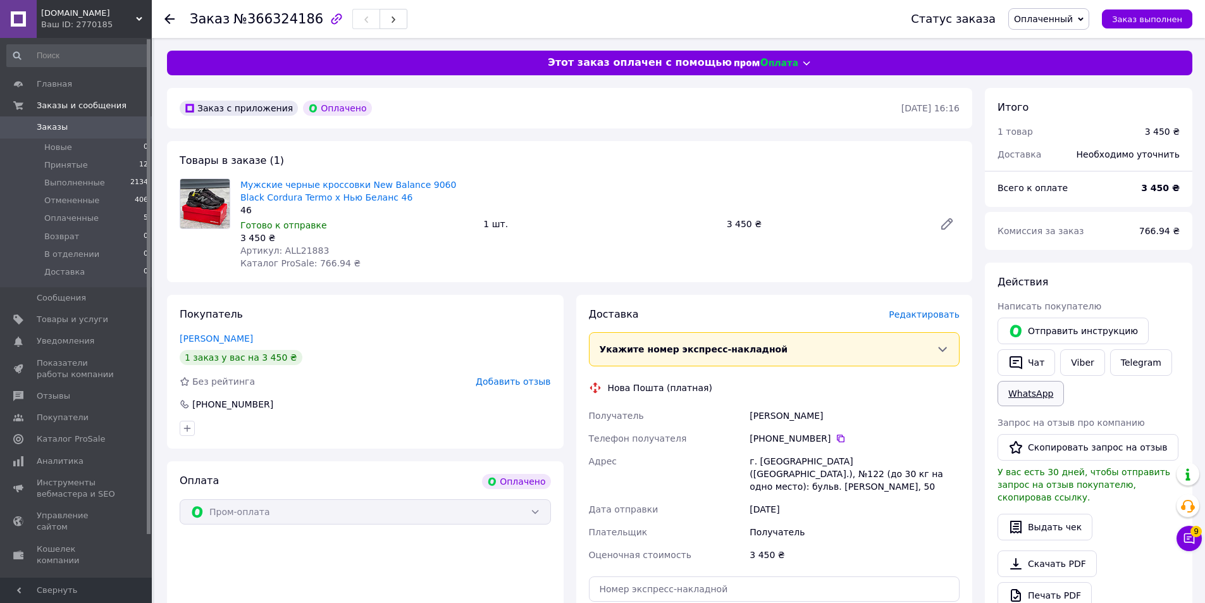
click at [1016, 395] on link "WhatsApp" at bounding box center [1031, 393] width 66 height 25
click at [1033, 366] on button "Чат" at bounding box center [1027, 362] width 58 height 27
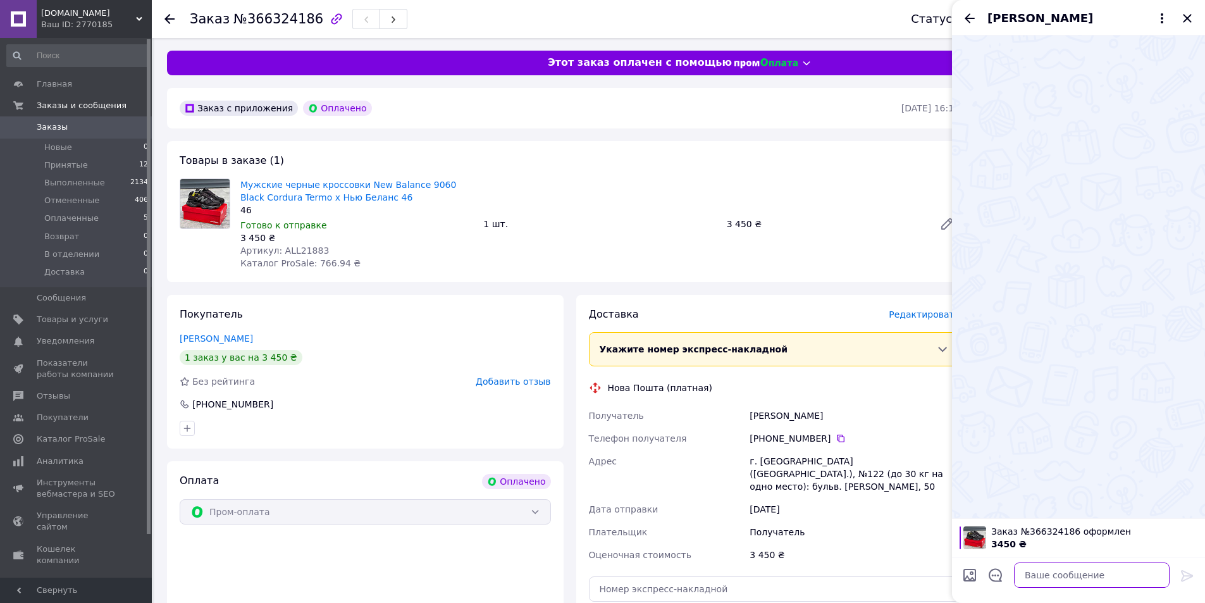
drag, startPoint x: 1059, startPoint y: 586, endPoint x: 1073, endPoint y: 586, distance: 14.5
click at [1063, 588] on div at bounding box center [1092, 574] width 166 height 35
click at [1089, 583] on textarea at bounding box center [1092, 574] width 156 height 25
click at [1052, 570] on textarea at bounding box center [1092, 574] width 156 height 25
paste textarea "Вітаю! Ви зробили замовлення на New Balance 9060 Black Cordura Termo Розмір 46 …"
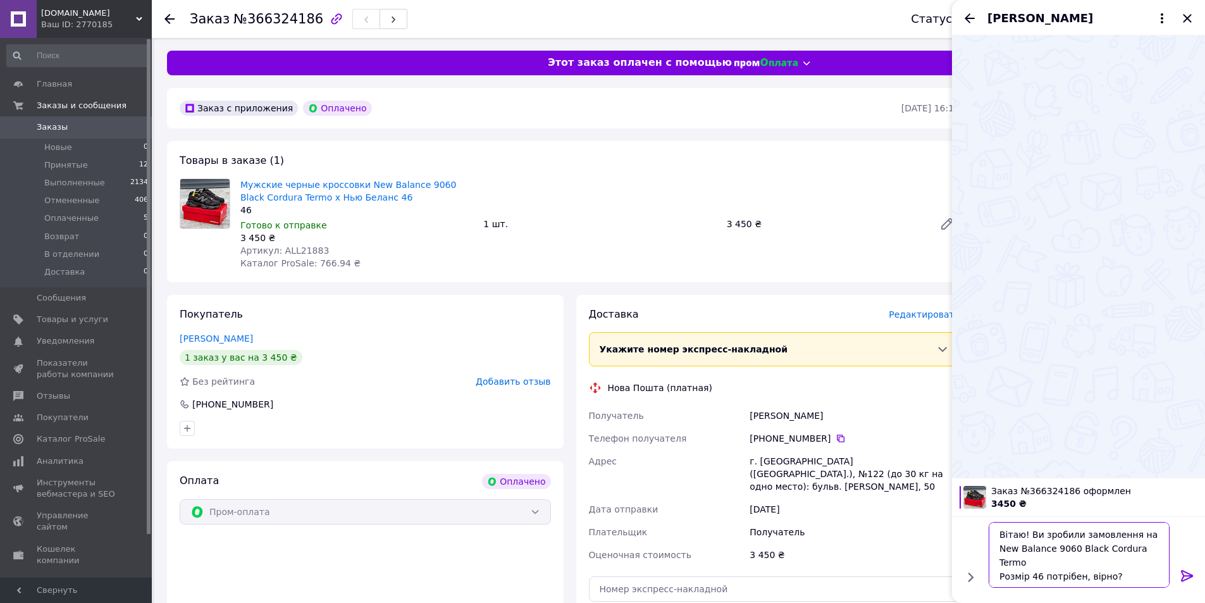
type textarea "Вітаю! Ви зробили замовлення на New Balance 9060 Black Cordura Termo Розмір 46 …"
click at [1177, 578] on div at bounding box center [1187, 578] width 25 height 30
click at [1185, 583] on button at bounding box center [1187, 576] width 15 height 17
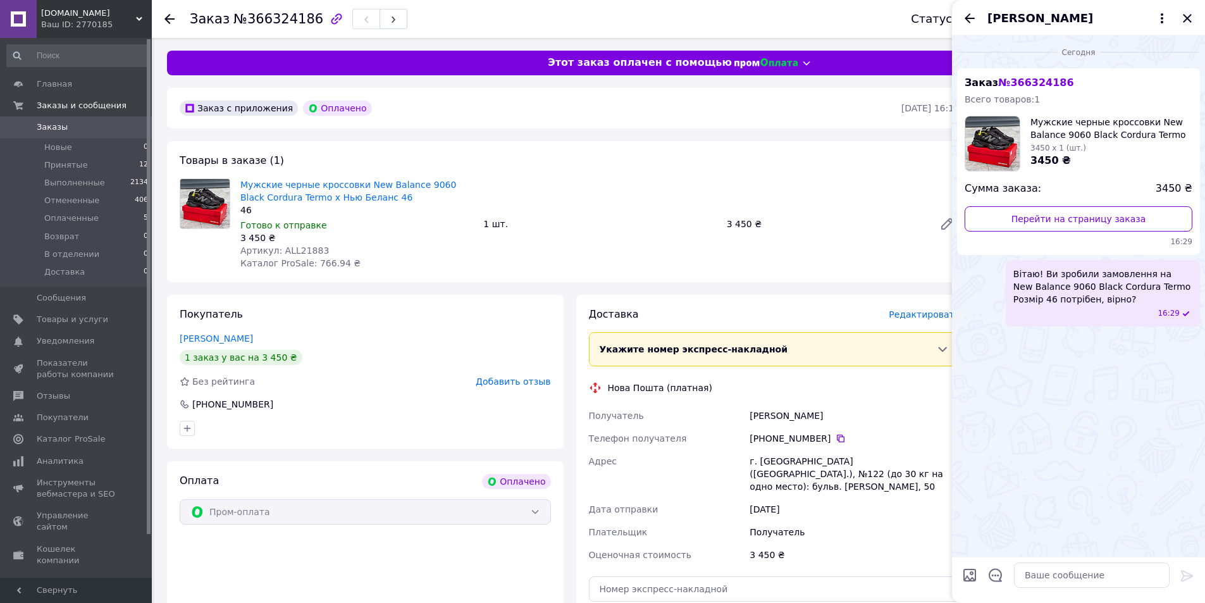
click at [1189, 16] on icon "Закрыть" at bounding box center [1187, 18] width 8 height 8
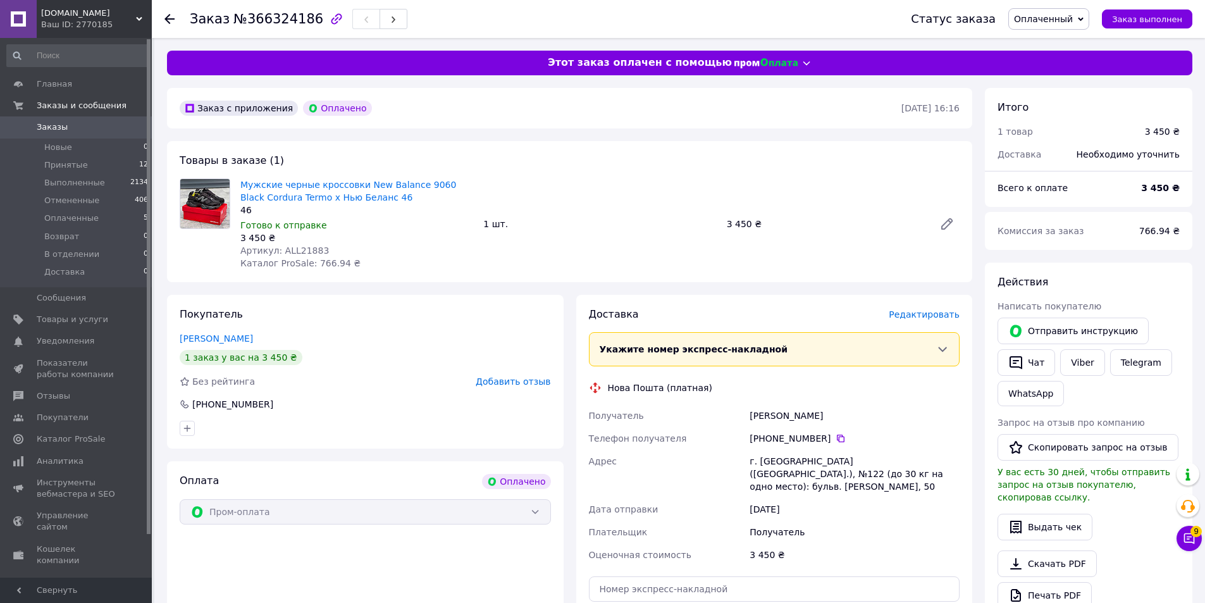
click at [350, 205] on div "46" at bounding box center [356, 210] width 233 height 13
click at [350, 201] on link "Мужские черные кроссовки New Balance 9060 Black Cordura Termo х Нью Беланс 46" at bounding box center [348, 191] width 216 height 23
click at [764, 416] on div "[PERSON_NAME]" at bounding box center [854, 415] width 215 height 23
copy div "[PERSON_NAME]"
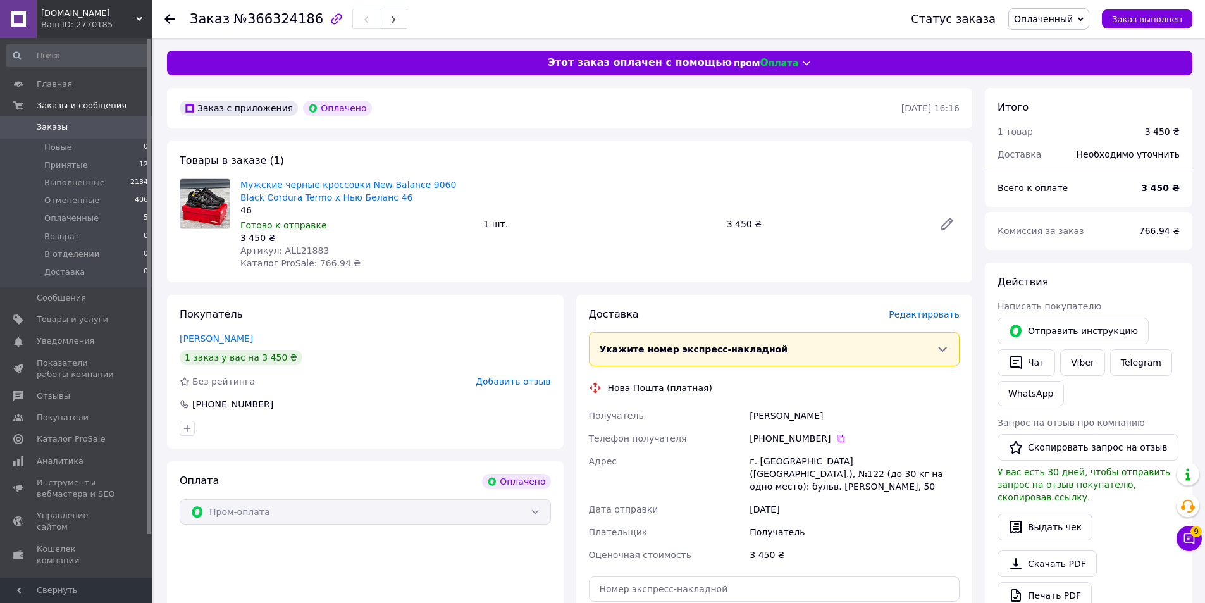
click at [824, 502] on div "[DATE]" at bounding box center [854, 509] width 215 height 23
click at [816, 411] on div "[PERSON_NAME]" at bounding box center [854, 415] width 215 height 23
copy div "[PERSON_NAME]"
drag, startPoint x: 776, startPoint y: 484, endPoint x: 842, endPoint y: 473, distance: 67.3
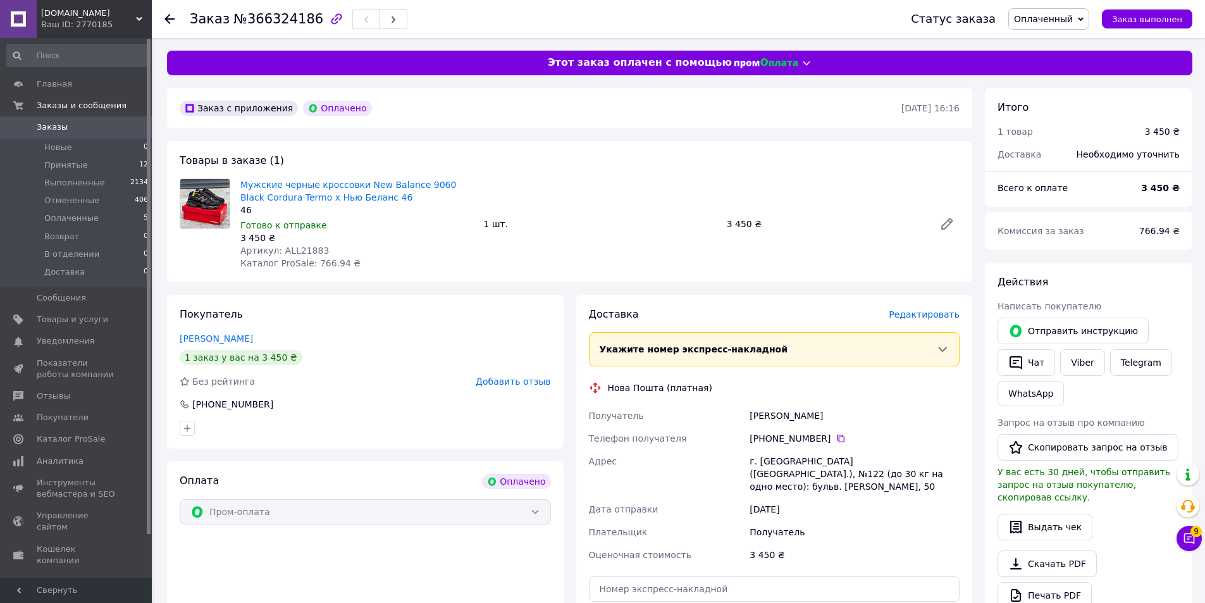
click at [779, 484] on div "г. [GEOGRAPHIC_DATA] ([GEOGRAPHIC_DATA].), №122 (до 30 кг на одно место): бульв…" at bounding box center [854, 474] width 215 height 48
click at [836, 442] on icon at bounding box center [841, 438] width 10 height 10
click at [868, 478] on div "г. [GEOGRAPHIC_DATA] ([GEOGRAPHIC_DATA].), №122 (до 30 кг на одно место): бульв…" at bounding box center [854, 474] width 215 height 48
click at [774, 414] on div "[PERSON_NAME]" at bounding box center [854, 415] width 215 height 23
copy div "[PERSON_NAME]"
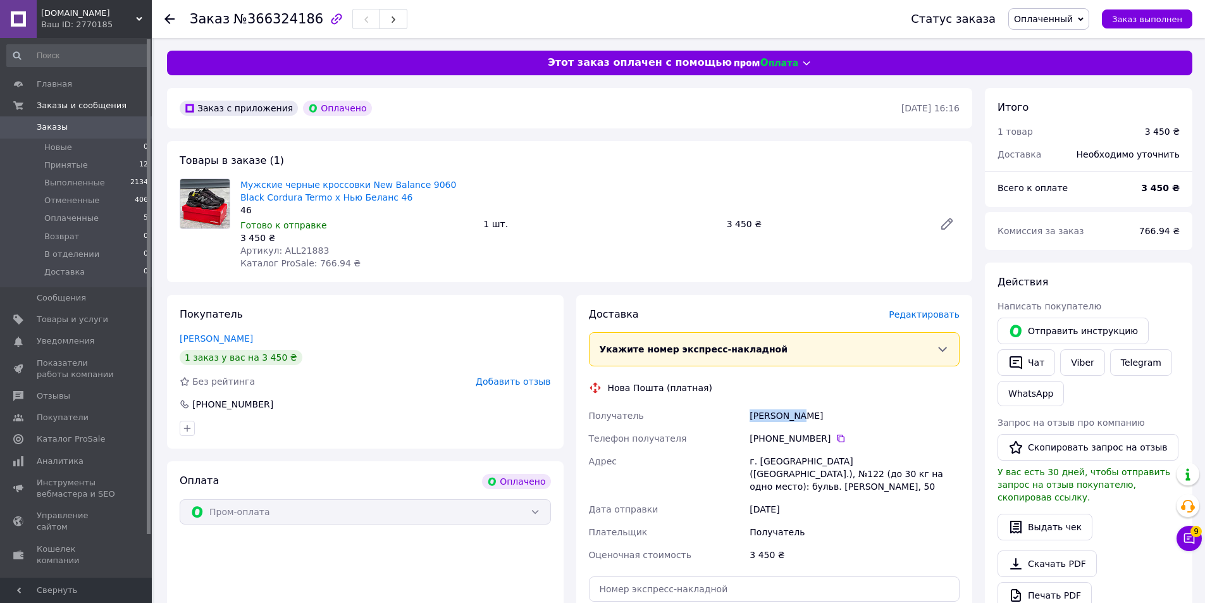
click at [774, 414] on div "[PERSON_NAME]" at bounding box center [854, 415] width 215 height 23
click at [820, 408] on div "[PERSON_NAME]" at bounding box center [854, 415] width 215 height 23
copy div "[PERSON_NAME]"
click at [836, 459] on div "г. [GEOGRAPHIC_DATA] ([GEOGRAPHIC_DATA].), №122 (до 30 кг на одно место): бульв…" at bounding box center [854, 474] width 215 height 48
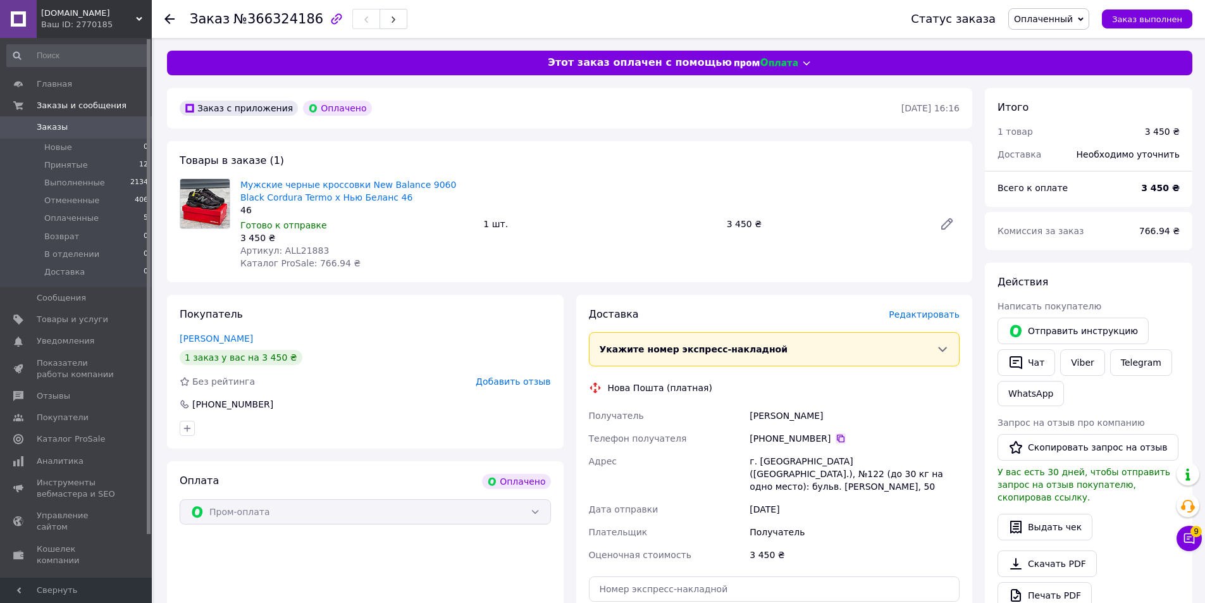
click at [837, 436] on icon at bounding box center [841, 439] width 8 height 8
drag, startPoint x: 774, startPoint y: 416, endPoint x: 839, endPoint y: 414, distance: 64.6
click at [839, 414] on div "[PERSON_NAME]" at bounding box center [854, 415] width 215 height 23
copy div "[PERSON_NAME]"
click at [804, 443] on div "[PHONE_NUMBER]" at bounding box center [855, 438] width 210 height 13
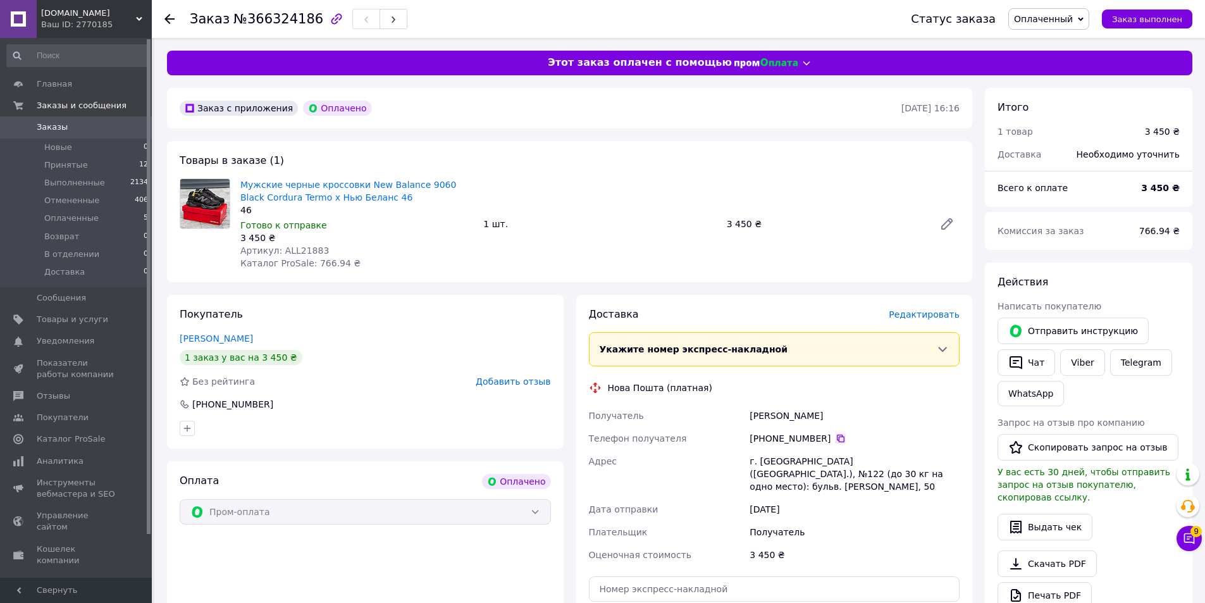
click at [836, 441] on icon at bounding box center [841, 438] width 10 height 10
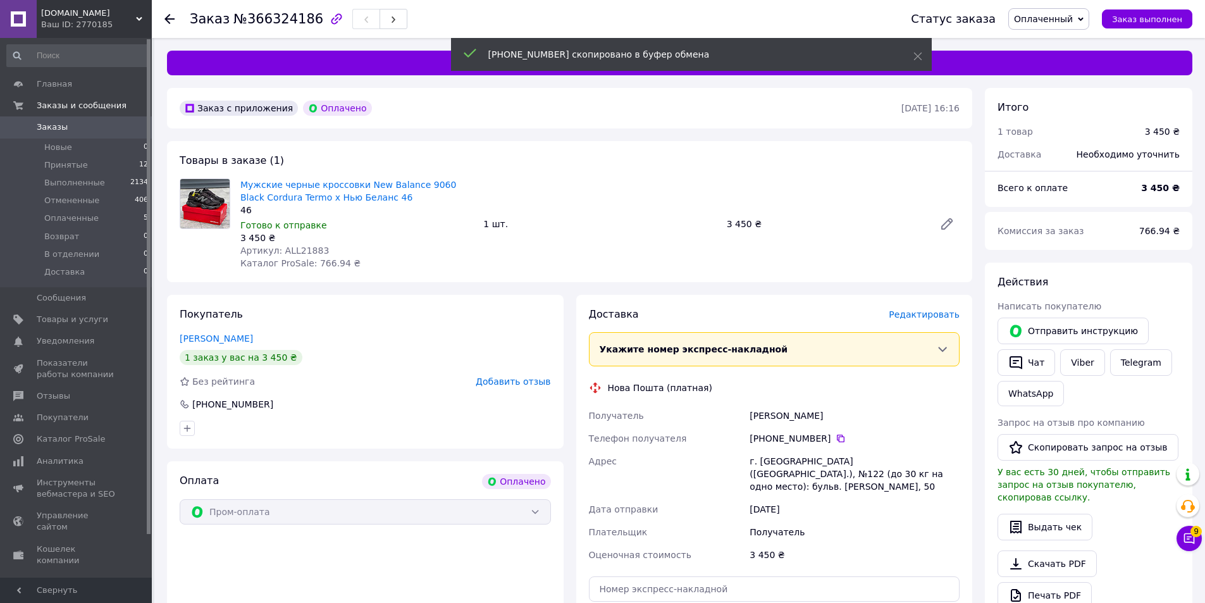
click at [764, 462] on div "г. [GEOGRAPHIC_DATA] ([GEOGRAPHIC_DATA].), №122 (до 30 кг на одно место): бульв…" at bounding box center [854, 474] width 215 height 48
copy div "[GEOGRAPHIC_DATA]"
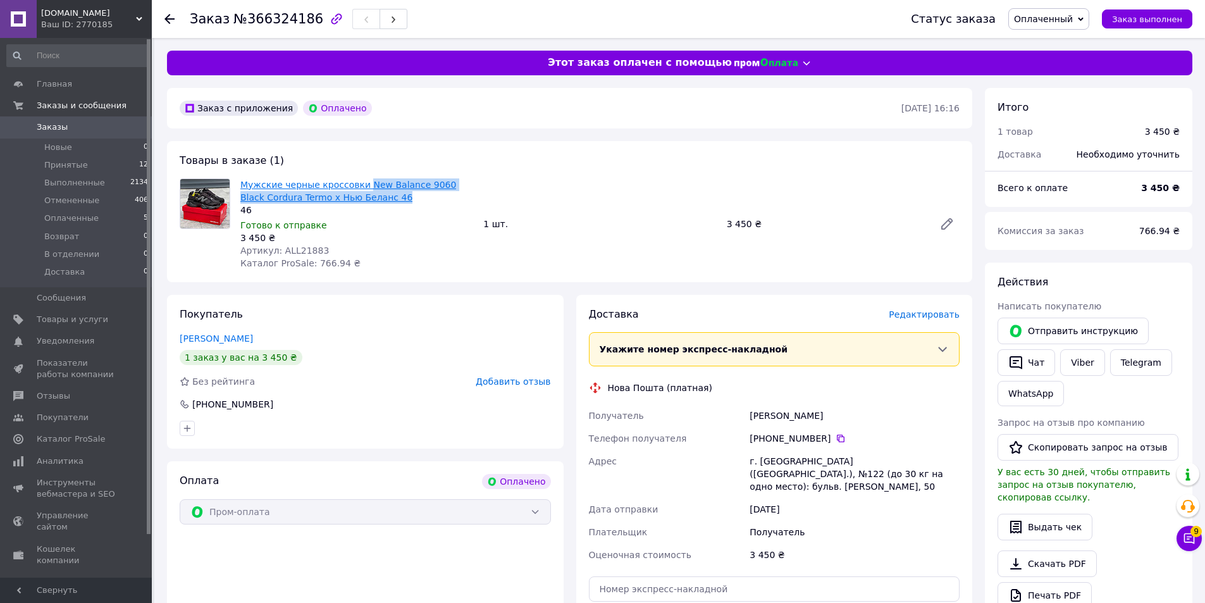
drag, startPoint x: 376, startPoint y: 193, endPoint x: 359, endPoint y: 185, distance: 19.0
click at [359, 185] on span "Мужские черные кроссовки New Balance 9060 Black Cordura Termo х Нью Беланс 46" at bounding box center [356, 190] width 233 height 25
copy link "New Balance 9060 Black Cordura Termo х [GEOGRAPHIC_DATA] 46"
click at [632, 321] on div "Доставка" at bounding box center [739, 314] width 300 height 15
click at [61, 164] on span "Принятые" at bounding box center [66, 164] width 44 height 11
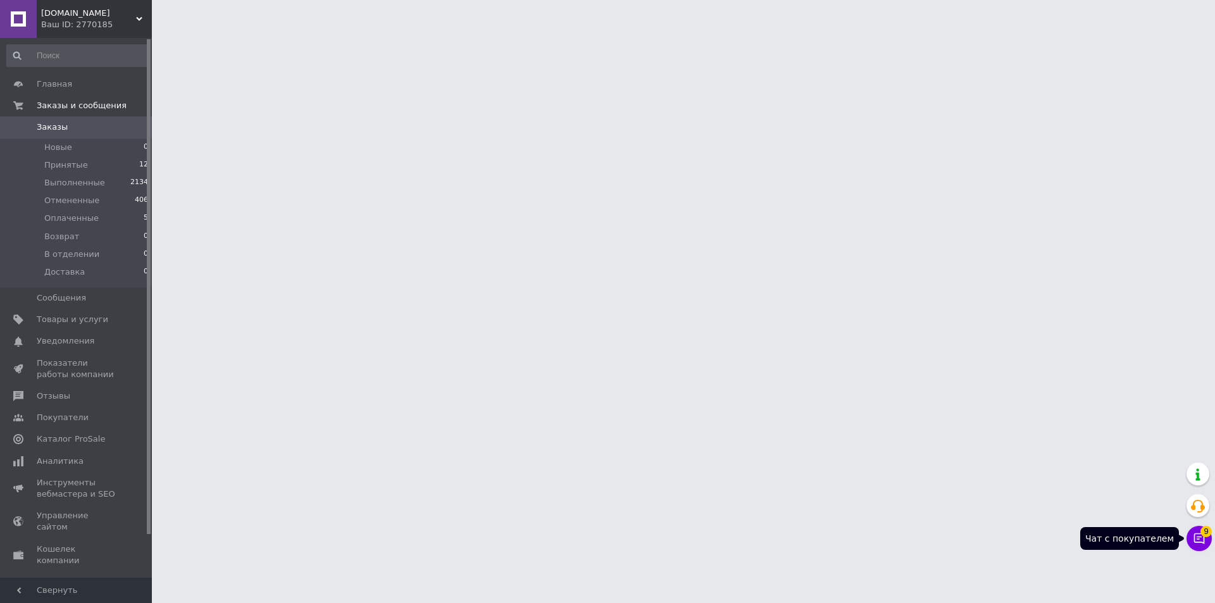
click at [1193, 543] on icon at bounding box center [1198, 538] width 13 height 13
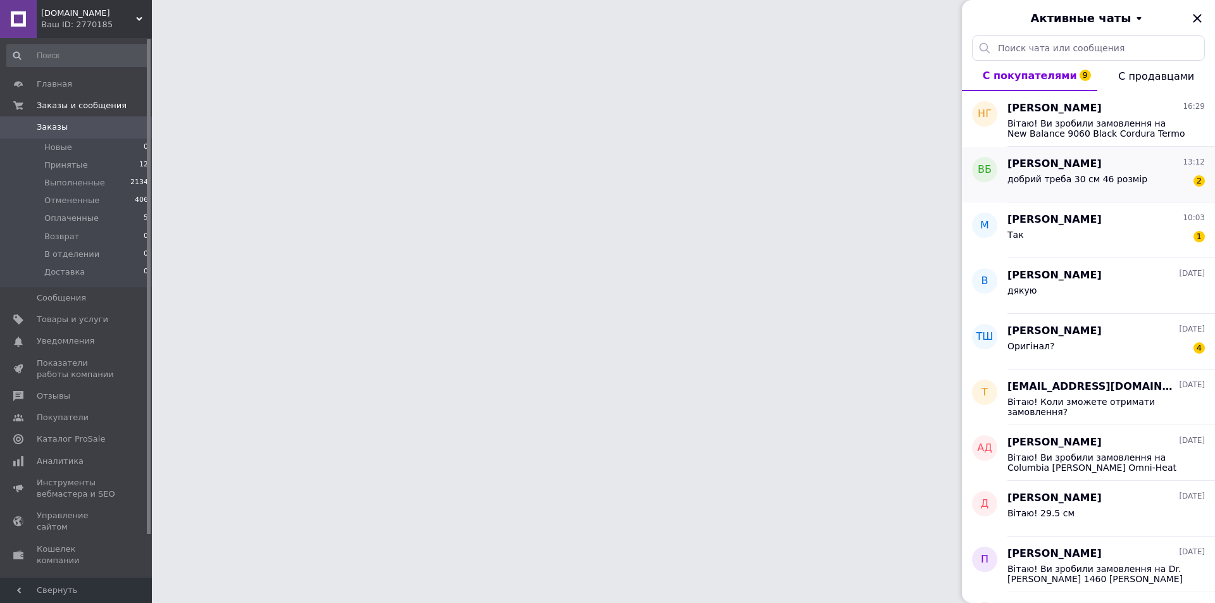
click at [1073, 176] on span "добрий треба 30 см 46 розмір" at bounding box center [1077, 179] width 140 height 10
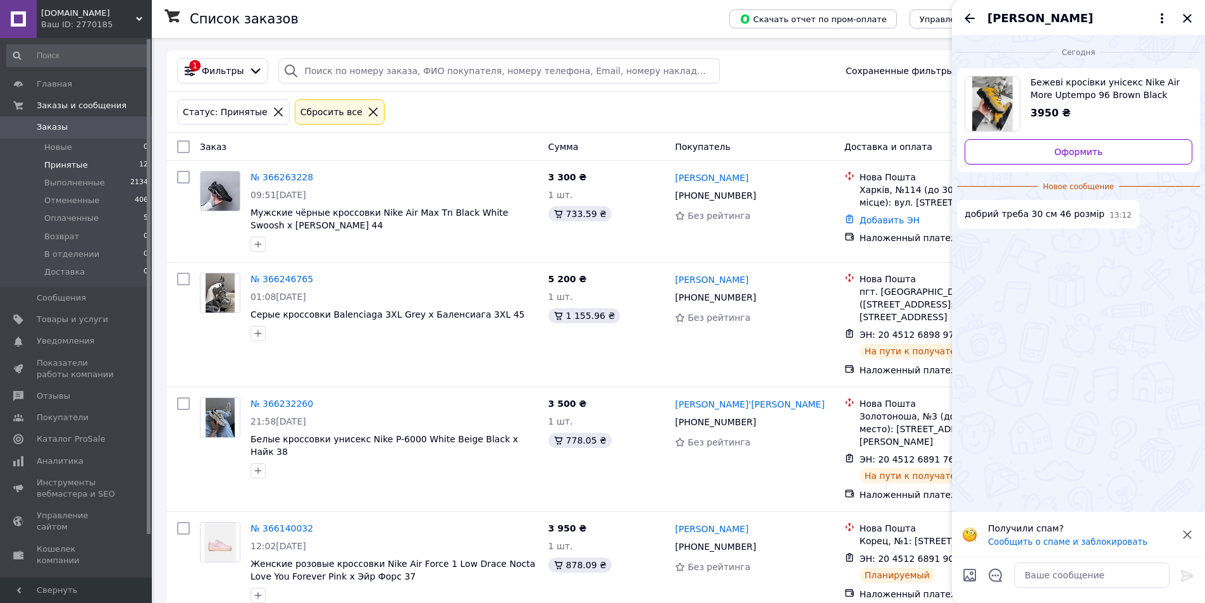
click at [1002, 104] on img "Посмотреть товар" at bounding box center [992, 104] width 41 height 54
click at [1051, 575] on textarea at bounding box center [1092, 574] width 156 height 25
type textarea "Вітаю! 45 максимальний, нажаль"
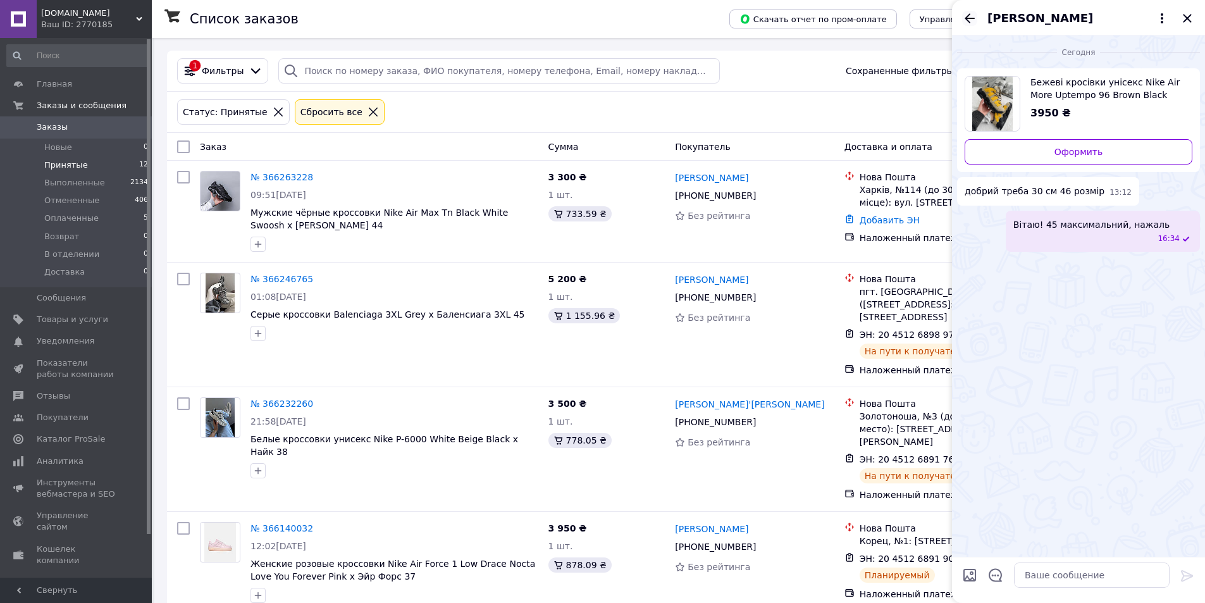
click at [963, 23] on icon "Назад" at bounding box center [969, 18] width 15 height 15
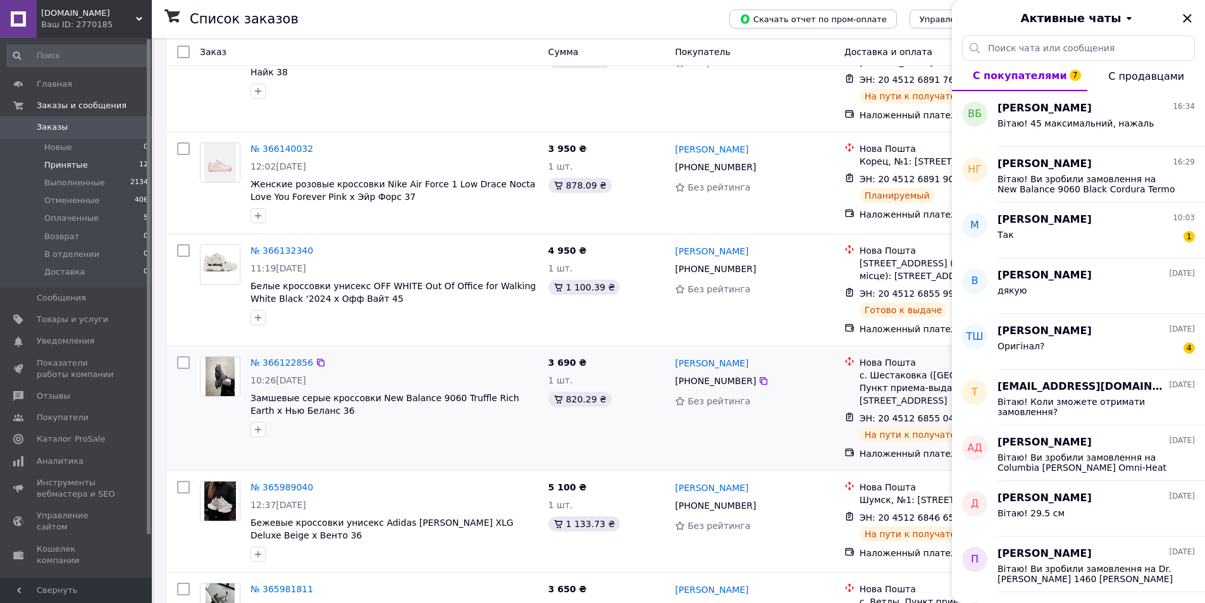
scroll to position [932, 0]
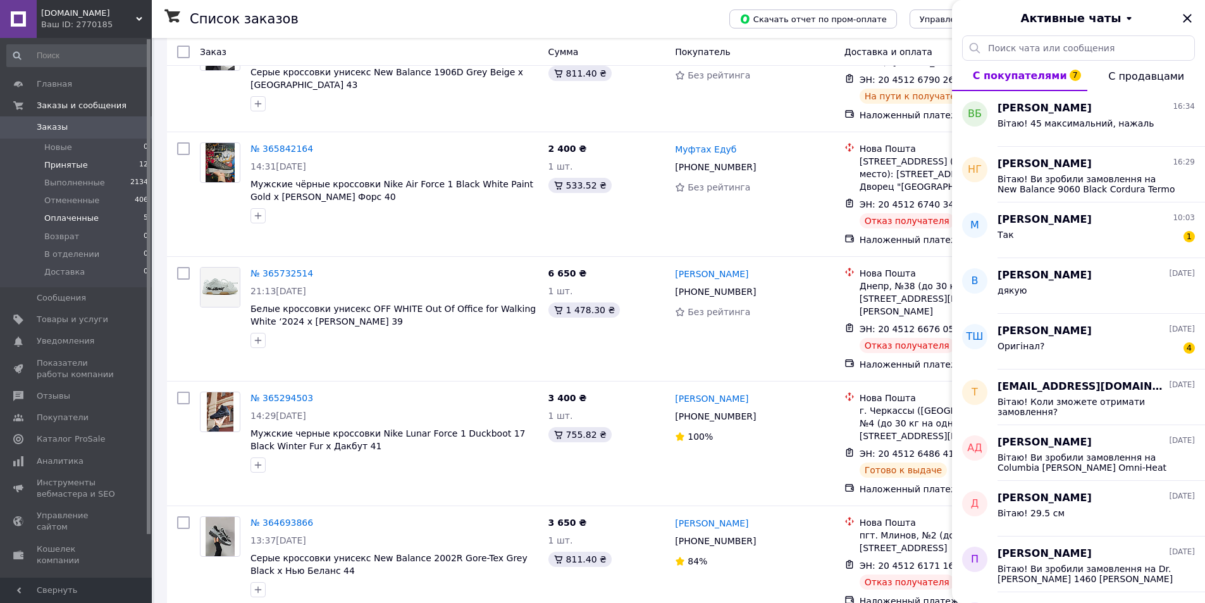
click at [79, 216] on span "Оплаченные" at bounding box center [71, 218] width 54 height 11
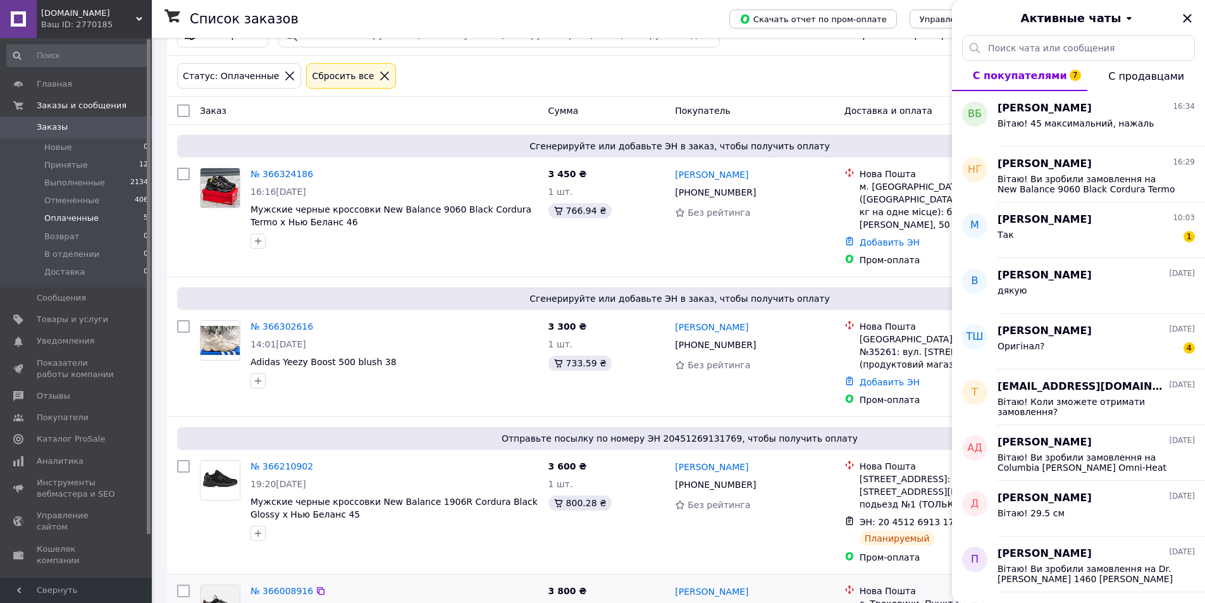
scroll to position [226, 0]
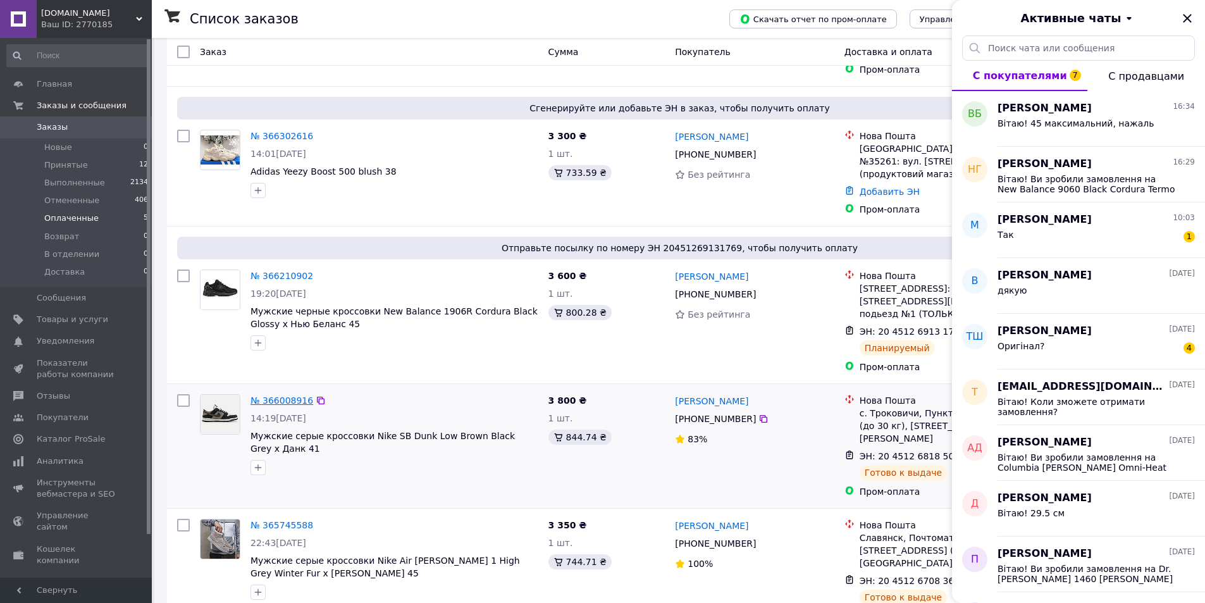
click at [298, 395] on link "№ 366008916" at bounding box center [282, 400] width 63 height 10
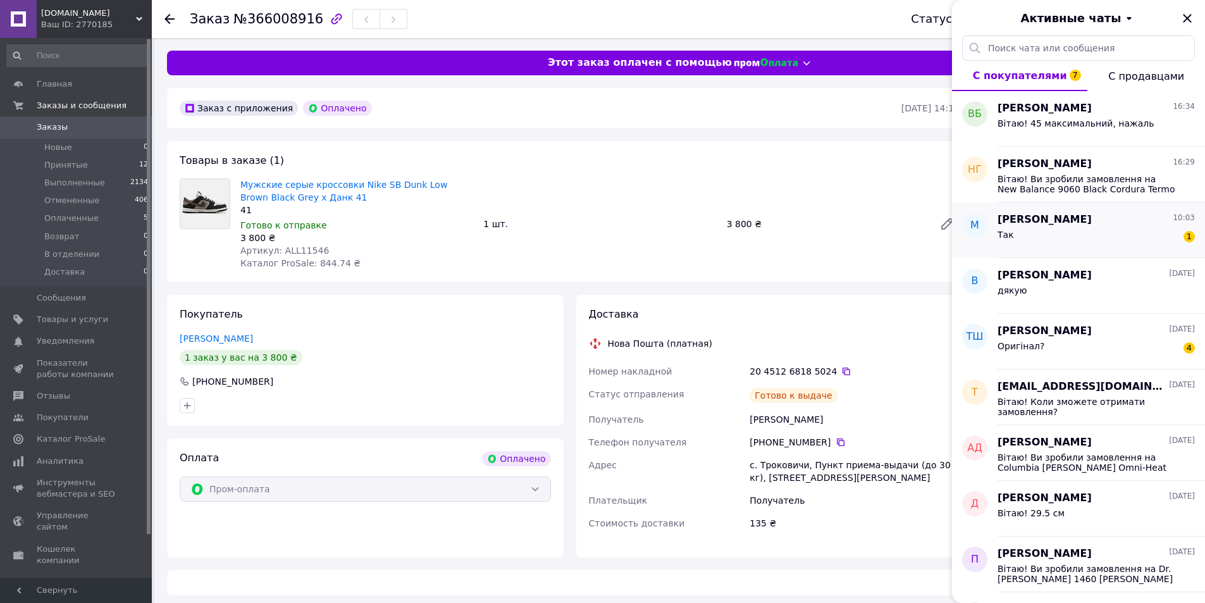
click at [1111, 215] on div "[PERSON_NAME] 10:03" at bounding box center [1096, 220] width 197 height 15
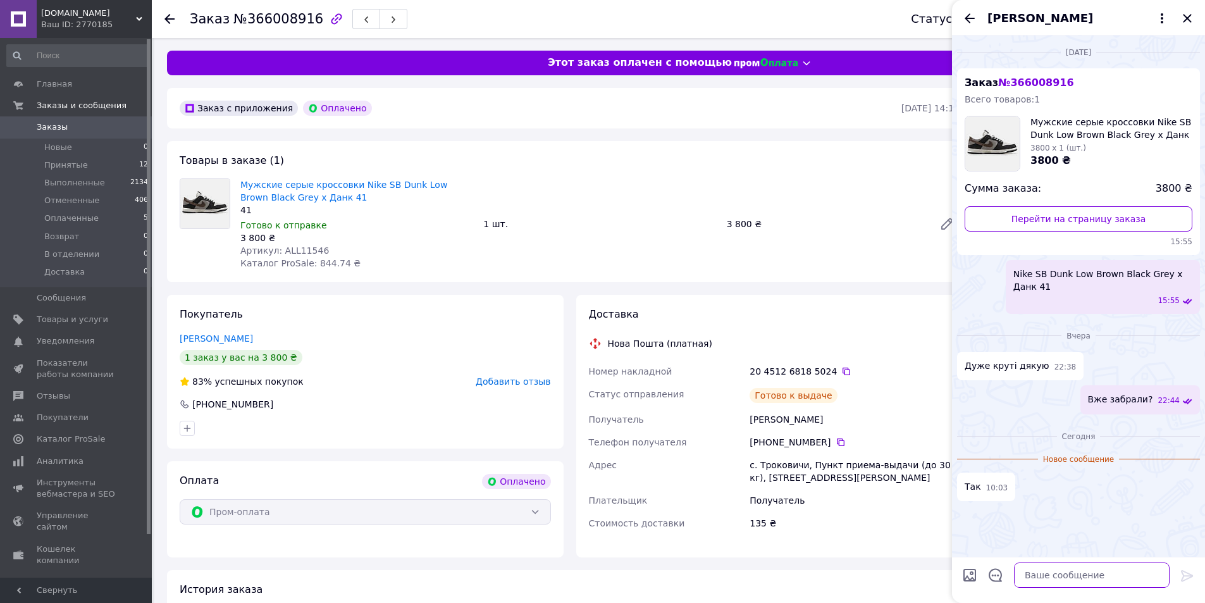
click at [1055, 581] on textarea at bounding box center [1092, 574] width 156 height 25
paste textarea "Cупер, носіть із задоволенням, звертайтесь ще 💟 Якщо не важко, залиште будь лас…"
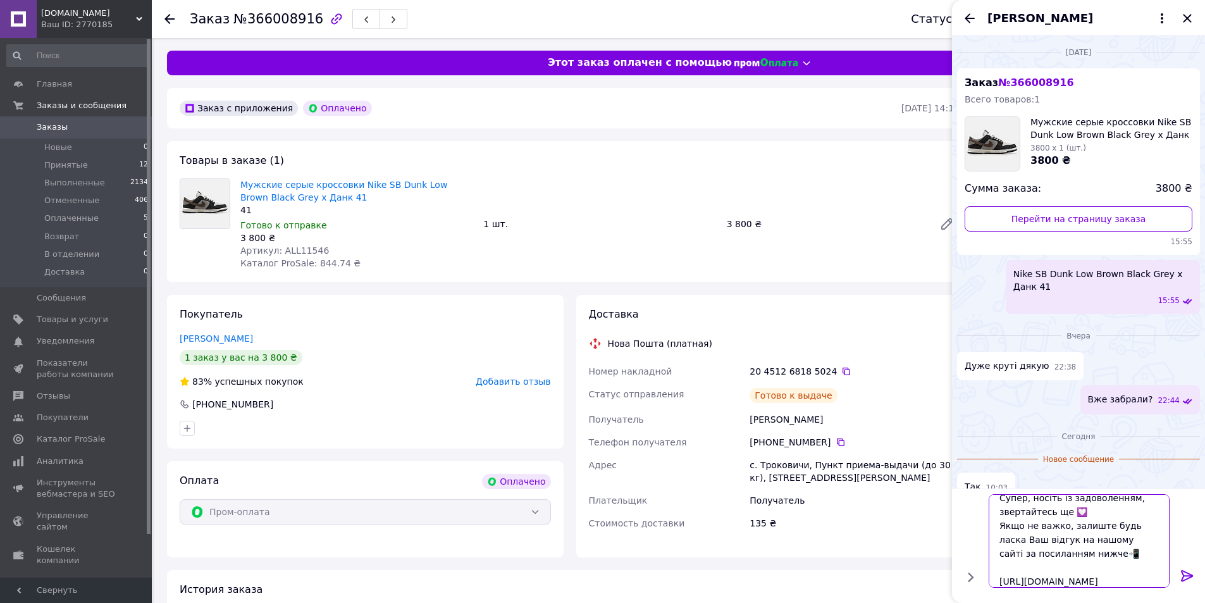
click at [1053, 580] on textarea "Cупер, носіть із задоволенням, звертайтесь ще 💟 Якщо не важко, залиште будь лас…" at bounding box center [1079, 541] width 181 height 94
type textarea "Cупер, носіть із задоволенням, звертайтесь ще 💟 Якщо не важко, залиште будь лас…"
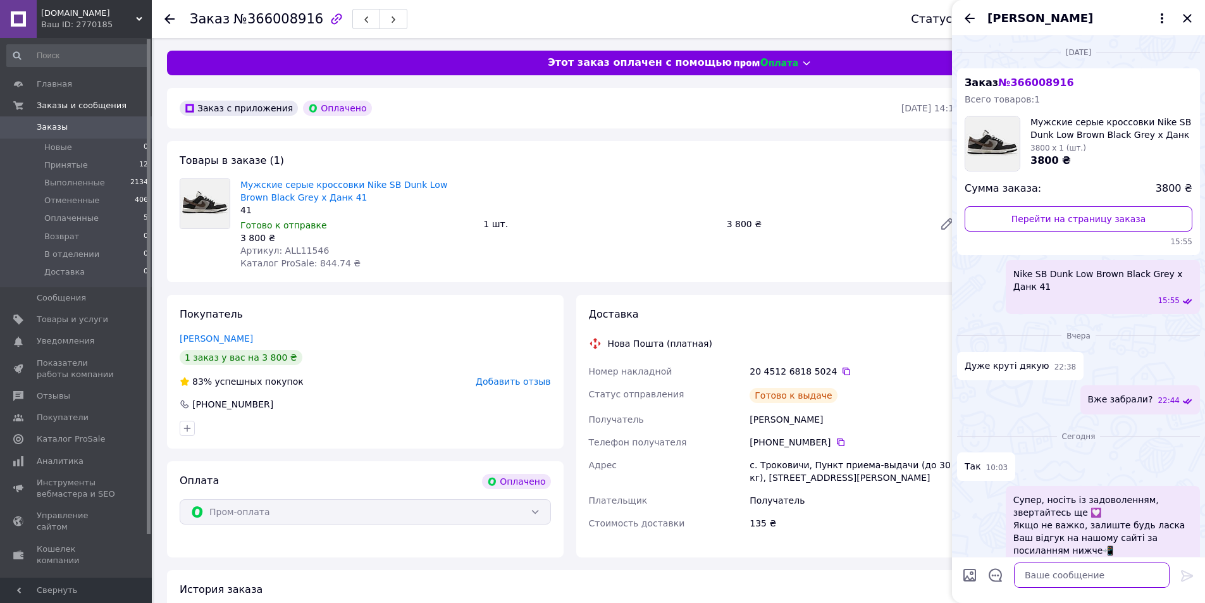
scroll to position [26, 0]
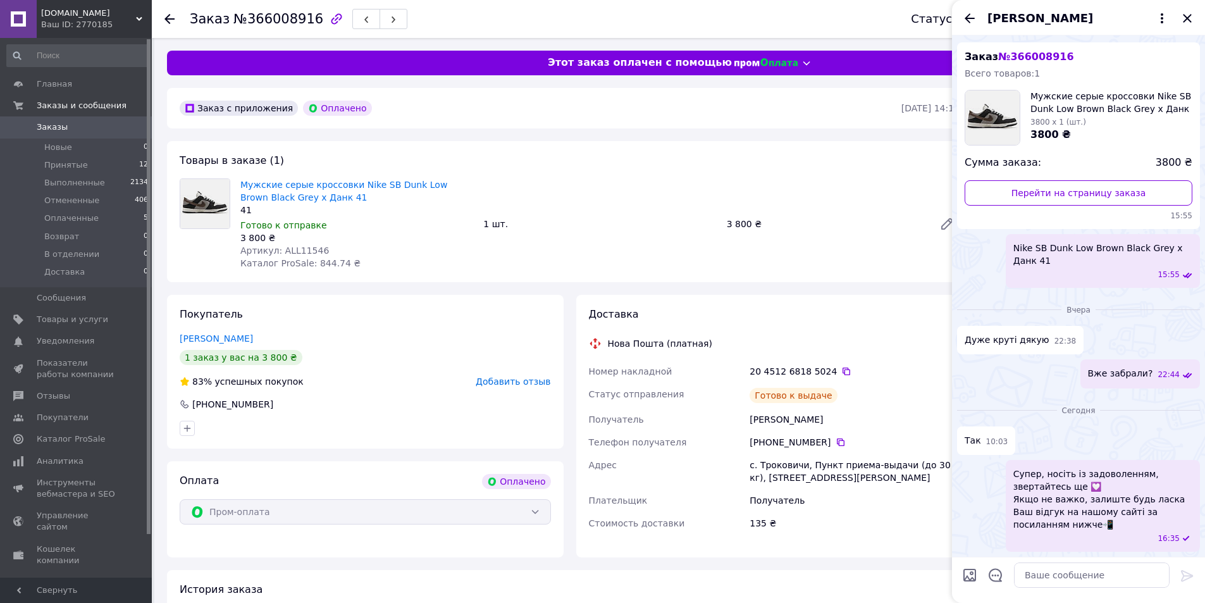
click at [1179, 21] on div "[PERSON_NAME]" at bounding box center [1078, 17] width 253 height 35
click at [1184, 21] on icon "Закрыть" at bounding box center [1187, 18] width 15 height 15
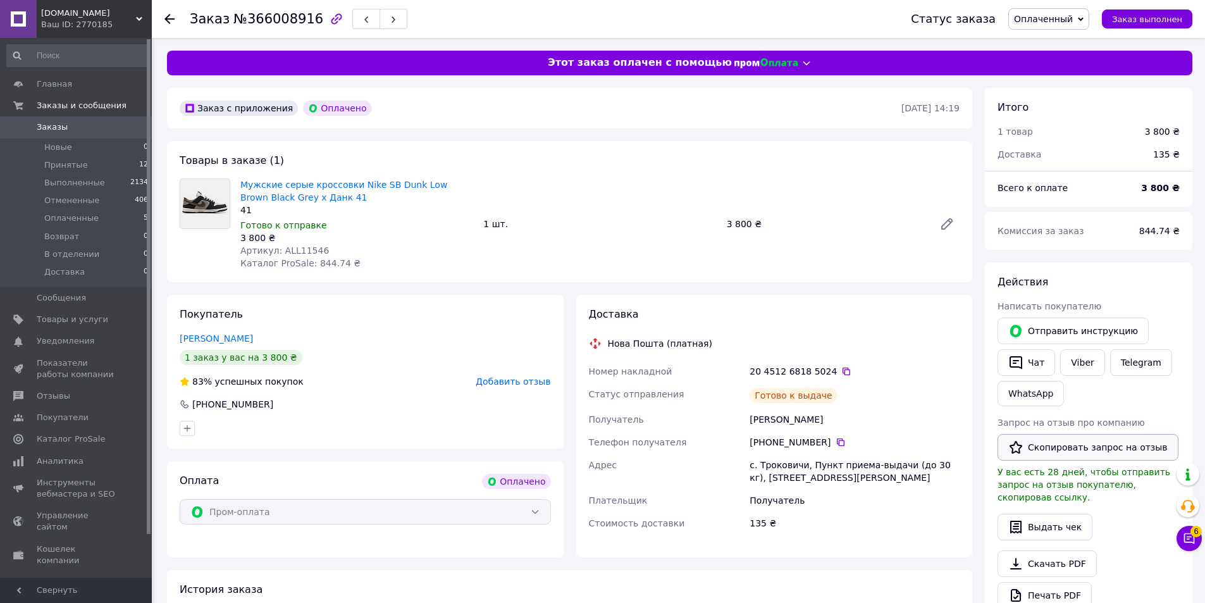
click at [1072, 448] on button "Скопировать запрос на отзыв" at bounding box center [1088, 447] width 181 height 27
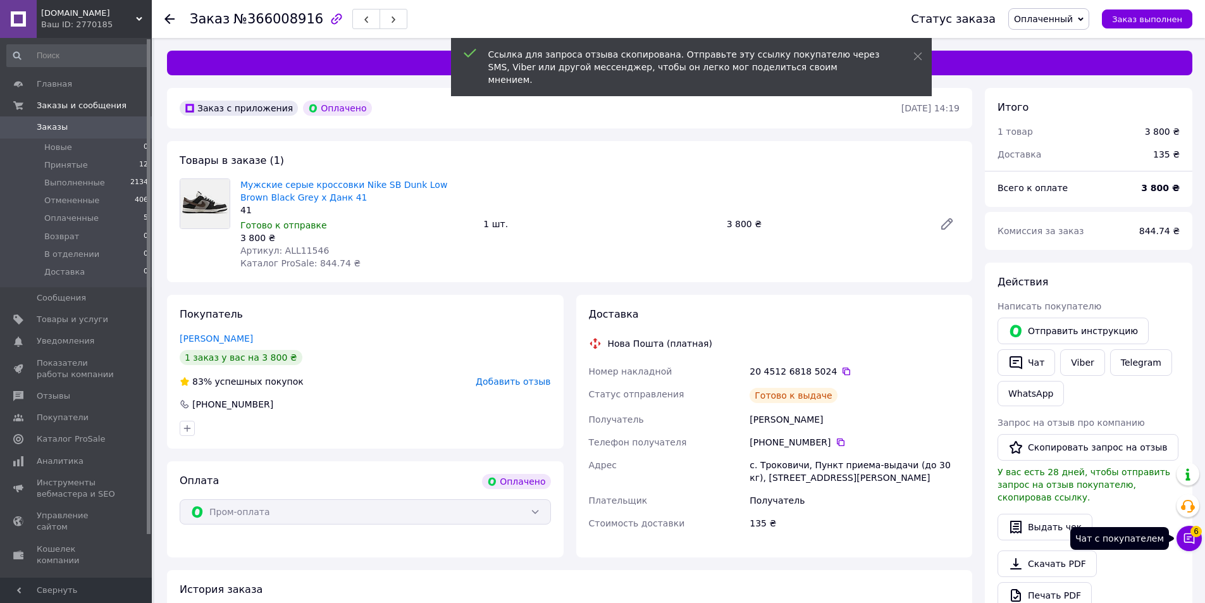
click at [1197, 547] on button "Чат с покупателем 6" at bounding box center [1189, 538] width 25 height 25
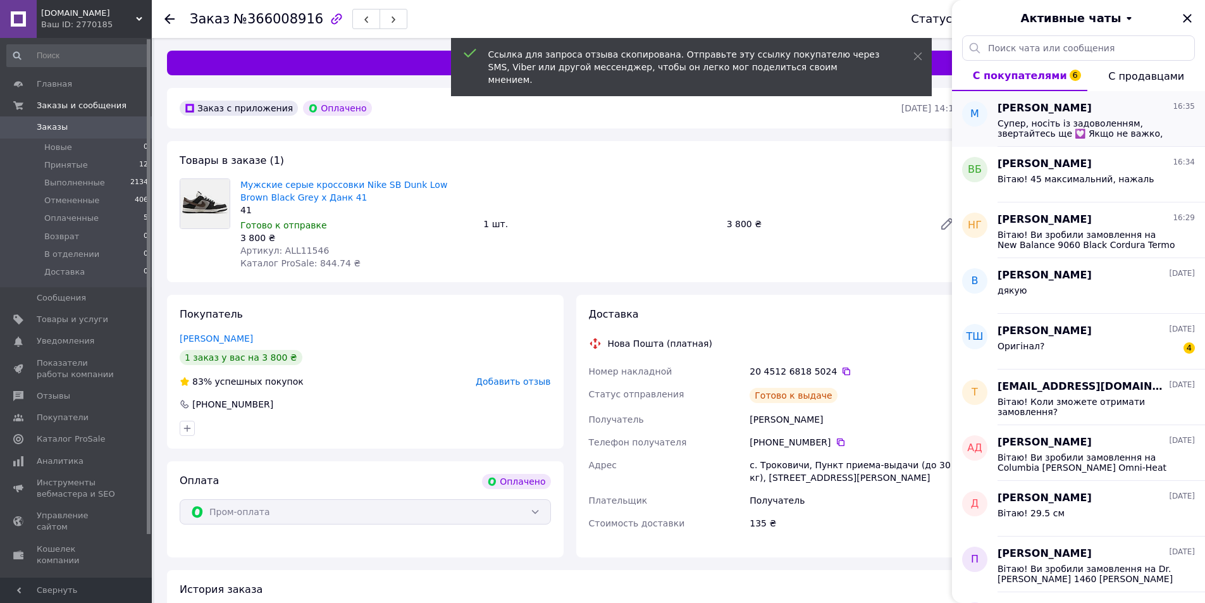
click at [1060, 135] on span "Cупер, носіть із задоволенням, звертайтесь ще 💟 Якщо не важко, залиште будь лас…" at bounding box center [1088, 128] width 180 height 20
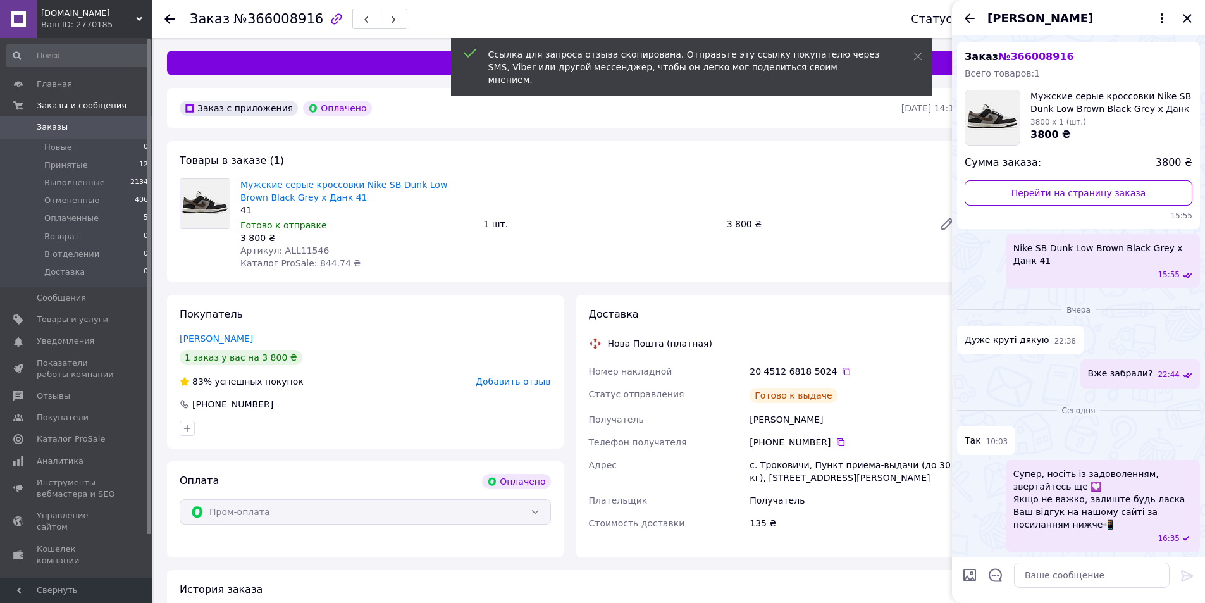
click at [1100, 595] on div at bounding box center [1078, 580] width 253 height 46
click at [1102, 585] on textarea at bounding box center [1092, 574] width 156 height 25
paste textarea "[URL][DOMAIN_NAME]"
type textarea "[URL][DOMAIN_NAME]"
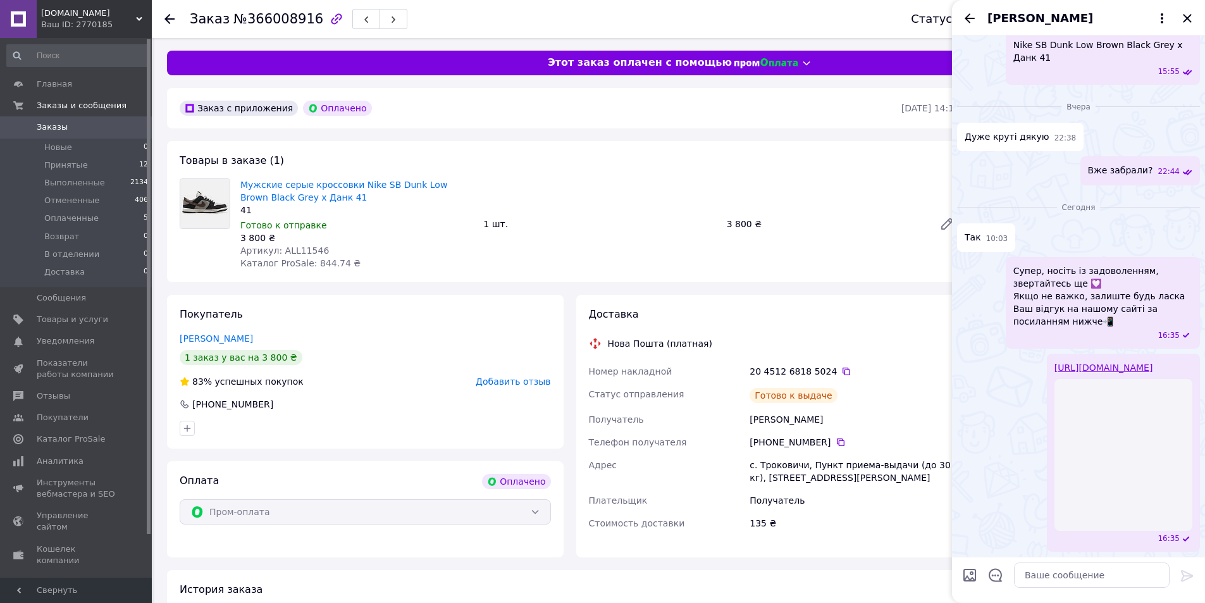
click at [1094, 560] on div at bounding box center [1092, 574] width 166 height 35
click at [1131, 574] on textarea at bounding box center [1092, 574] width 156 height 25
paste textarea "Вам 200 грн знижка на наступне замовлення ❤️‍🔥 Також можемо знайти будь-яку мод…"
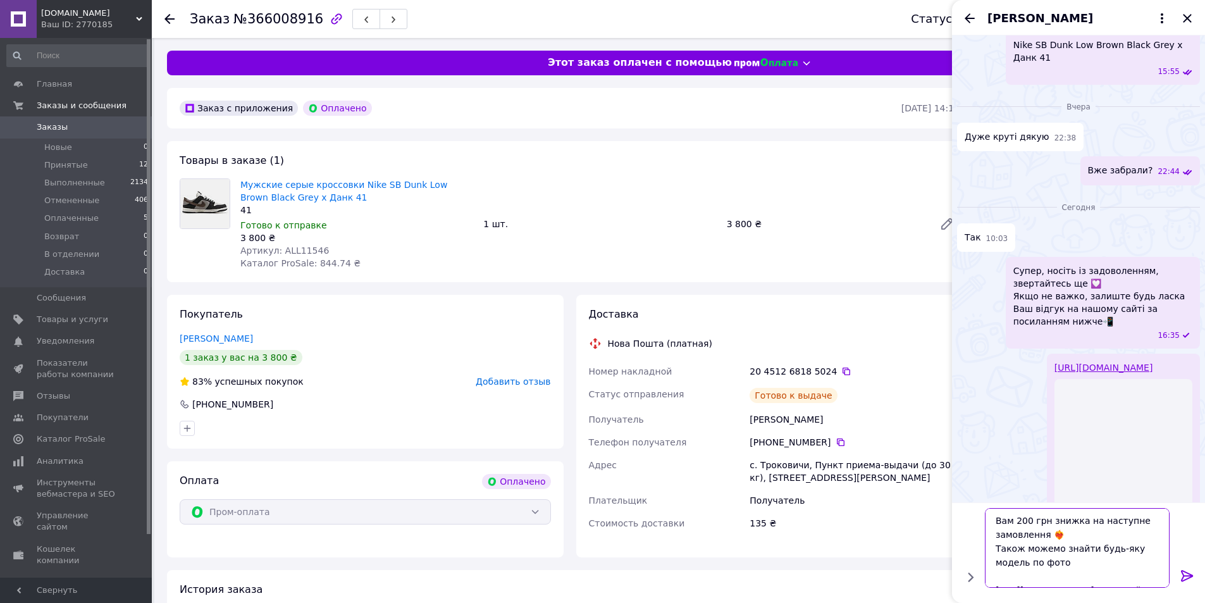
scroll to position [23, 0]
type textarea "Вам 200 грн знижка на наступне замовлення ❤️‍🔥 Також можемо знайти будь-яку мод…"
click at [1181, 576] on icon at bounding box center [1187, 575] width 15 height 15
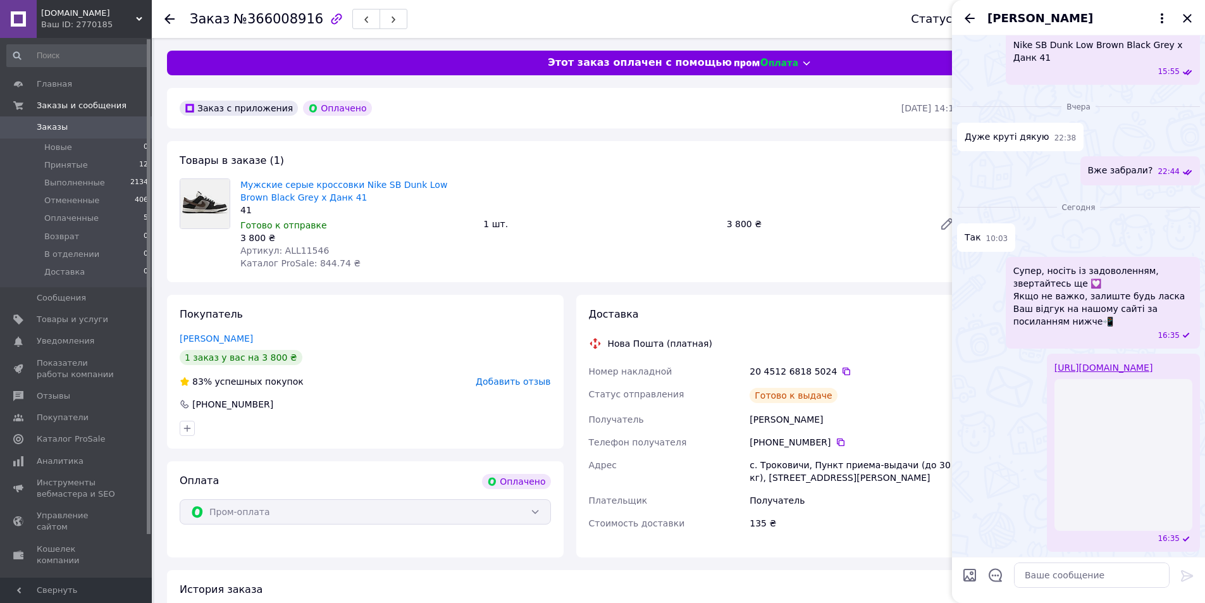
scroll to position [495, 0]
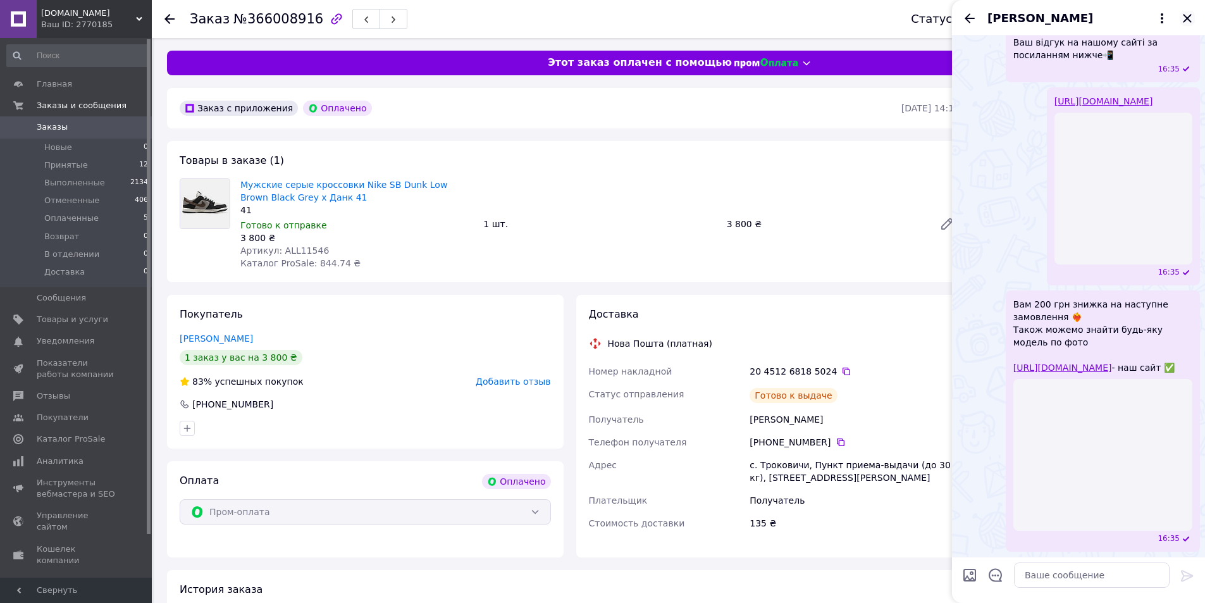
click at [1190, 22] on icon "Закрыть" at bounding box center [1187, 18] width 15 height 15
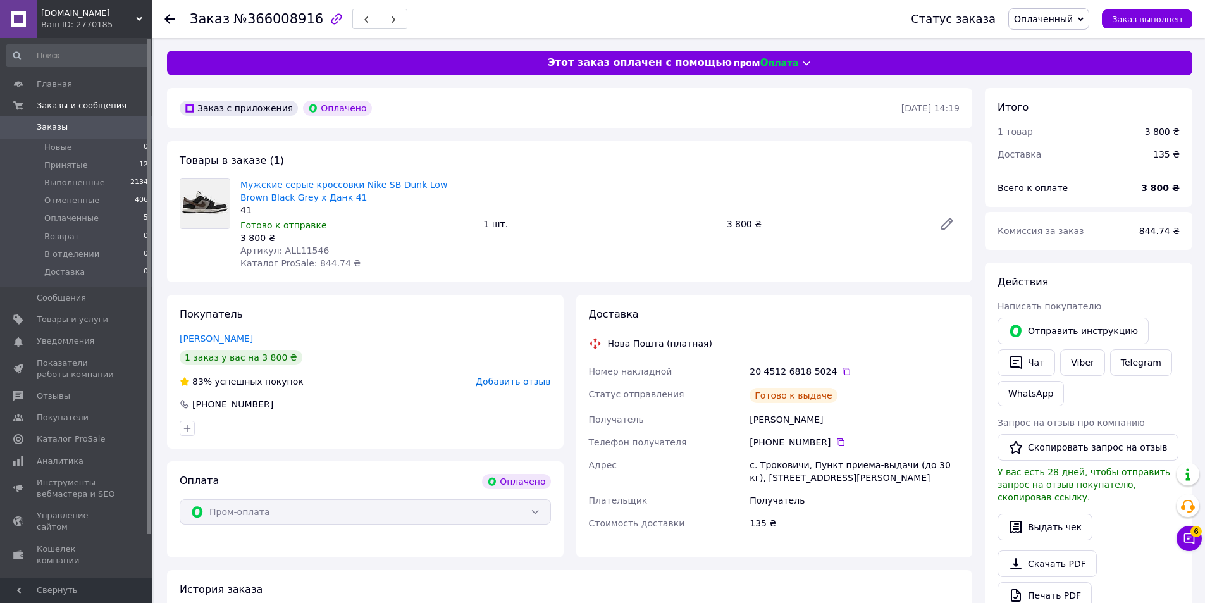
click at [165, 16] on icon at bounding box center [169, 19] width 10 height 10
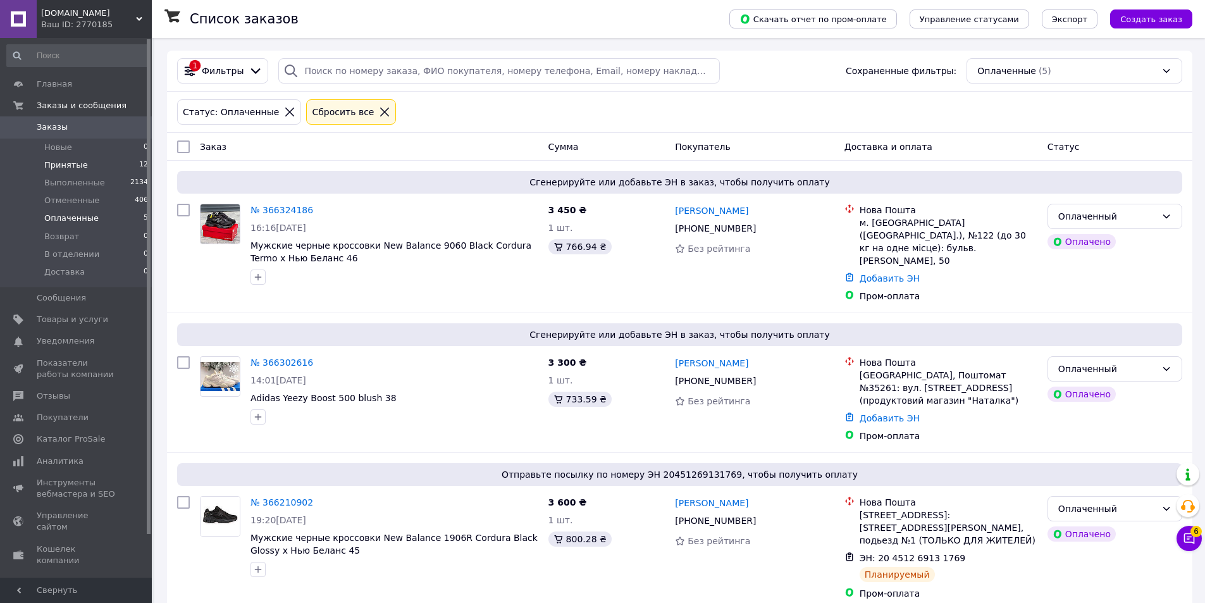
click at [97, 162] on li "Принятые 12" at bounding box center [78, 165] width 156 height 18
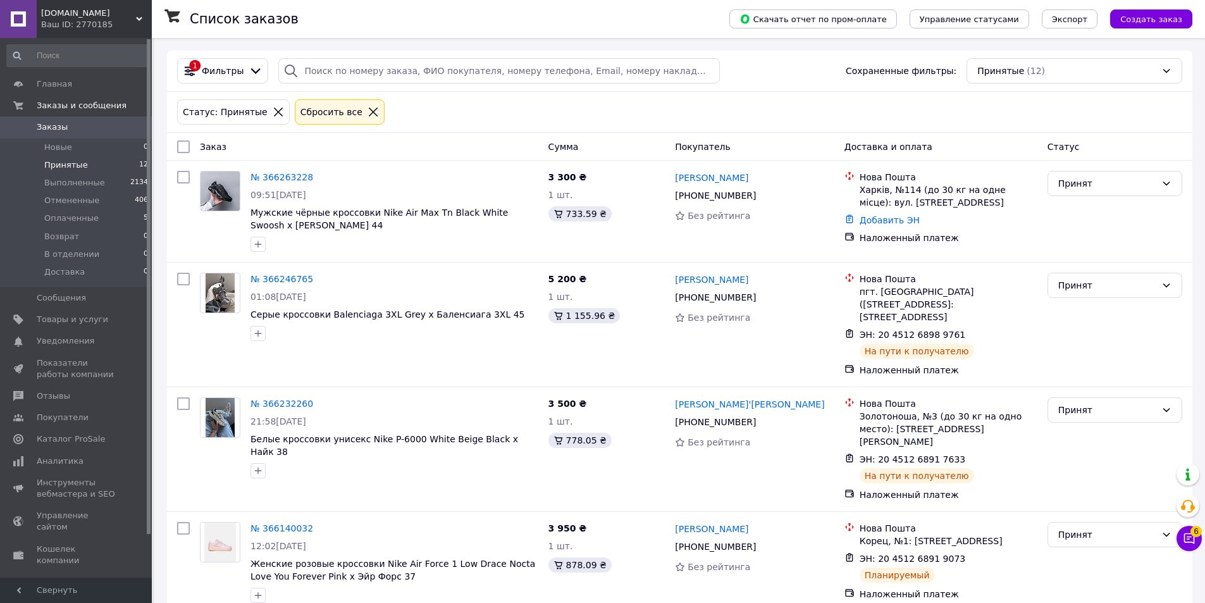
scroll to position [876, 0]
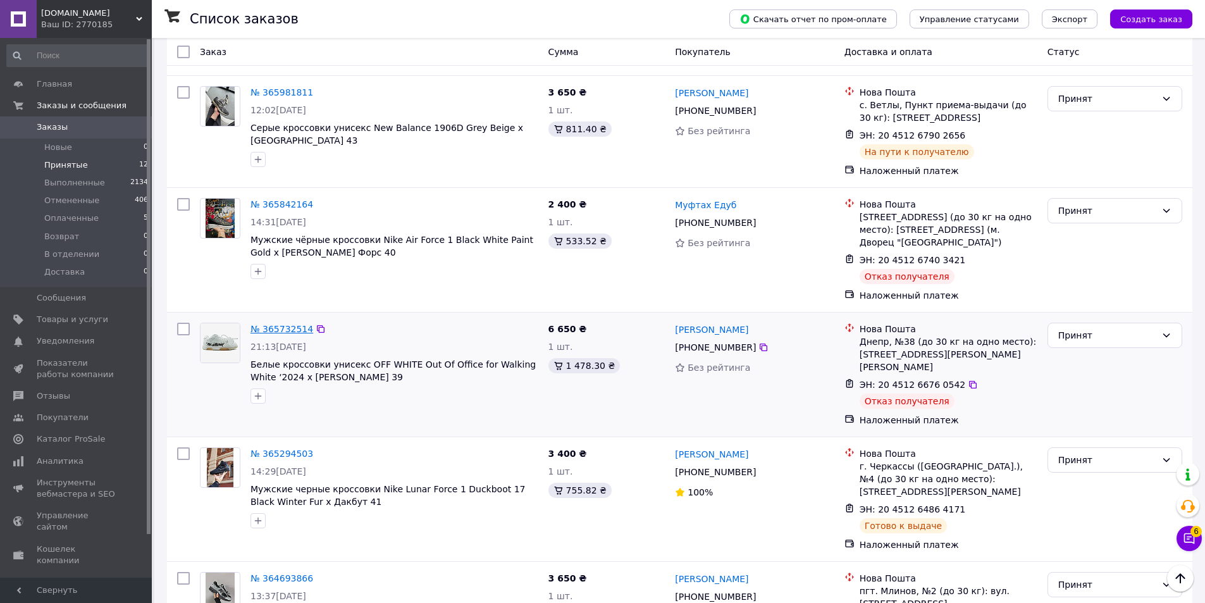
click at [271, 324] on link "№ 365732514" at bounding box center [282, 329] width 63 height 10
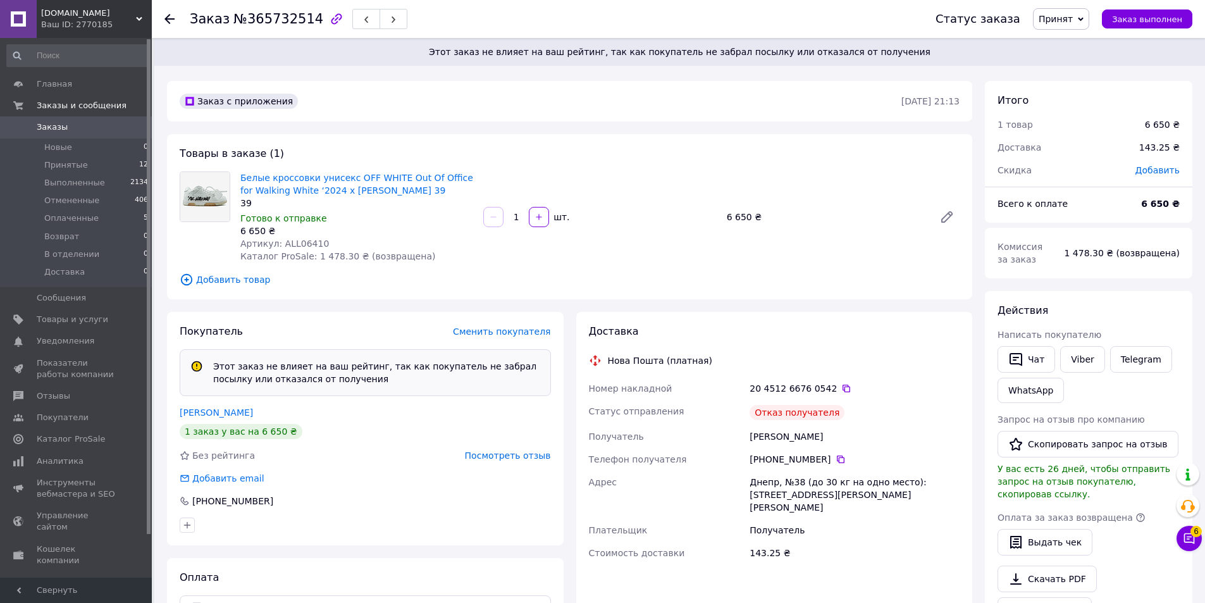
click at [1075, 27] on span "Принят" at bounding box center [1061, 19] width 56 height 22
click at [1072, 44] on li "Выполнен" at bounding box center [1068, 44] width 68 height 19
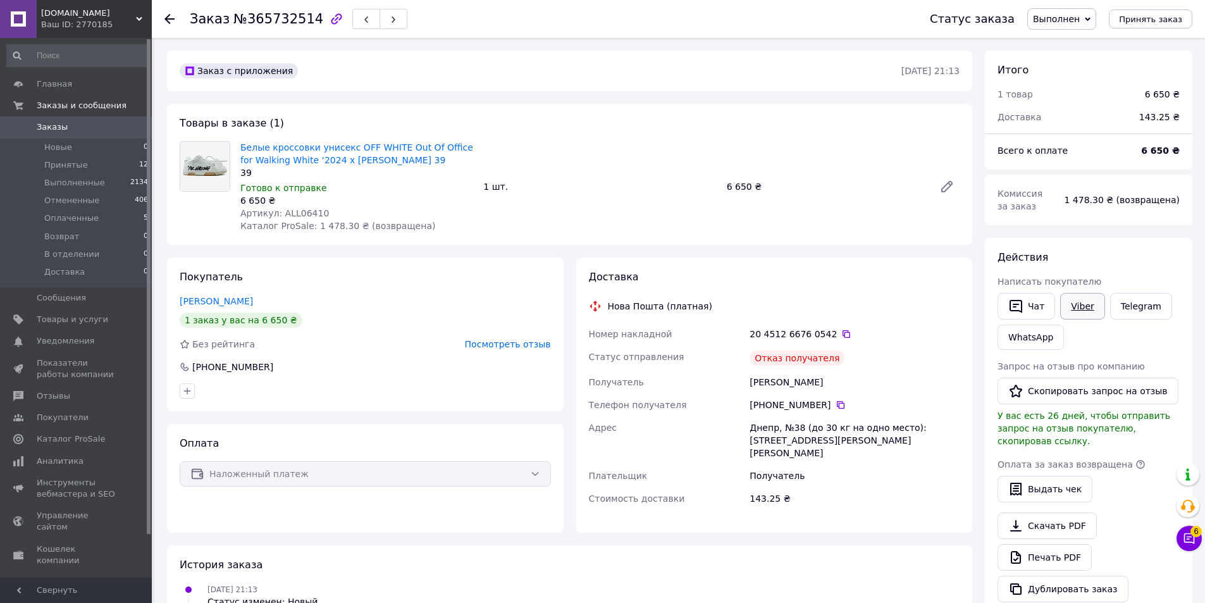
click at [1070, 307] on link "Viber" at bounding box center [1082, 306] width 44 height 27
click at [104, 168] on li "Принятые 12" at bounding box center [78, 165] width 156 height 18
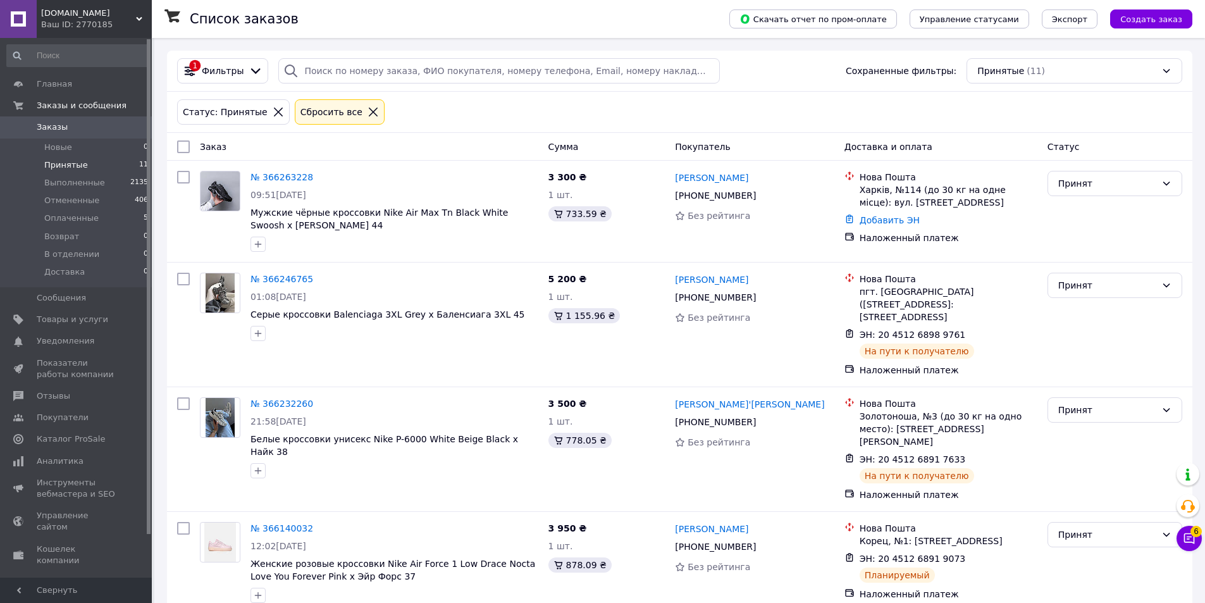
click at [66, 156] on li "Принятые 11" at bounding box center [78, 165] width 156 height 18
click at [66, 152] on span "Новые" at bounding box center [58, 147] width 28 height 11
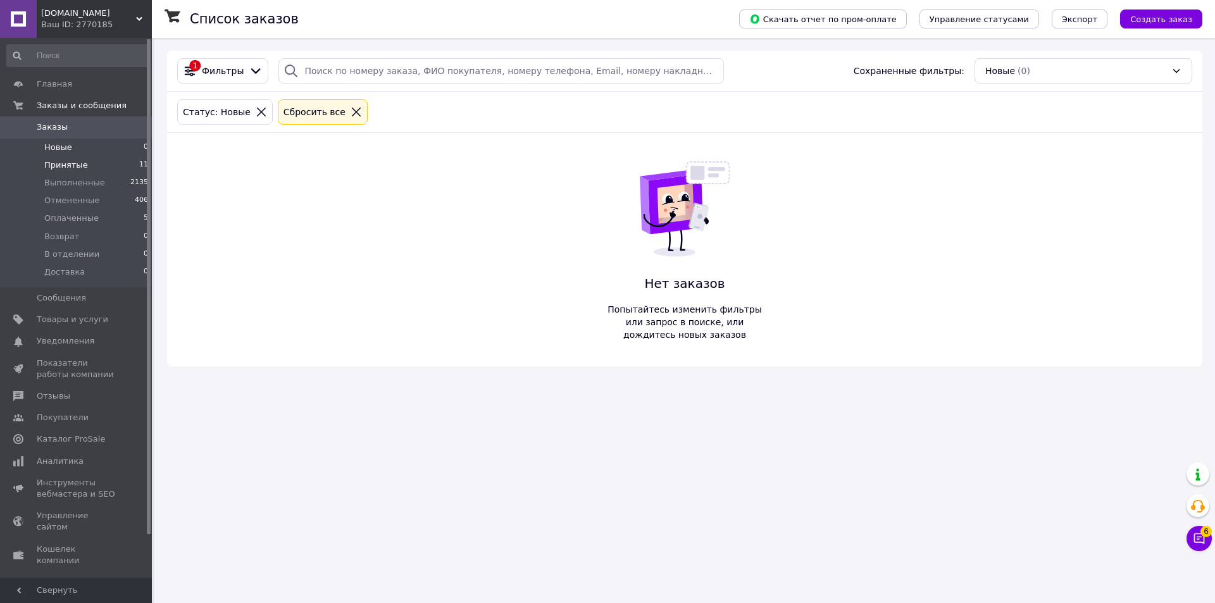
click at [113, 166] on li "Принятые 11" at bounding box center [78, 165] width 156 height 18
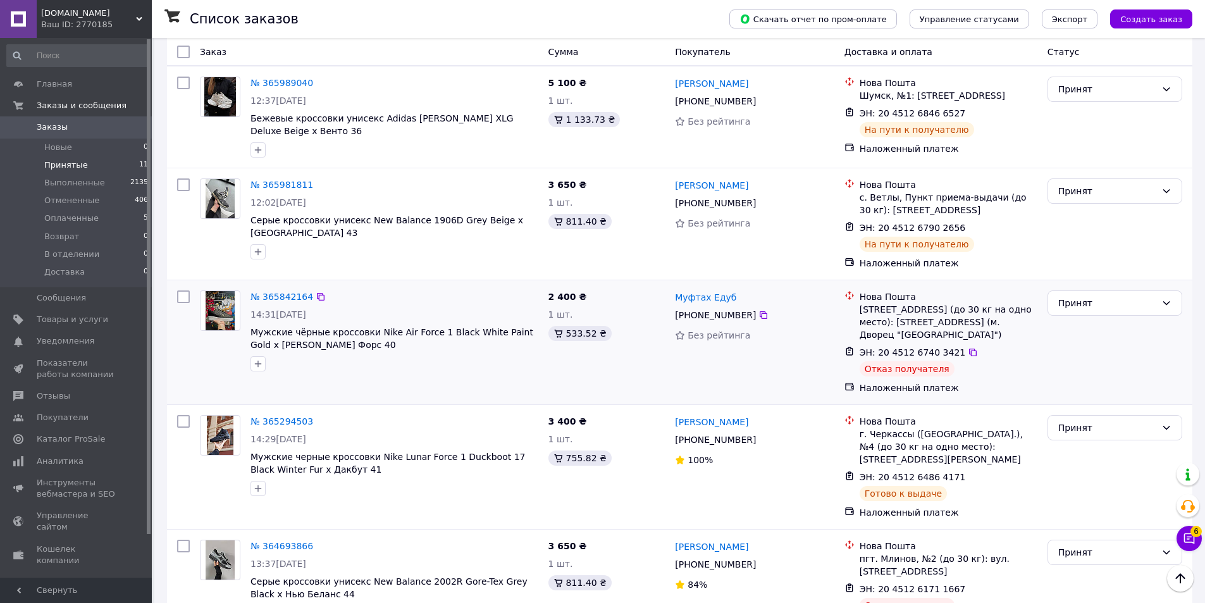
scroll to position [807, 0]
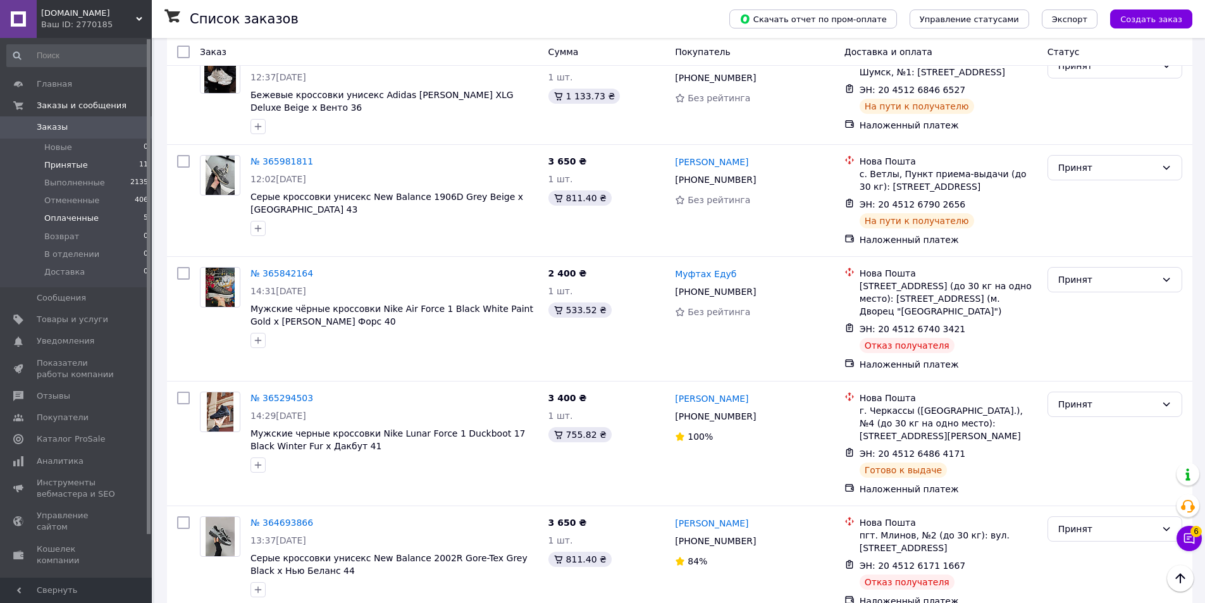
click at [102, 218] on li "Оплаченные 5" at bounding box center [78, 218] width 156 height 18
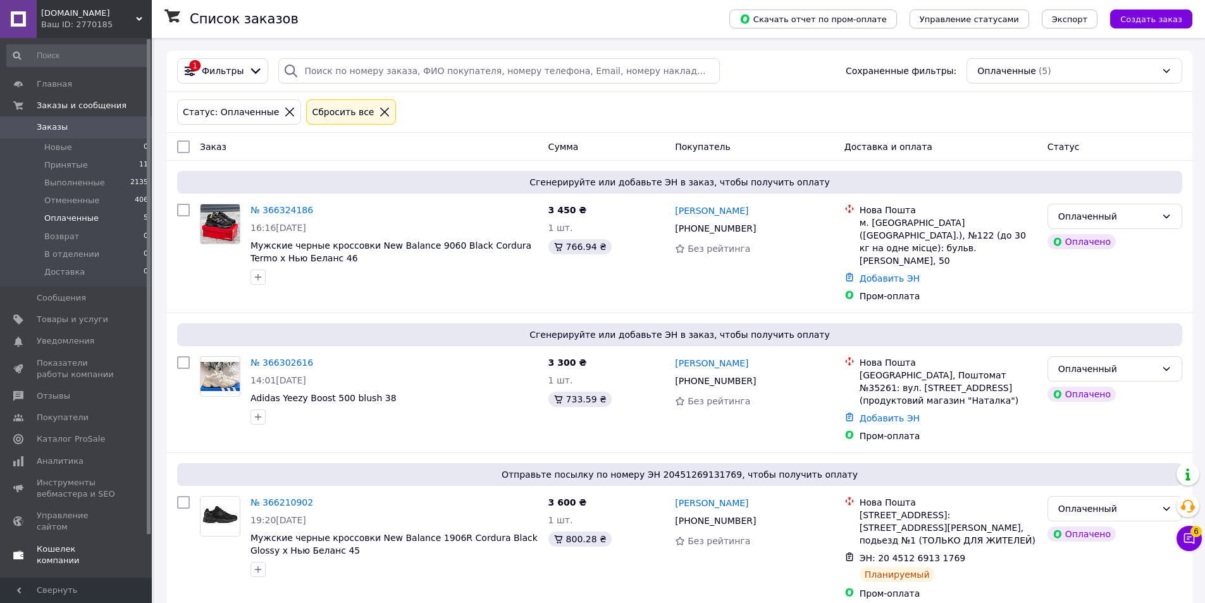
click at [113, 543] on span "Кошелек компании" at bounding box center [77, 554] width 80 height 23
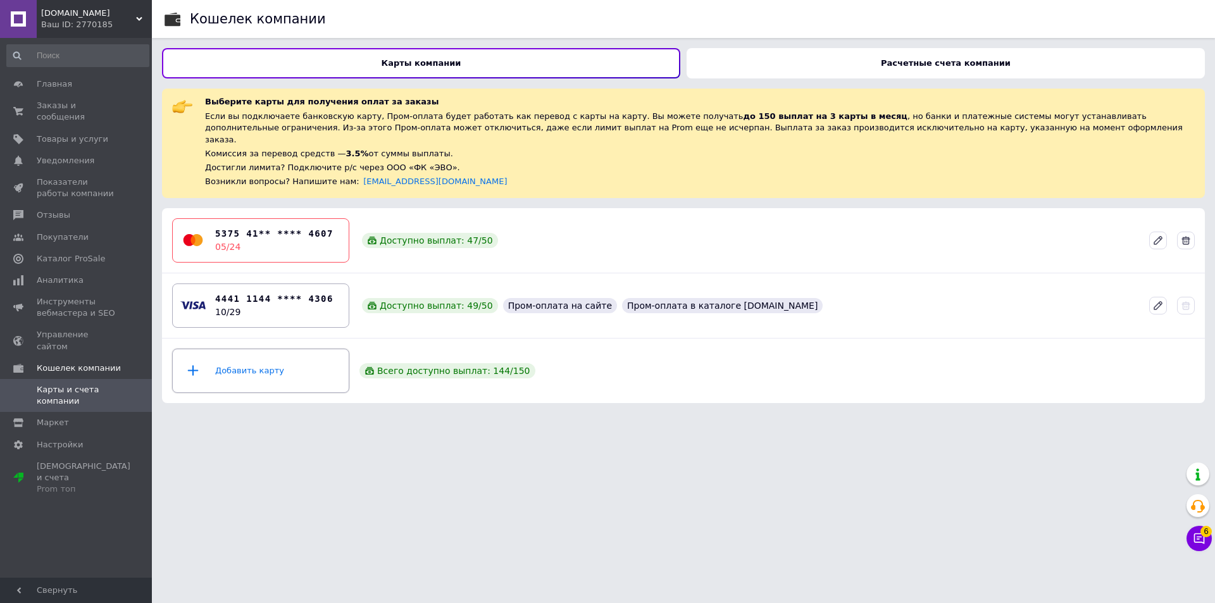
click at [268, 353] on div "Добавить карту" at bounding box center [260, 371] width 161 height 38
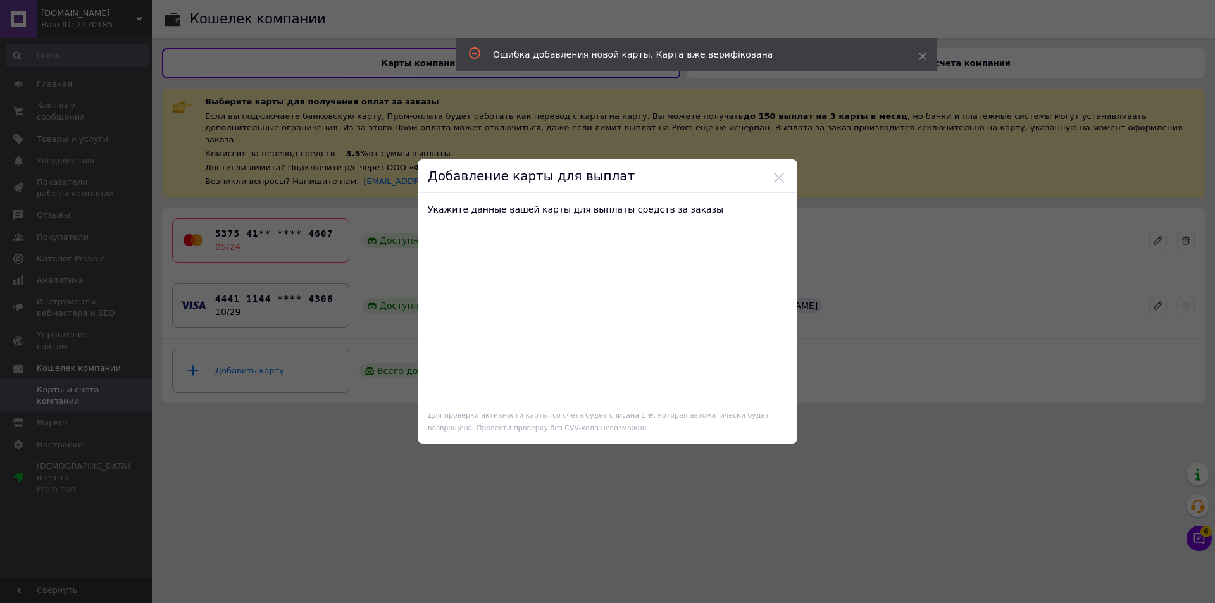
click at [776, 176] on button at bounding box center [778, 177] width 11 height 11
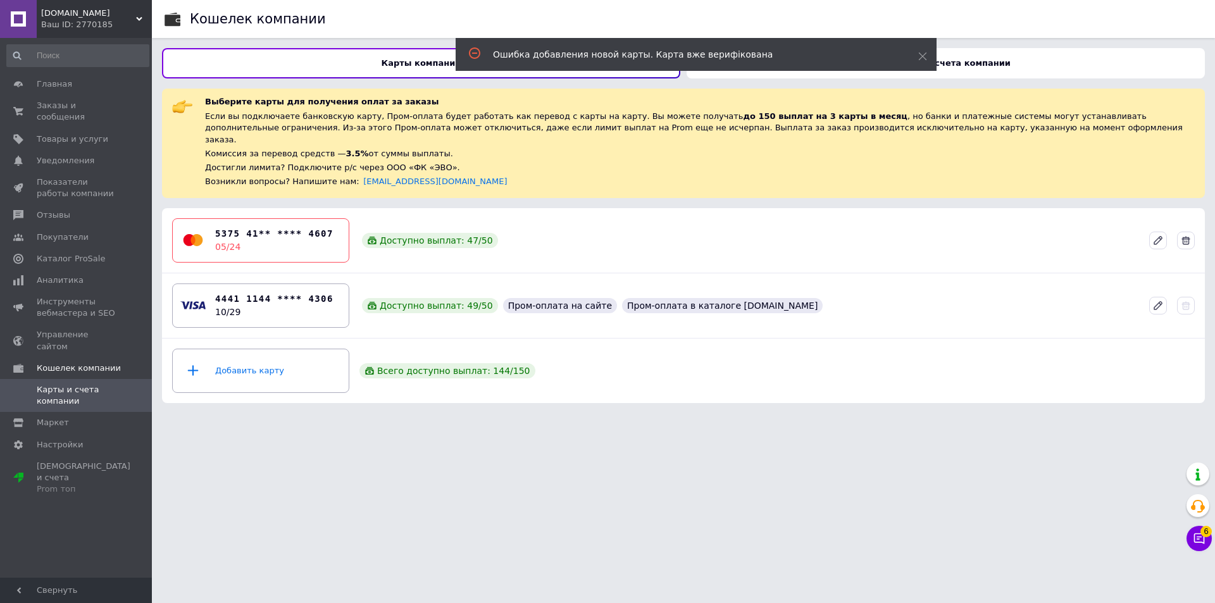
click at [732, 365] on div "Добавить карту Всего доступно выплат: 144 / 150" at bounding box center [683, 370] width 1032 height 54
